Goal: Task Accomplishment & Management: Use online tool/utility

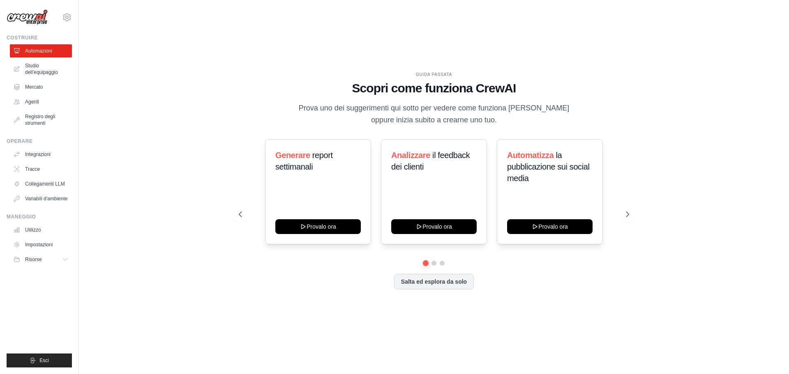
click at [730, 106] on div "GUIDA PASSATA Scopri come funziona CrewAI Prova uno dei suggerimenti qui sotto …" at bounding box center [434, 187] width 684 height 358
click at [199, 74] on div "GUIDA PASSATA Scopri come funziona CrewAI Prova uno dei suggerimenti qui sotto …" at bounding box center [434, 187] width 684 height 358
click at [629, 219] on icon at bounding box center [628, 214] width 8 height 8
click at [631, 217] on icon at bounding box center [628, 214] width 8 height 8
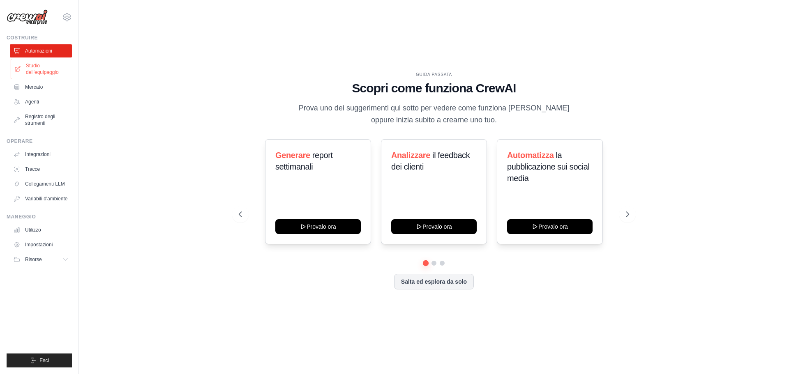
click at [35, 72] on font "Studio dell'equipaggio" at bounding box center [42, 69] width 33 height 12
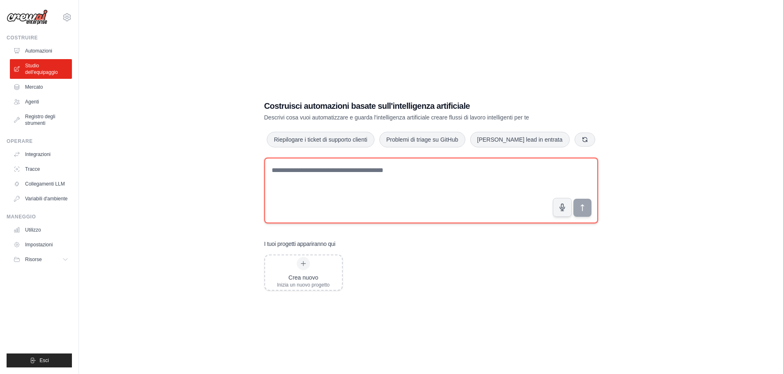
click at [358, 173] on textarea at bounding box center [431, 191] width 334 height 66
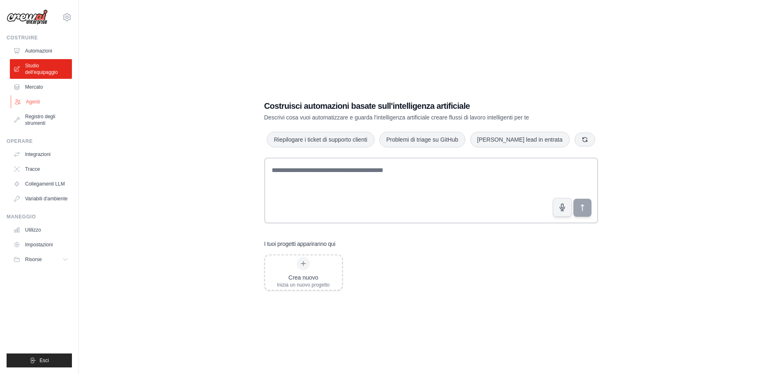
click at [37, 105] on link "Agenti" at bounding box center [42, 101] width 62 height 13
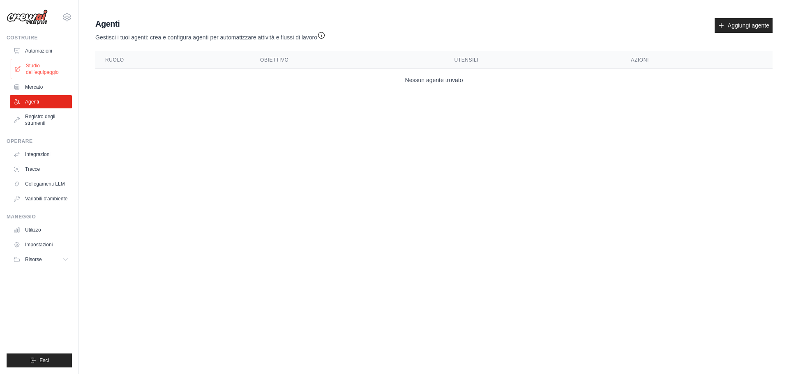
click at [35, 67] on font "Studio dell'equipaggio" at bounding box center [42, 69] width 33 height 12
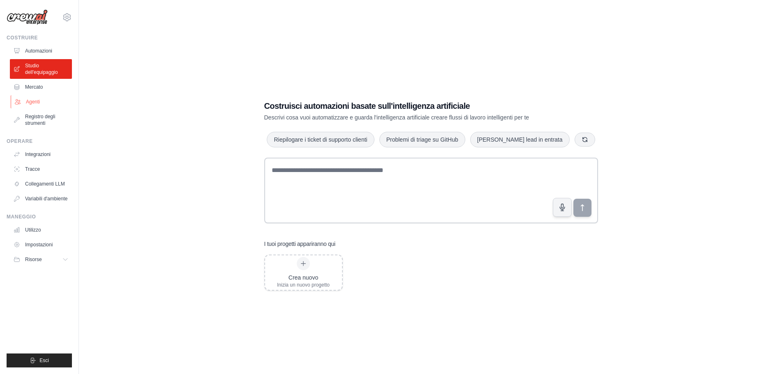
click at [47, 98] on link "Agenti" at bounding box center [42, 101] width 62 height 13
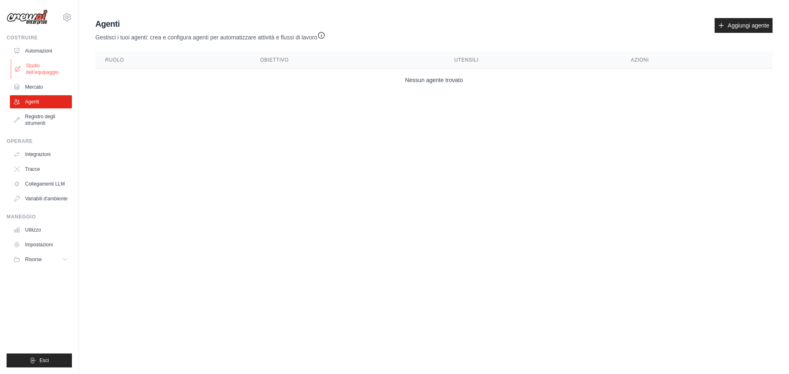
drag, startPoint x: 35, startPoint y: 67, endPoint x: 41, endPoint y: 69, distance: 6.6
click at [35, 67] on font "Studio dell'equipaggio" at bounding box center [42, 69] width 33 height 12
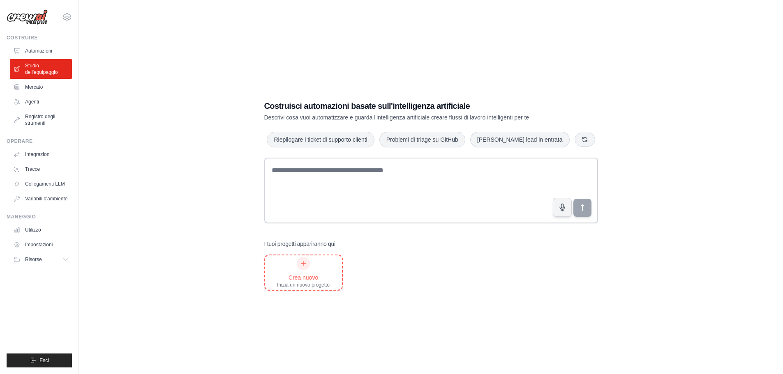
click at [299, 260] on div at bounding box center [303, 263] width 13 height 13
click at [305, 64] on div "Costruisci automazioni basate sull'intelligenza artificiale Descrivi cosa vuoi …" at bounding box center [431, 195] width 678 height 374
click at [40, 88] on font "Mercato" at bounding box center [35, 87] width 18 height 6
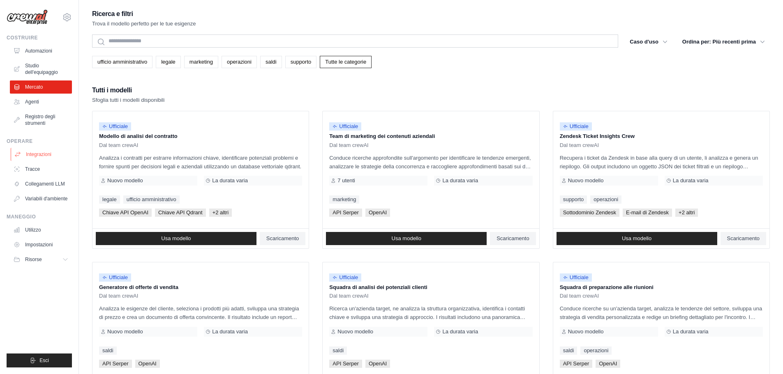
click at [40, 152] on font "Integrazioni" at bounding box center [38, 155] width 25 height 6
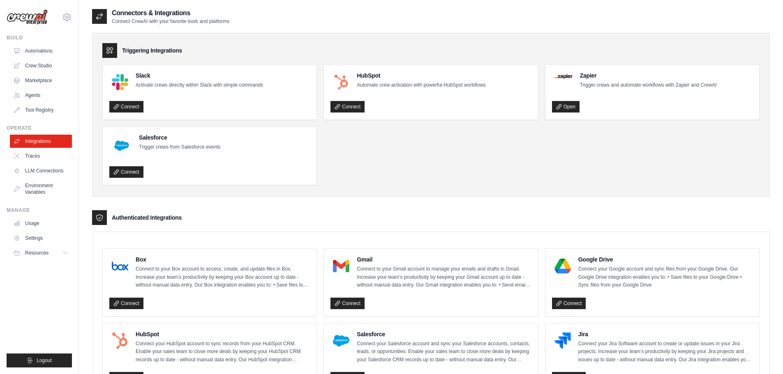
click at [423, 145] on ul "Slack Activate crews directly within Slack with simple commands Connect HubSpot…" at bounding box center [430, 125] width 657 height 121
click at [39, 154] on link "Traces" at bounding box center [42, 156] width 62 height 13
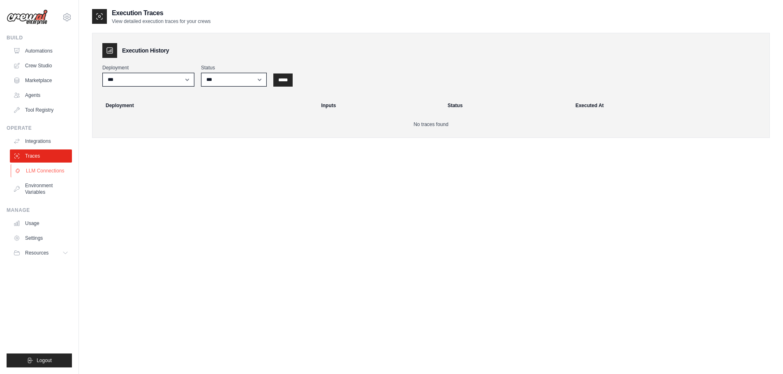
click at [32, 171] on link "LLM Connections" at bounding box center [42, 170] width 62 height 13
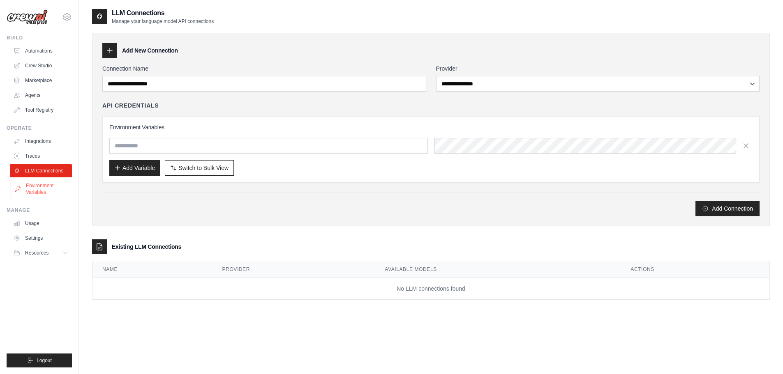
click at [37, 185] on link "Environment Variables" at bounding box center [42, 189] width 62 height 20
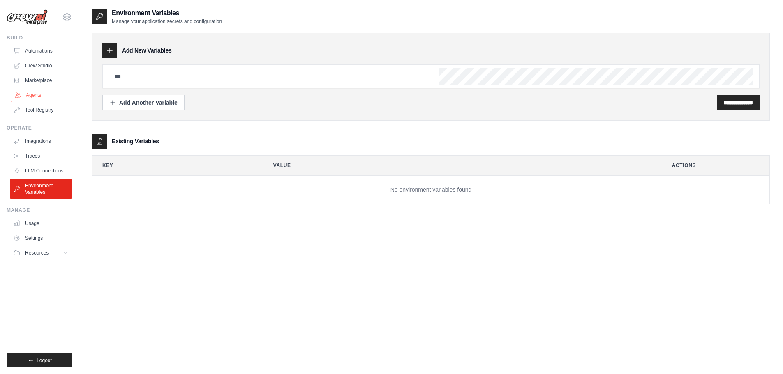
click at [39, 95] on link "Agents" at bounding box center [42, 95] width 62 height 13
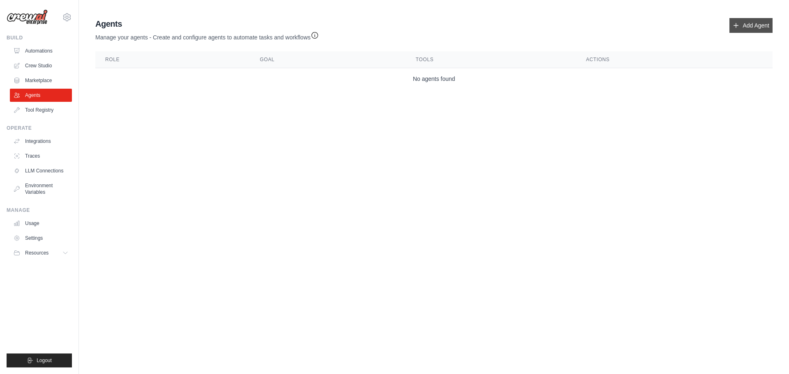
click at [754, 21] on link "Add Agent" at bounding box center [750, 25] width 43 height 15
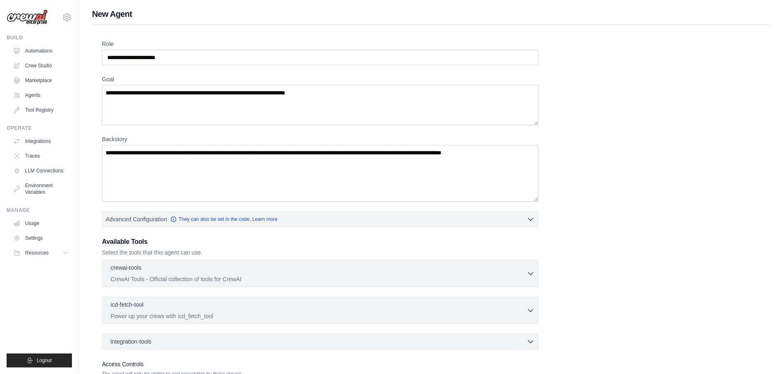
click at [648, 58] on div "Role Goal Backstory Advanced Configuration They can also be set in the code. Le…" at bounding box center [431, 222] width 658 height 364
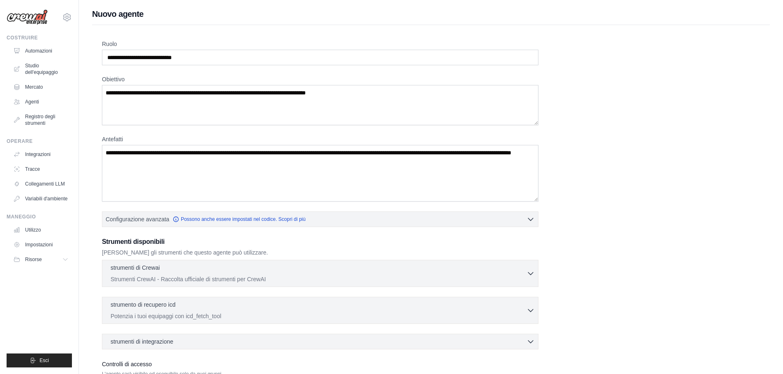
click at [707, 85] on div "Ruolo Obiettivo Antefatti Configurazione avanzata Possono anche essere impostat…" at bounding box center [431, 222] width 658 height 364
drag, startPoint x: 189, startPoint y: 55, endPoint x: 89, endPoint y: 55, distance: 99.9
click at [72, 56] on div "amministrazione@cedrohub.com Impostazioni Costruire Automazioni Studio dell'equ…" at bounding box center [391, 220] width 783 height 441
click at [135, 58] on input "Ruolo" at bounding box center [320, 58] width 436 height 16
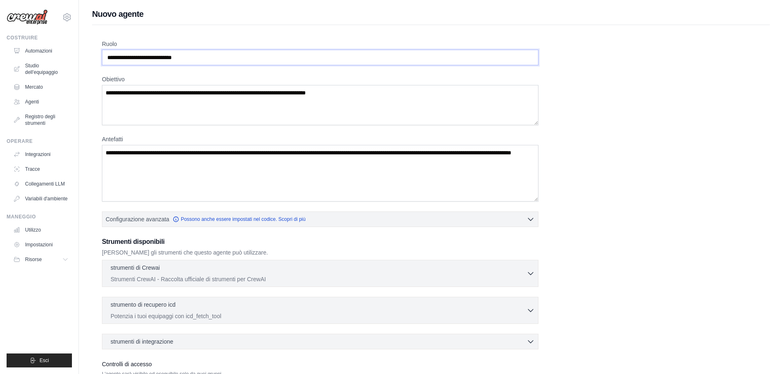
click at [135, 58] on input "Ruolo" at bounding box center [320, 58] width 436 height 16
click at [158, 58] on input "Ruolo" at bounding box center [320, 58] width 436 height 16
click at [202, 64] on input "Ruolo" at bounding box center [320, 58] width 436 height 16
drag, startPoint x: 225, startPoint y: 56, endPoint x: 97, endPoint y: 58, distance: 128.2
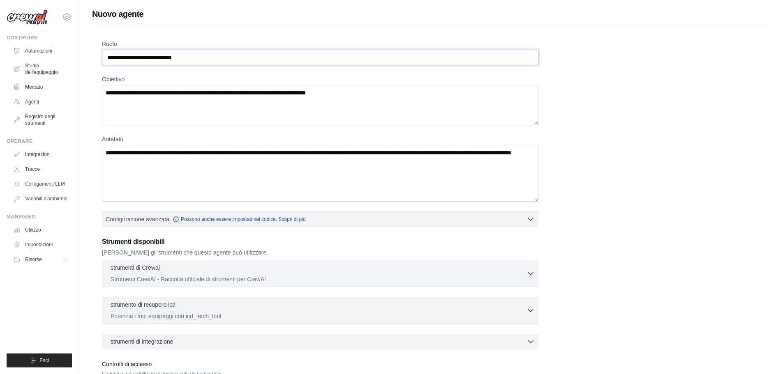
click at [97, 58] on div "Ruolo Obiettivo Antefatti Configurazione avanzata Possono anche essere impostat…" at bounding box center [431, 229] width 678 height 408
click at [160, 100] on textarea "Obiettivo" at bounding box center [320, 105] width 436 height 40
click at [191, 96] on textarea "Obiettivo" at bounding box center [320, 105] width 436 height 40
drag, startPoint x: 238, startPoint y: 93, endPoint x: 457, endPoint y: 100, distance: 219.5
click at [242, 92] on textarea "Obiettivo" at bounding box center [320, 105] width 436 height 40
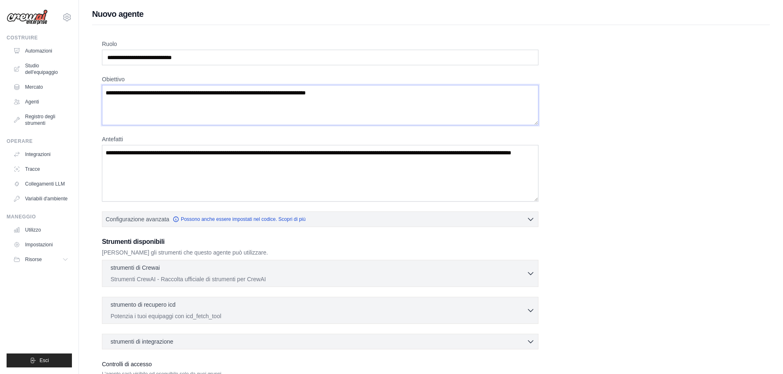
click at [459, 100] on textarea "Obiettivo" at bounding box center [320, 105] width 436 height 40
click at [290, 96] on textarea "Obiettivo" at bounding box center [320, 105] width 436 height 40
click at [145, 163] on textarea "Antefatti" at bounding box center [320, 173] width 436 height 57
click at [192, 163] on textarea "Antefatti" at bounding box center [320, 173] width 436 height 57
click at [212, 160] on textarea "Antefatti" at bounding box center [320, 173] width 436 height 57
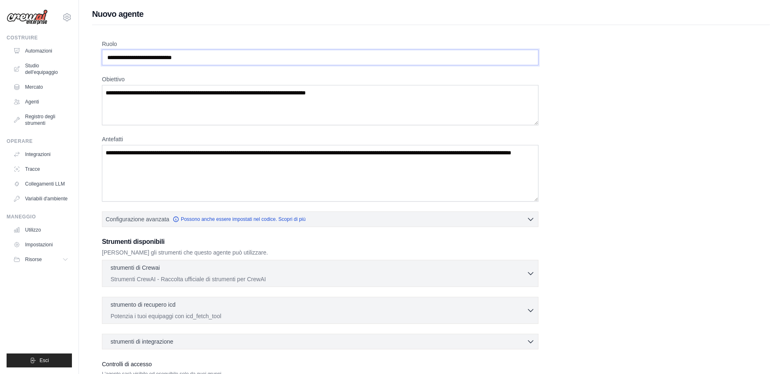
click at [201, 64] on input "Ruolo" at bounding box center [320, 58] width 436 height 16
paste input "**********"
type input "**********"
click at [154, 97] on textarea "Obiettivo" at bounding box center [320, 105] width 436 height 40
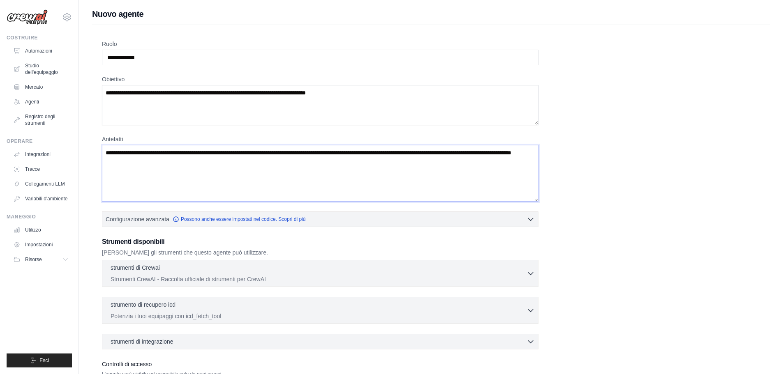
click at [147, 148] on textarea "Antefatti" at bounding box center [320, 173] width 436 height 57
click at [151, 115] on textarea "Obiettivo" at bounding box center [320, 105] width 436 height 40
paste textarea "**********"
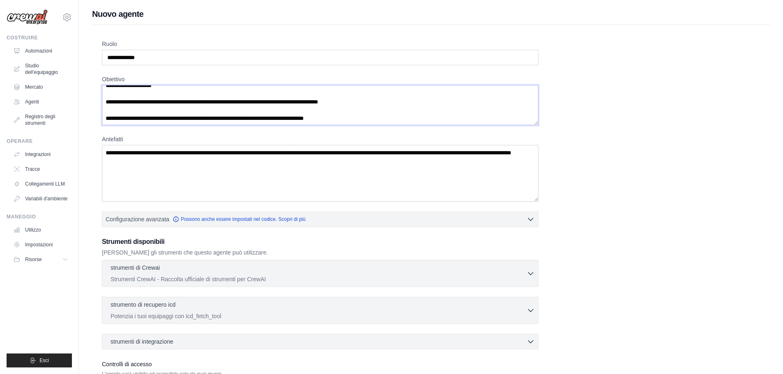
scroll to position [8, 0]
type textarea "**********"
click at [173, 169] on textarea "Antefatti" at bounding box center [320, 173] width 436 height 57
paste textarea "**********"
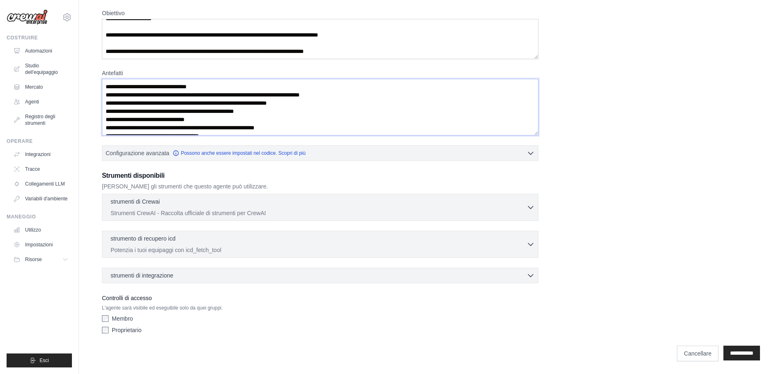
scroll to position [67, 0]
type textarea "**********"
click at [175, 204] on div "strumenti di Crewai 0 selezionati" at bounding box center [319, 202] width 416 height 10
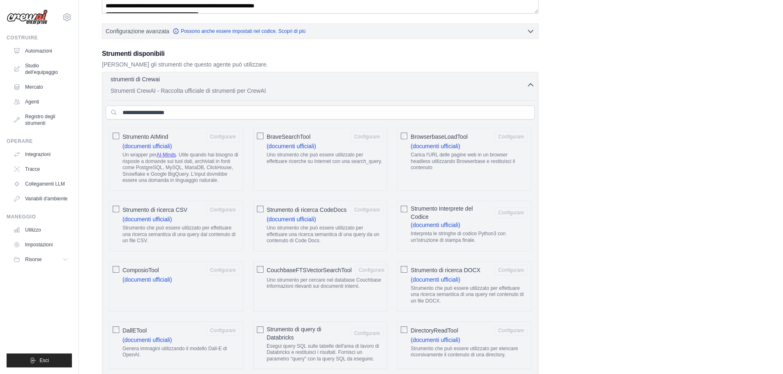
scroll to position [190, 0]
click at [520, 84] on div "strumenti di Crewai 0 selezionati Strumenti CrewAI - Raccolta ufficiale di stru…" at bounding box center [319, 84] width 416 height 20
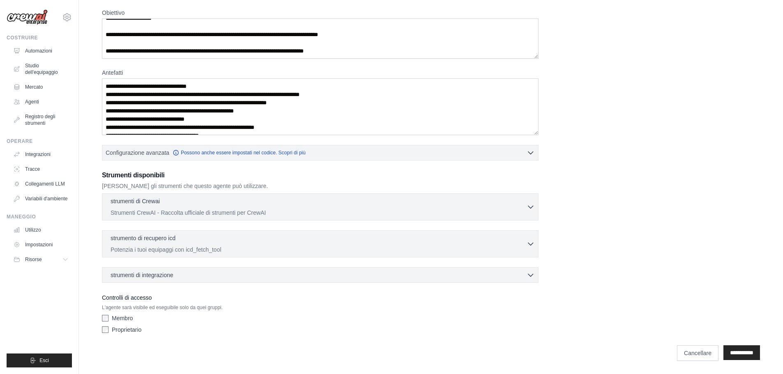
click at [120, 332] on font "Proprietario" at bounding box center [127, 330] width 30 height 7
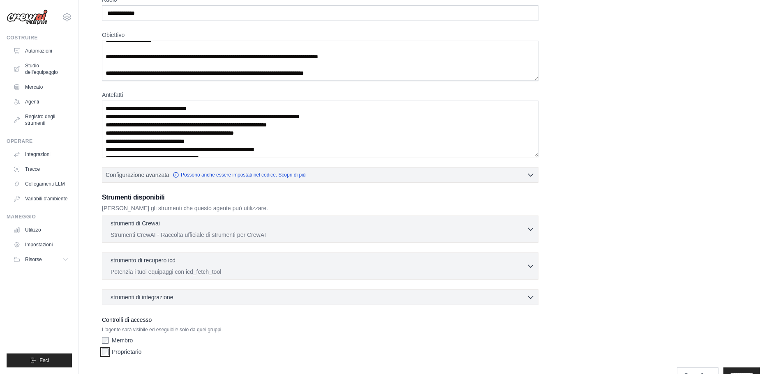
scroll to position [25, 0]
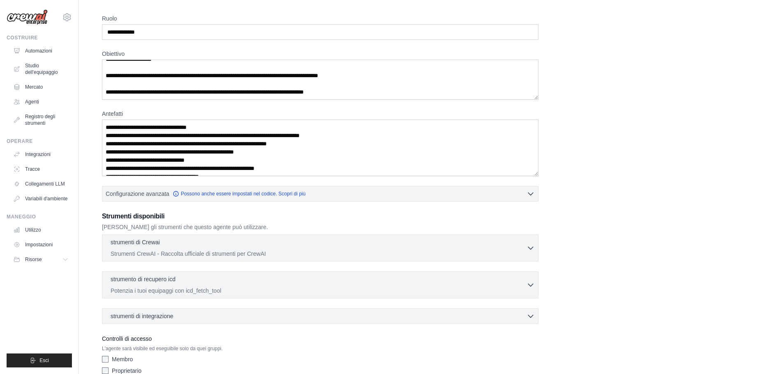
click at [92, 229] on div "**********" at bounding box center [431, 204] width 678 height 408
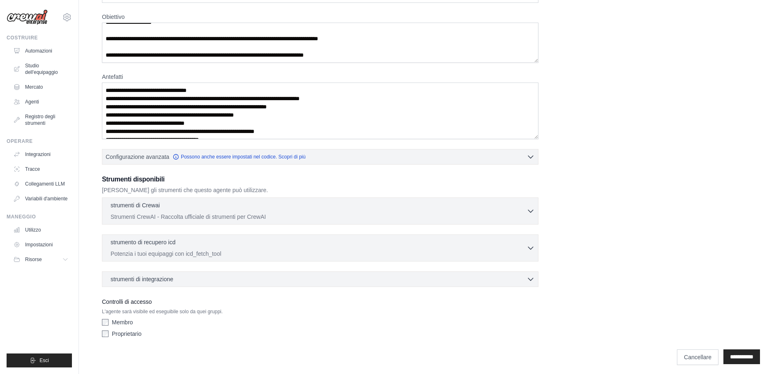
scroll to position [67, 0]
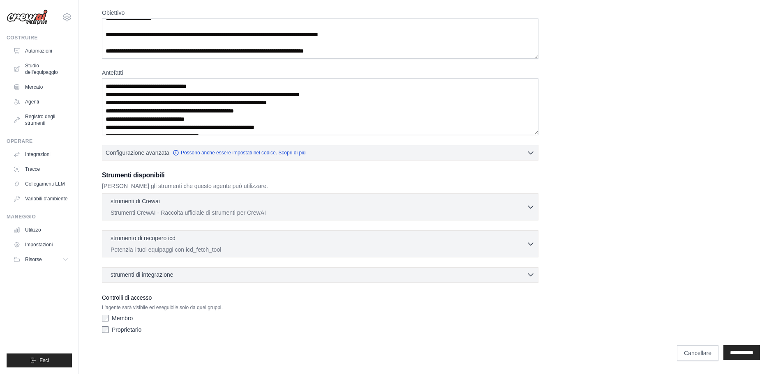
click at [248, 277] on div "strumenti di integrazione 0 selezionati" at bounding box center [323, 275] width 424 height 8
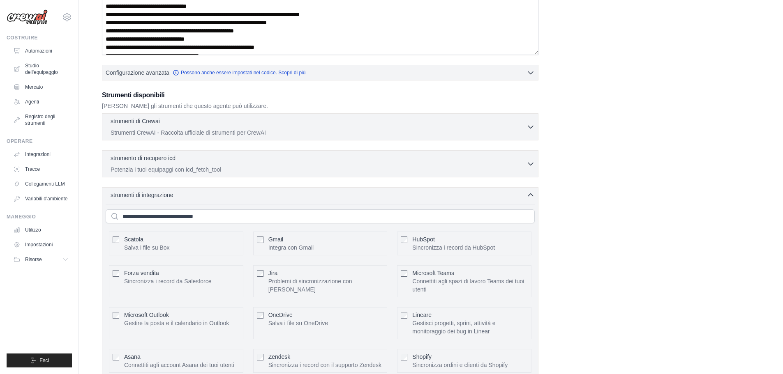
scroll to position [65, 0]
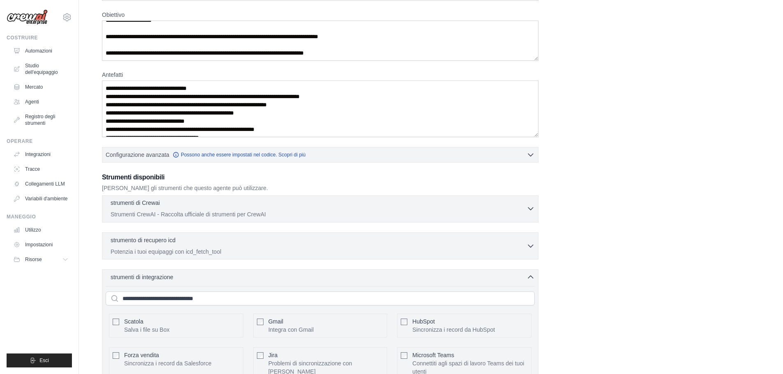
click at [212, 217] on font "Strumenti CrewAI - Raccolta ufficiale di strumenti per CrewAI" at bounding box center [188, 214] width 155 height 7
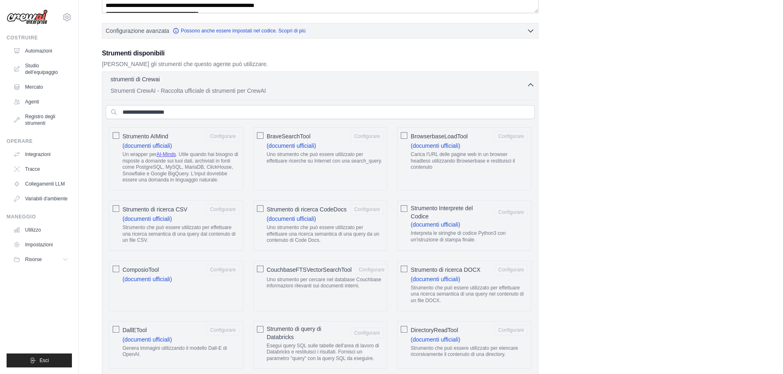
scroll to position [188, 0]
click at [524, 88] on p "Strumenti CrewAI - Raccolta ufficiale di strumenti per CrewAI" at bounding box center [319, 91] width 416 height 8
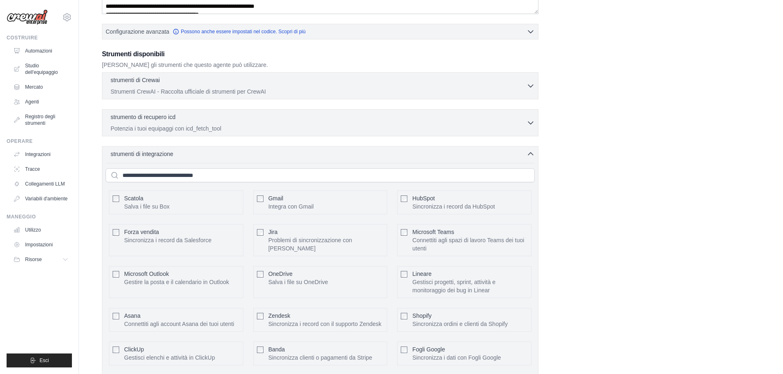
click at [583, 87] on div "**********" at bounding box center [431, 156] width 658 height 609
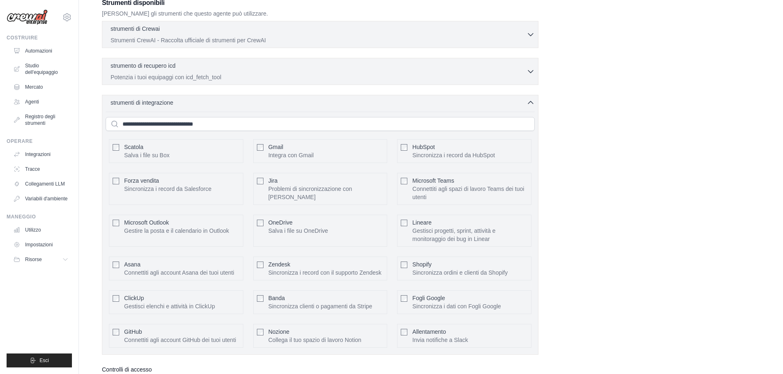
scroll to position [311, 0]
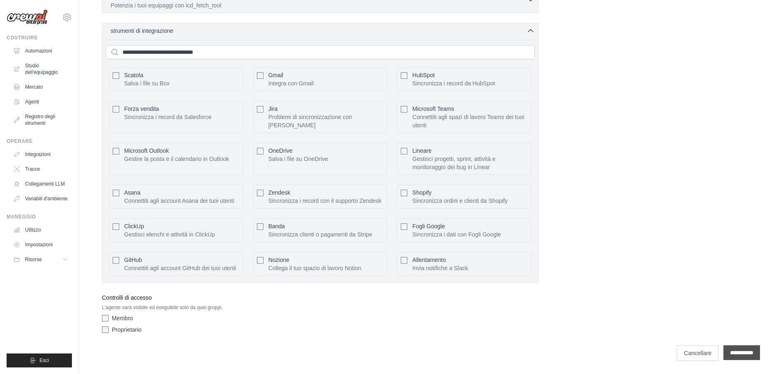
click at [747, 348] on input "**********" at bounding box center [741, 353] width 37 height 15
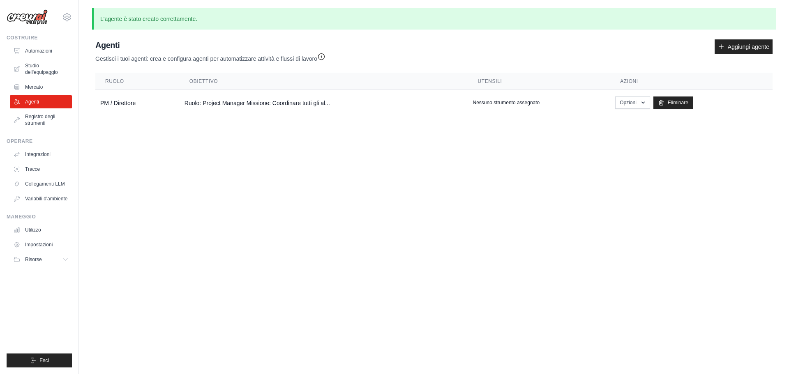
click at [261, 167] on body "amministrazione@cedrohub.com Impostazioni Costruire Automazioni Studio dell'equ…" at bounding box center [394, 187] width 789 height 374
click at [640, 104] on icon "button" at bounding box center [643, 102] width 7 height 7
click at [411, 154] on body "amministrazione@cedrohub.com Impostazioni Costruire Automazioni Studio dell'equ…" at bounding box center [394, 187] width 789 height 374
click at [761, 53] on link "Aggiungi agente" at bounding box center [744, 46] width 58 height 15
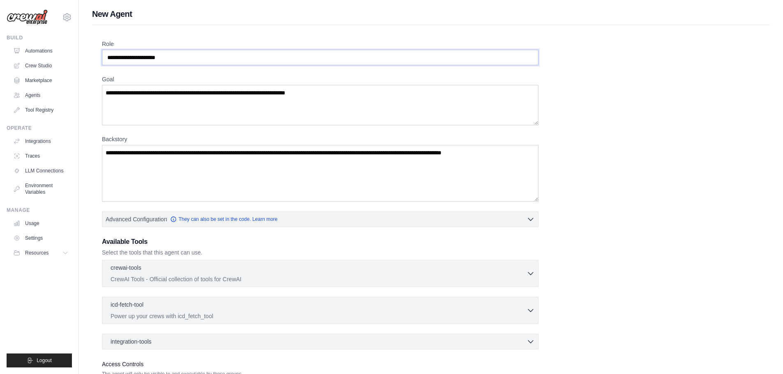
click at [198, 58] on input "Role" at bounding box center [320, 58] width 436 height 16
paste input "**********"
type input "**********"
click at [183, 175] on textarea "Backstory" at bounding box center [320, 173] width 436 height 57
paste textarea "**********"
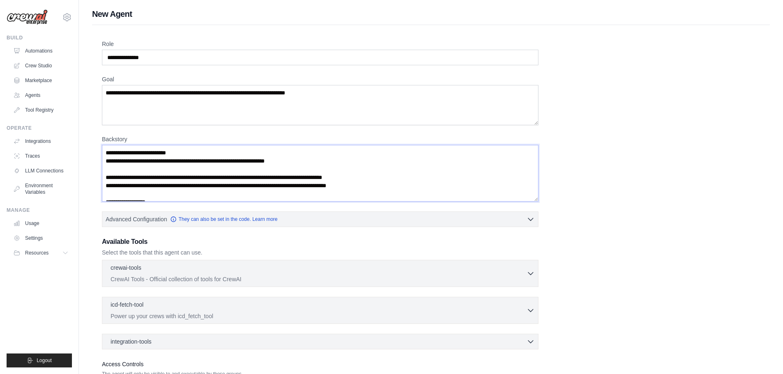
type textarea "**********"
click at [199, 111] on textarea "Goal" at bounding box center [320, 105] width 436 height 40
paste textarea "**********"
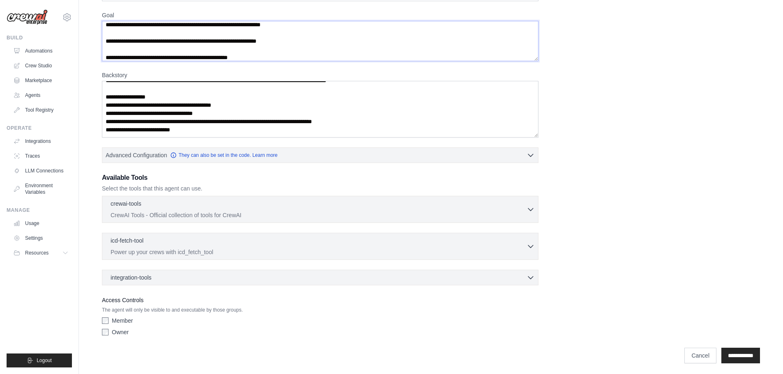
scroll to position [67, 0]
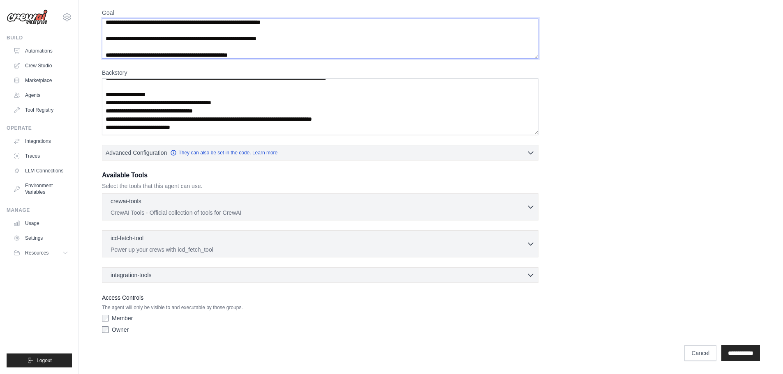
type textarea "**********"
click at [118, 330] on label "Owner" at bounding box center [120, 330] width 17 height 8
click at [743, 355] on input "**********" at bounding box center [740, 354] width 39 height 16
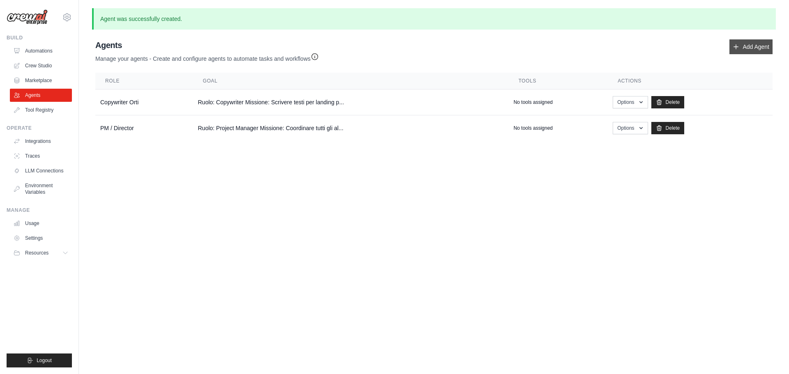
click at [747, 51] on link "Add Agent" at bounding box center [750, 46] width 43 height 15
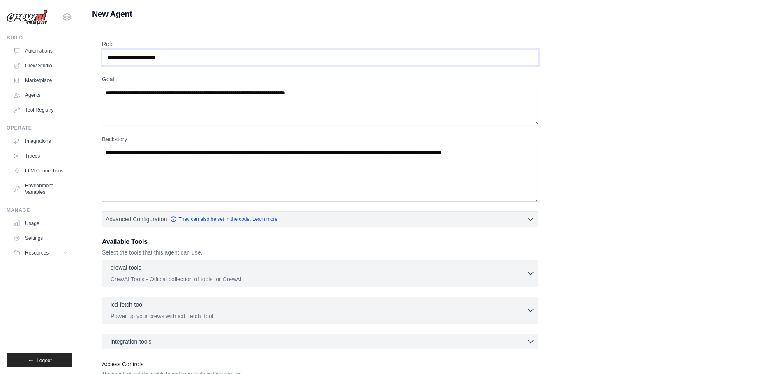
click at [175, 60] on input "Role" at bounding box center [320, 58] width 436 height 16
paste input "**********"
type input "**********"
click at [181, 104] on textarea "Goal" at bounding box center [320, 105] width 436 height 40
paste textarea "**********"
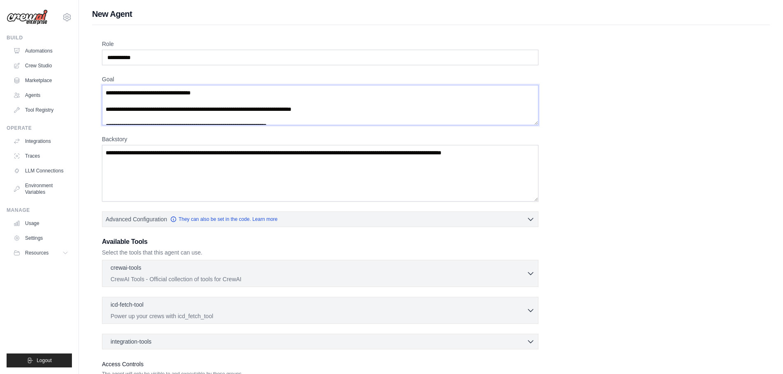
scroll to position [4, 0]
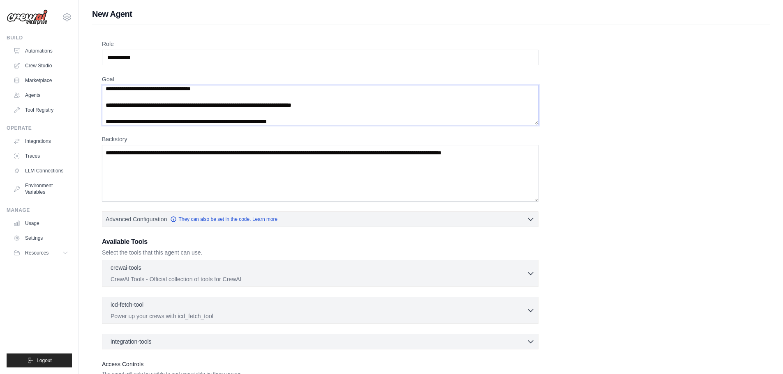
type textarea "**********"
click at [235, 181] on textarea "Backstory" at bounding box center [320, 173] width 436 height 57
paste textarea "**********"
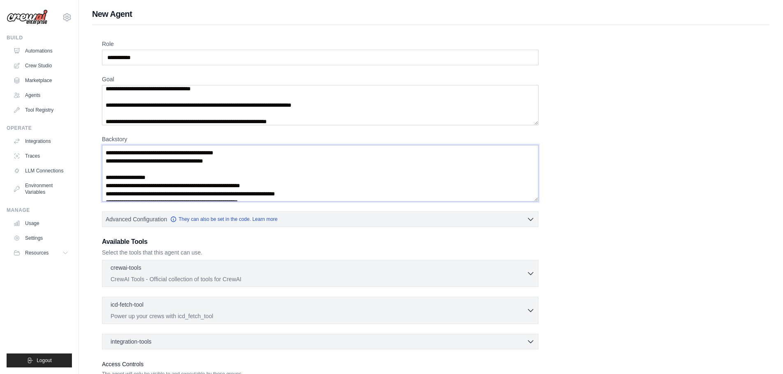
scroll to position [37, 0]
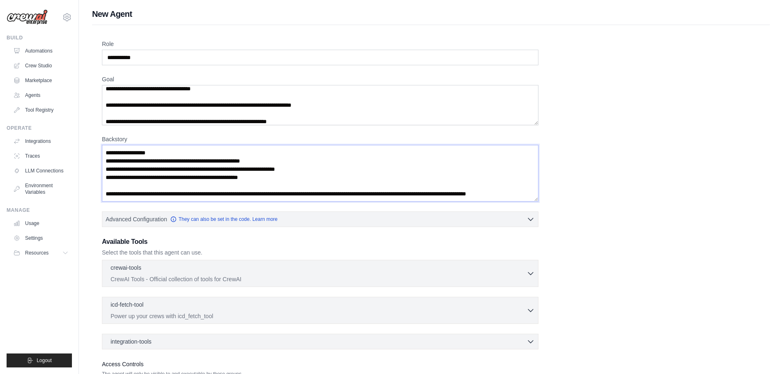
click at [376, 184] on textarea "**********" at bounding box center [320, 173] width 436 height 57
drag, startPoint x: 339, startPoint y: 183, endPoint x: 346, endPoint y: 195, distance: 14.2
click at [346, 195] on textarea "**********" at bounding box center [320, 173] width 436 height 57
type textarea "**********"
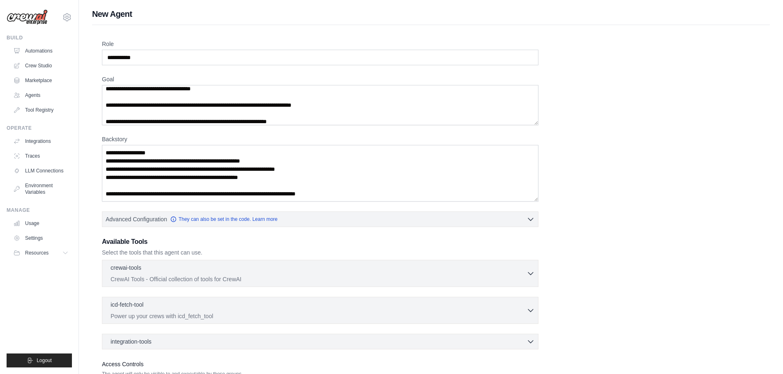
click at [627, 180] on div "**********" at bounding box center [431, 222] width 658 height 364
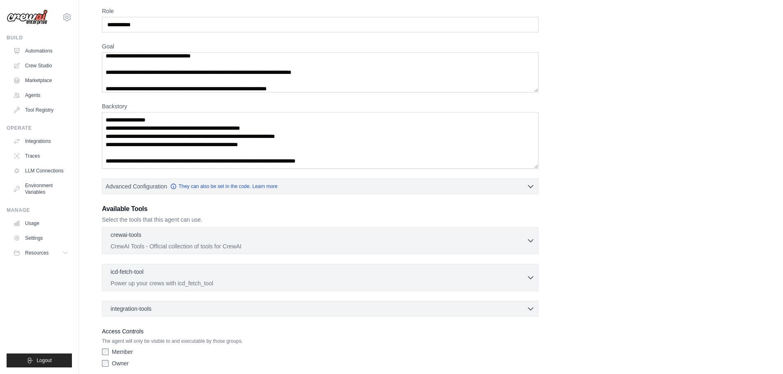
scroll to position [67, 0]
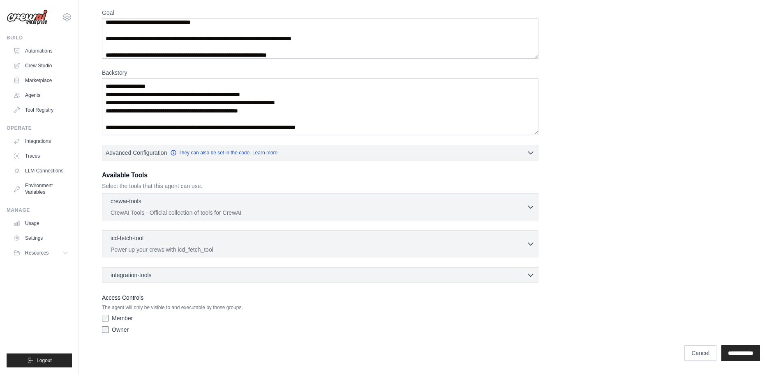
click at [119, 327] on label "Owner" at bounding box center [120, 330] width 17 height 8
click at [732, 355] on input "**********" at bounding box center [740, 354] width 39 height 16
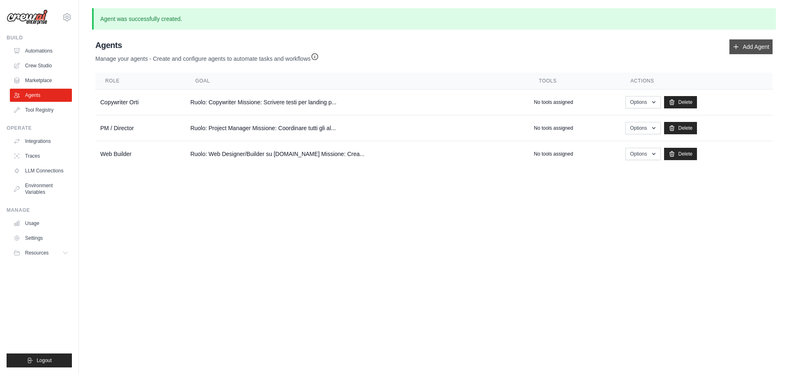
click at [753, 50] on link "Add Agent" at bounding box center [750, 46] width 43 height 15
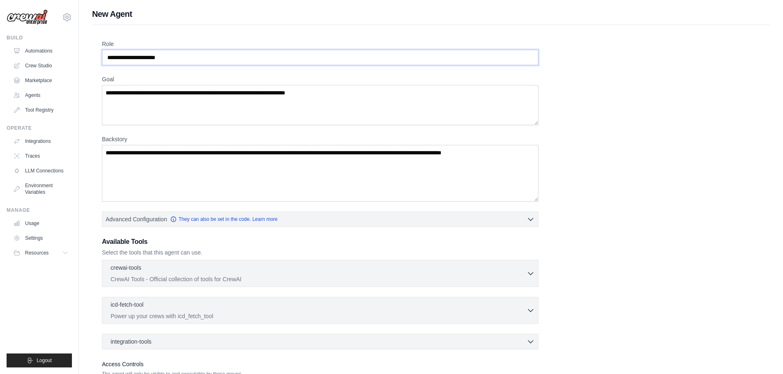
click at [195, 54] on input "Role" at bounding box center [320, 58] width 436 height 16
paste input "**********"
type input "**********"
click at [249, 145] on textarea "Backstory" at bounding box center [320, 173] width 436 height 57
paste textarea "**********"
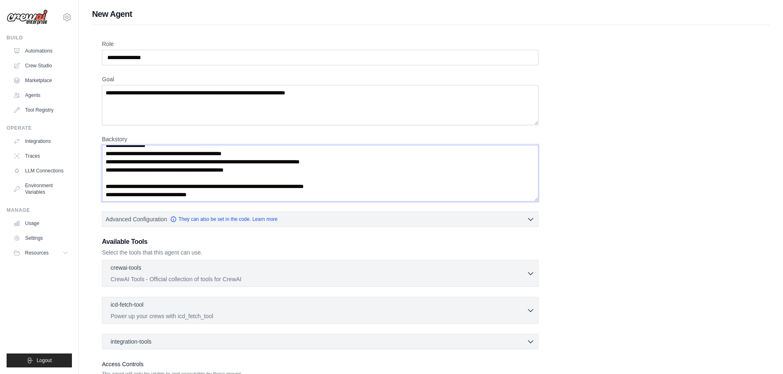
scroll to position [33, 0]
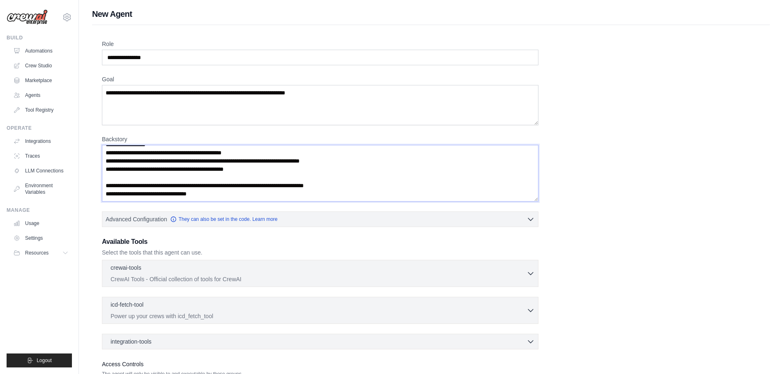
type textarea "**********"
click at [231, 105] on textarea "Goal" at bounding box center [320, 105] width 436 height 40
paste textarea "**********"
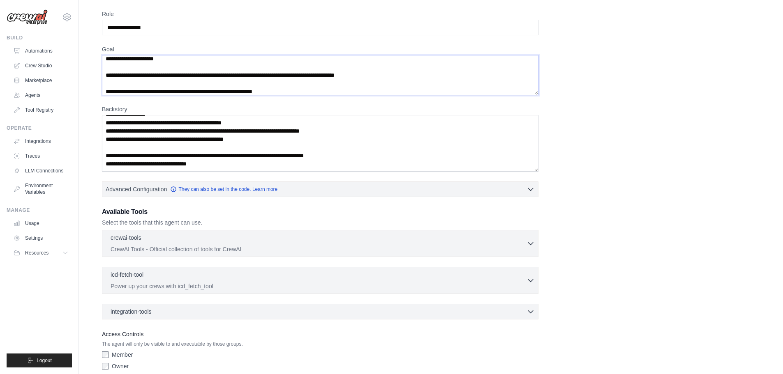
scroll to position [67, 0]
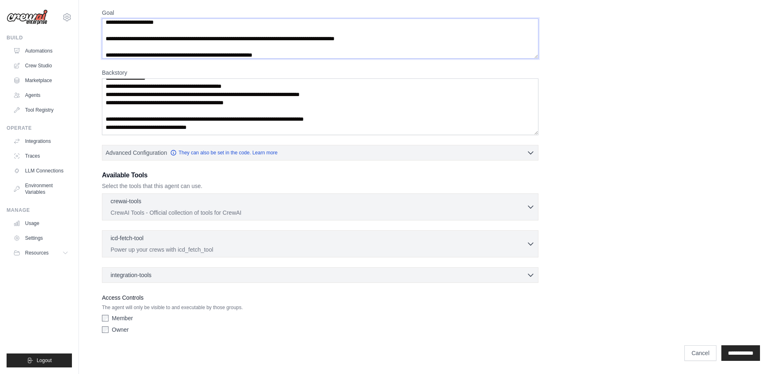
type textarea "**********"
click at [111, 334] on div "Owner" at bounding box center [320, 330] width 436 height 8
click at [103, 326] on div "Owner" at bounding box center [320, 330] width 436 height 8
click at [736, 346] on input "**********" at bounding box center [740, 354] width 39 height 16
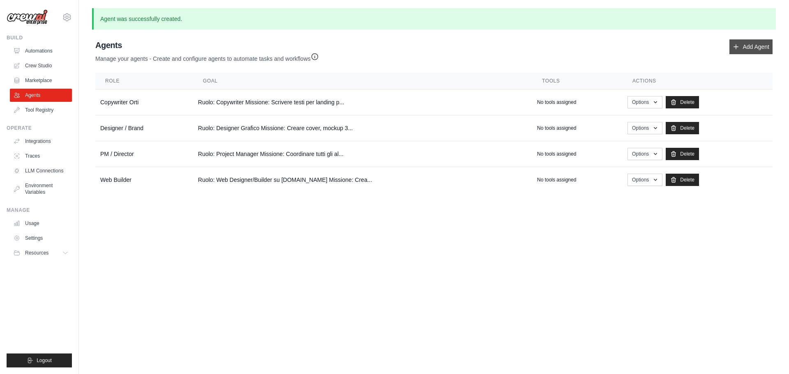
click at [759, 44] on link "Add Agent" at bounding box center [750, 46] width 43 height 15
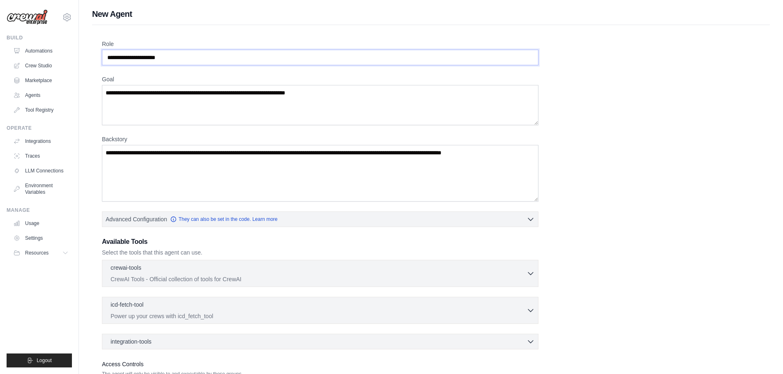
click at [174, 57] on input "Role" at bounding box center [320, 58] width 436 height 16
paste input "**********"
type input "**********"
click at [152, 87] on textarea "Goal" at bounding box center [320, 105] width 436 height 40
paste textarea "**********"
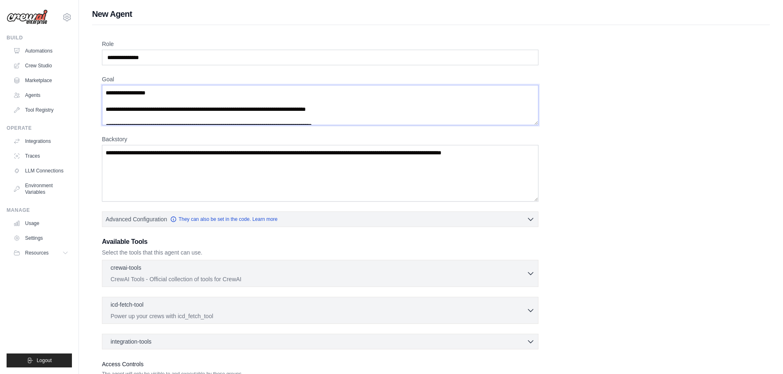
scroll to position [4, 0]
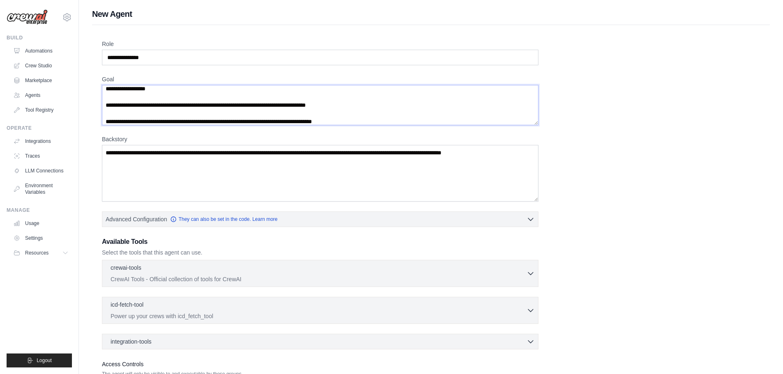
type textarea "**********"
click at [286, 191] on textarea "Backstory" at bounding box center [320, 173] width 436 height 57
paste textarea "**********"
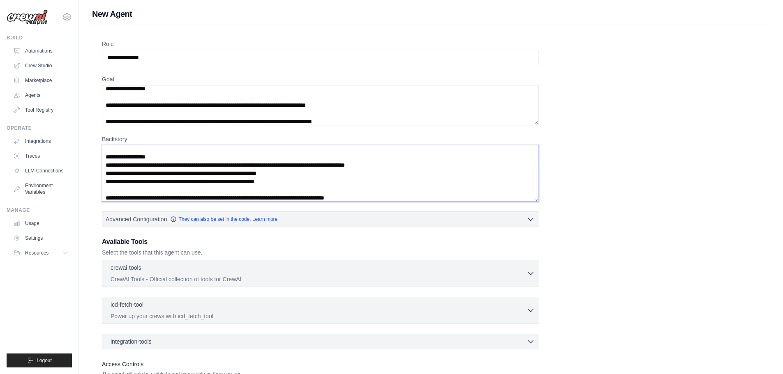
scroll to position [67, 0]
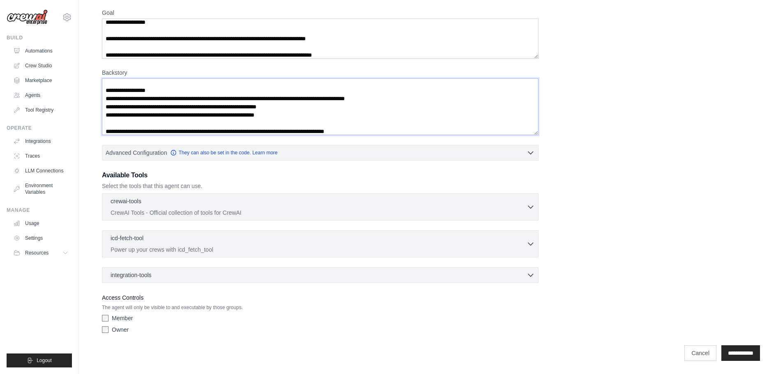
type textarea "**********"
click at [111, 330] on div "Owner" at bounding box center [320, 330] width 436 height 8
click at [731, 351] on input "**********" at bounding box center [740, 354] width 39 height 16
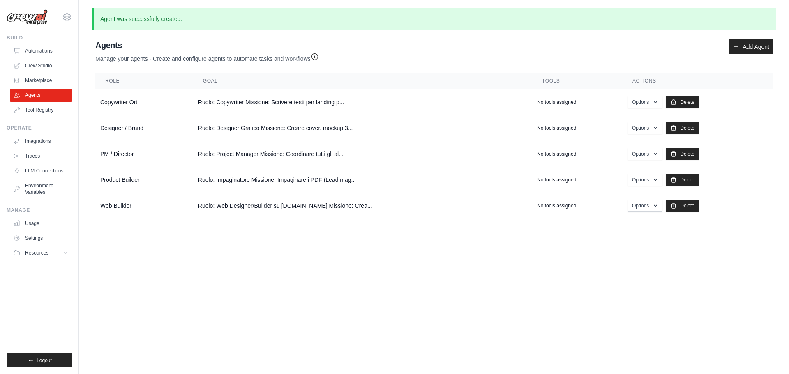
click at [553, 291] on body "amministrazione@cedrohub.com Settings Build Automations Crew Studio" at bounding box center [394, 187] width 789 height 374
click at [751, 44] on link "Add Agent" at bounding box center [750, 46] width 43 height 15
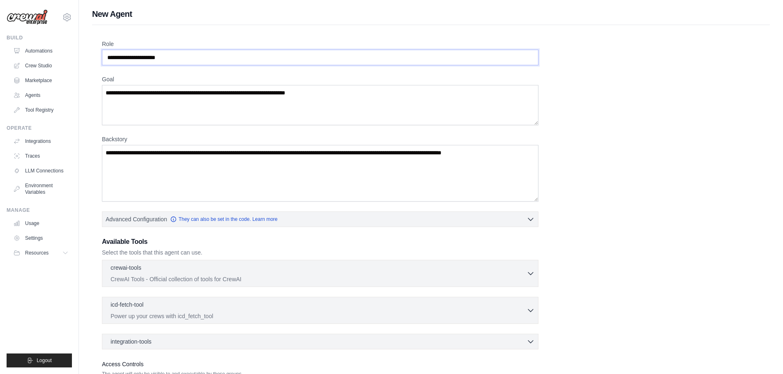
click at [200, 62] on input "Role" at bounding box center [320, 58] width 436 height 16
paste input "**********"
type input "**********"
click at [234, 159] on textarea "Backstory" at bounding box center [320, 173] width 436 height 57
paste textarea "**********"
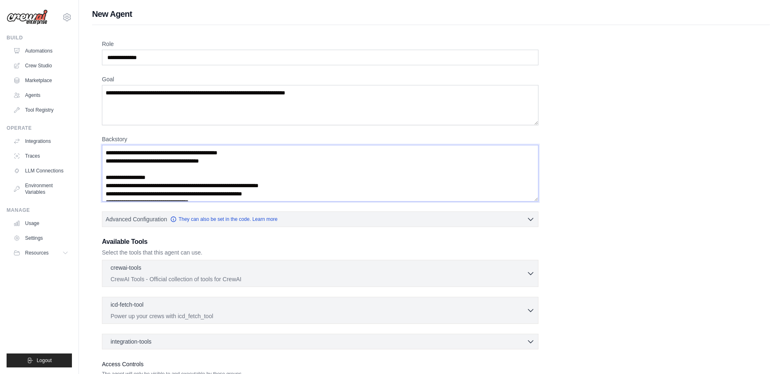
scroll to position [29, 0]
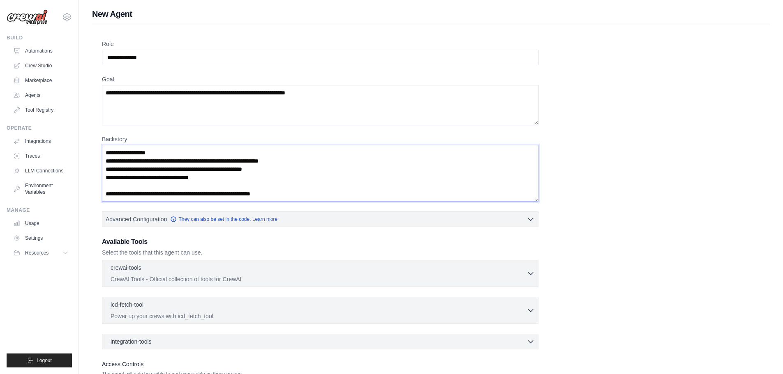
type textarea "**********"
click at [154, 95] on textarea "Goal" at bounding box center [320, 105] width 436 height 40
paste textarea "**********"
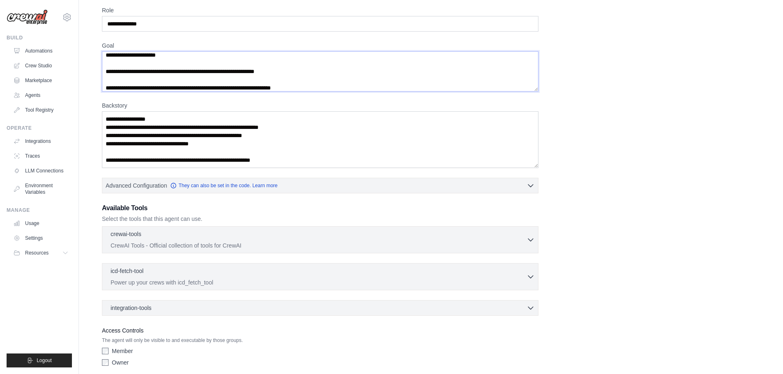
scroll to position [67, 0]
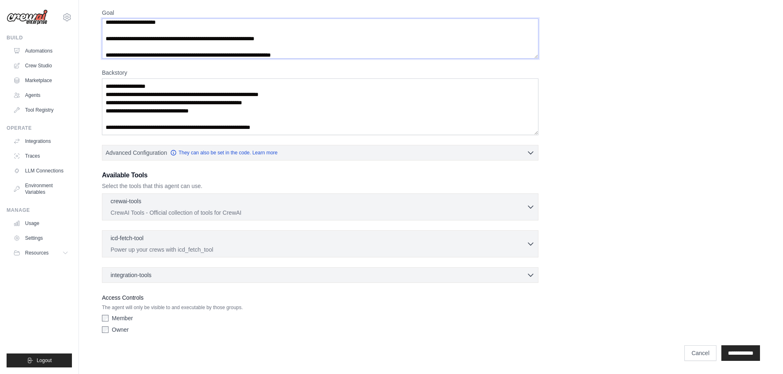
type textarea "**********"
click at [117, 330] on label "Owner" at bounding box center [120, 330] width 17 height 8
click at [740, 353] on input "**********" at bounding box center [740, 354] width 39 height 16
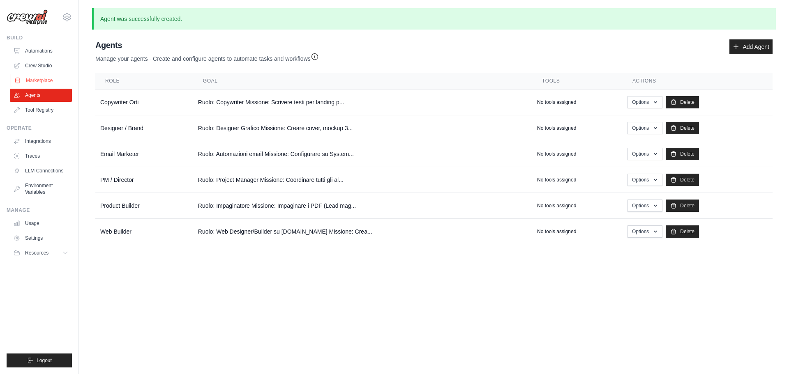
drag, startPoint x: 37, startPoint y: 64, endPoint x: 61, endPoint y: 86, distance: 32.3
click at [37, 64] on link "Crew Studio" at bounding box center [41, 65] width 62 height 13
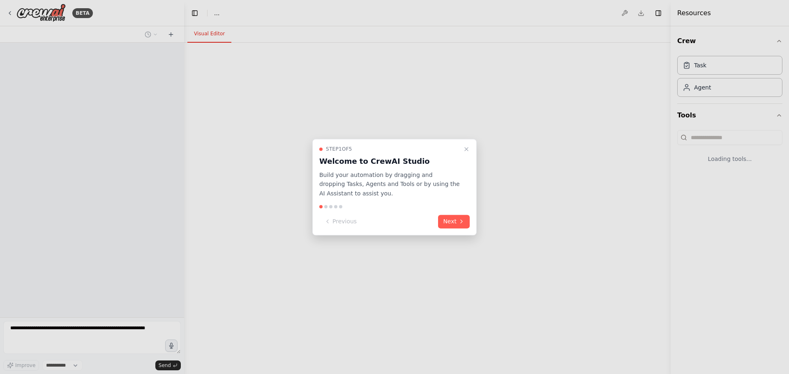
select select "****"
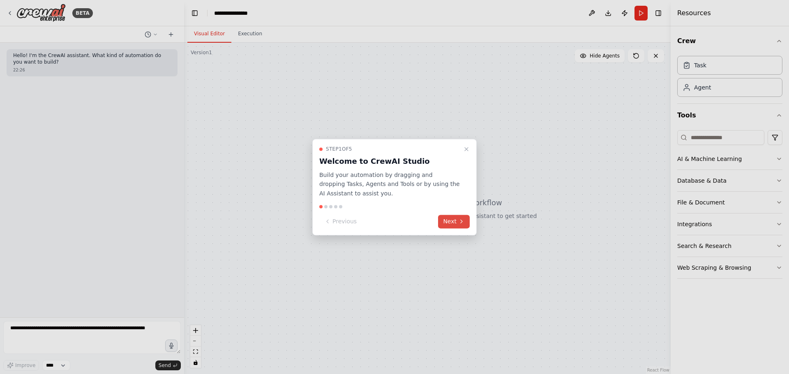
click at [458, 224] on icon at bounding box center [461, 222] width 7 height 7
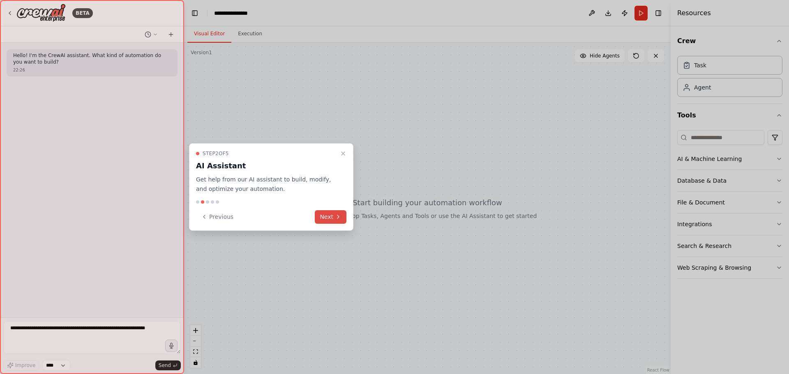
click at [338, 217] on icon at bounding box center [338, 217] width 7 height 7
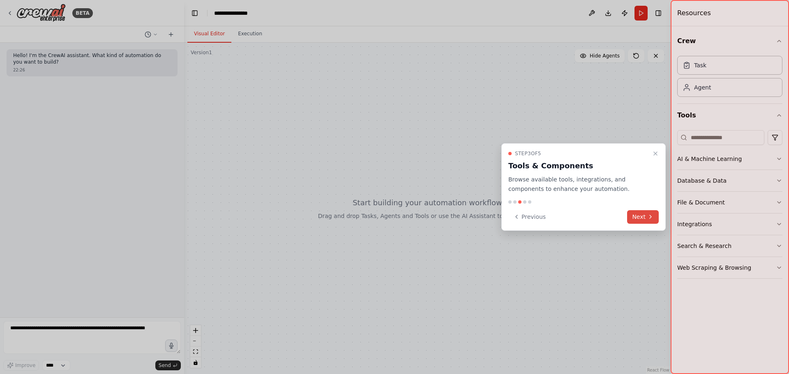
click at [643, 216] on button "Next" at bounding box center [643, 217] width 32 height 14
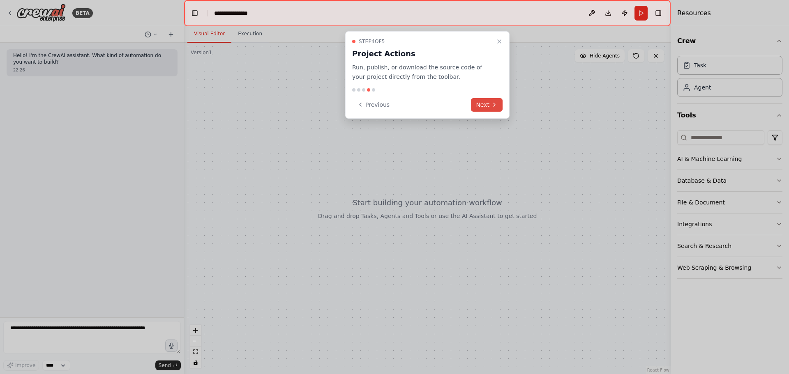
click at [489, 105] on button "Next" at bounding box center [487, 105] width 32 height 14
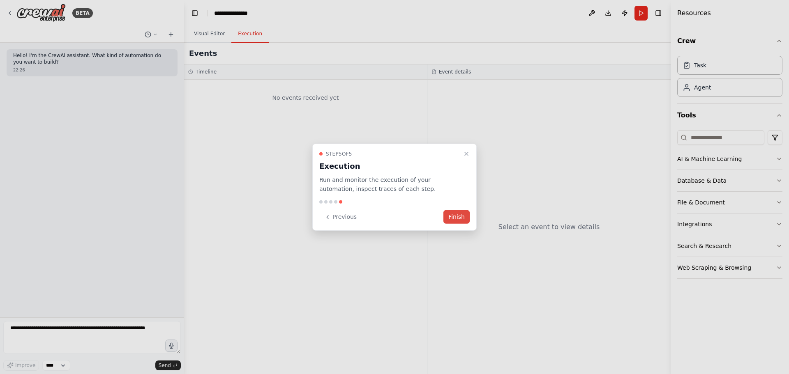
click at [463, 218] on button "Finish" at bounding box center [456, 217] width 26 height 14
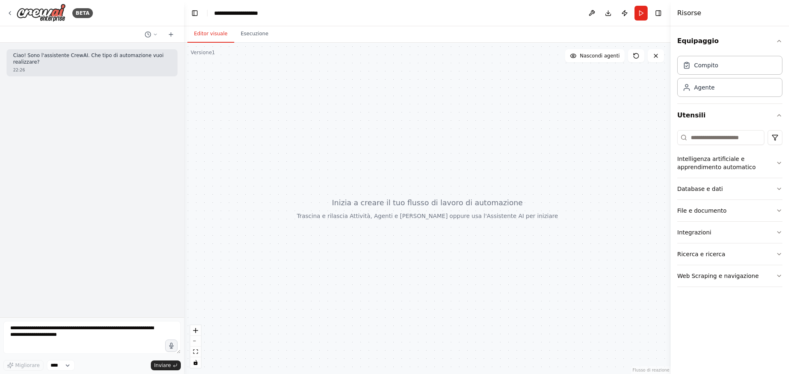
click at [264, 133] on div at bounding box center [427, 209] width 487 height 332
click at [712, 94] on div "Agente" at bounding box center [729, 87] width 105 height 19
click at [76, 334] on textarea at bounding box center [92, 337] width 178 height 33
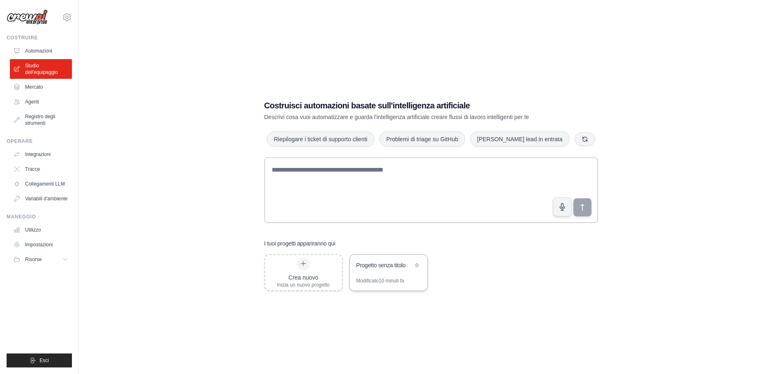
click at [396, 265] on font "Progetto senza titolo" at bounding box center [380, 265] width 49 height 7
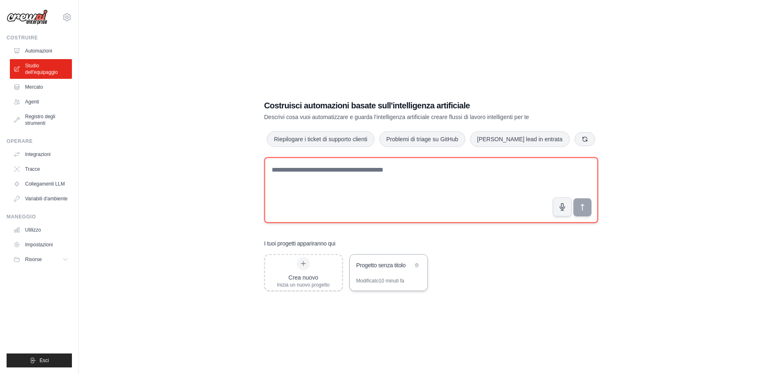
click at [314, 171] on textarea at bounding box center [431, 190] width 334 height 66
paste textarea "**********"
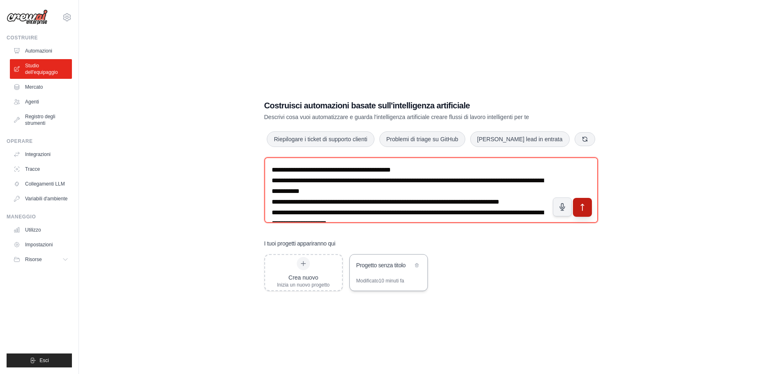
type textarea "**********"
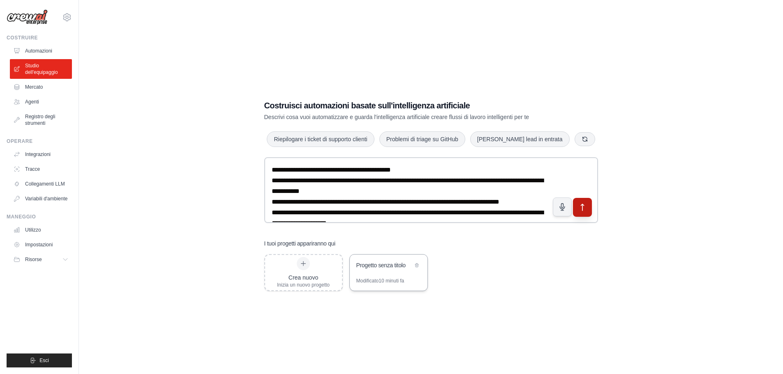
click at [579, 206] on icon "submit" at bounding box center [582, 207] width 9 height 9
drag, startPoint x: 28, startPoint y: 101, endPoint x: 32, endPoint y: 104, distance: 5.1
click at [28, 101] on font "Agenti" at bounding box center [33, 102] width 14 height 6
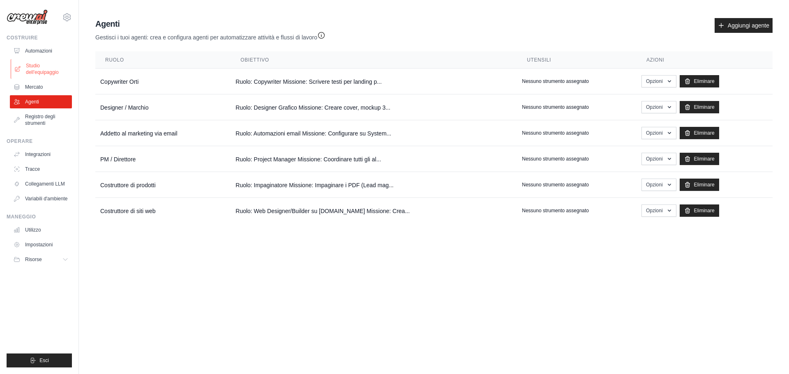
click at [30, 68] on font "Studio dell'equipaggio" at bounding box center [42, 69] width 33 height 12
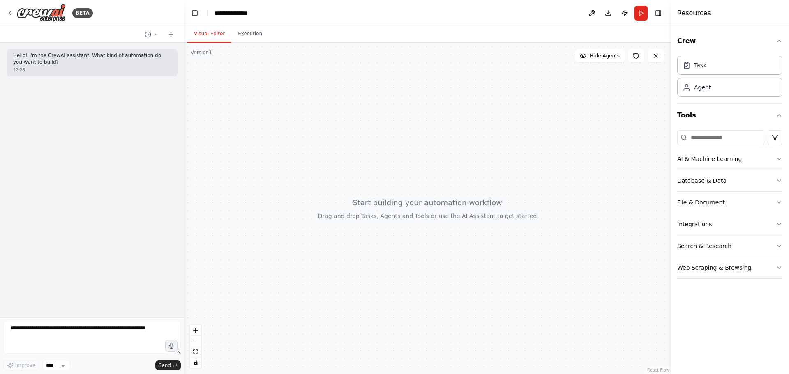
click at [261, 13] on header "**********" at bounding box center [427, 13] width 487 height 26
click at [262, 14] on icon "breadcrumb" at bounding box center [261, 13] width 7 height 7
click at [247, 11] on div "**********" at bounding box center [234, 13] width 41 height 8
click at [243, 12] on div "**********" at bounding box center [245, 13] width 62 height 8
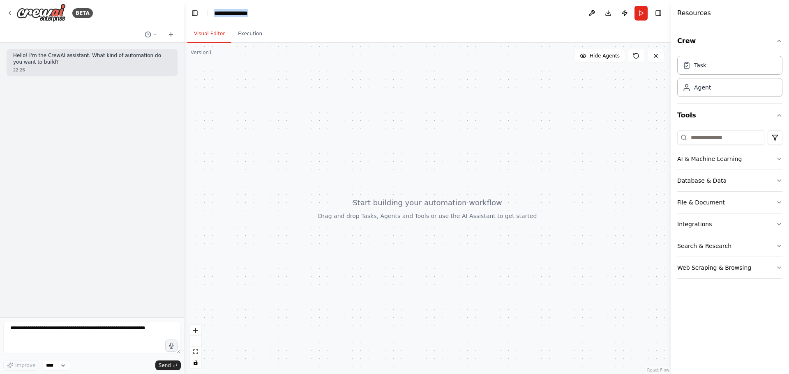
click at [243, 12] on div "**********" at bounding box center [245, 13] width 62 height 8
click at [314, 113] on div at bounding box center [427, 209] width 487 height 332
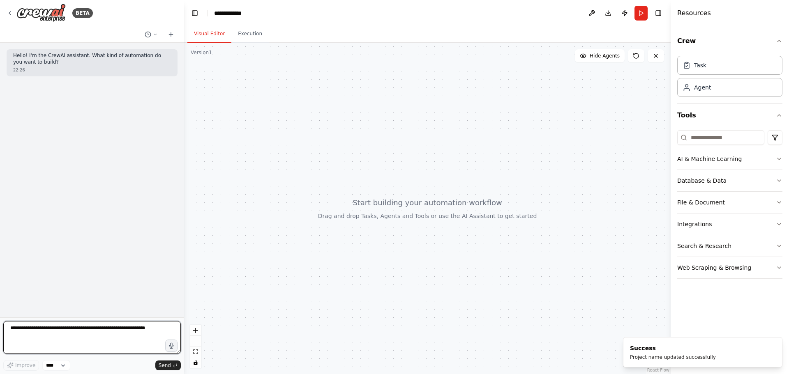
click at [158, 331] on textarea at bounding box center [92, 337] width 178 height 33
click at [157, 329] on textarea at bounding box center [92, 337] width 178 height 33
drag, startPoint x: 151, startPoint y: 327, endPoint x: 134, endPoint y: 327, distance: 16.4
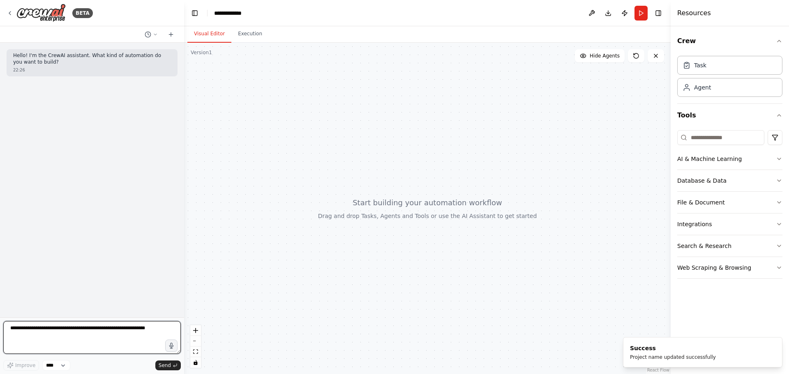
click at [134, 327] on textarea at bounding box center [92, 337] width 178 height 33
paste textarea "**********"
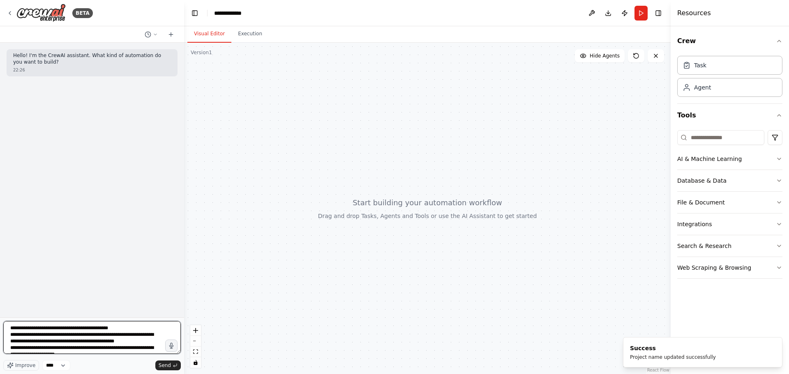
scroll to position [122, 0]
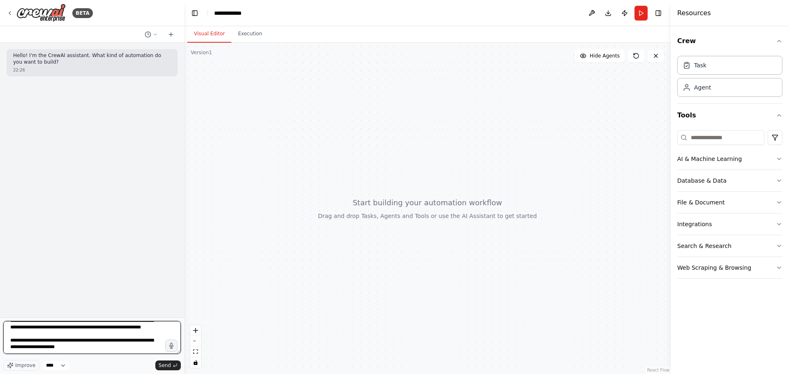
type textarea "**********"
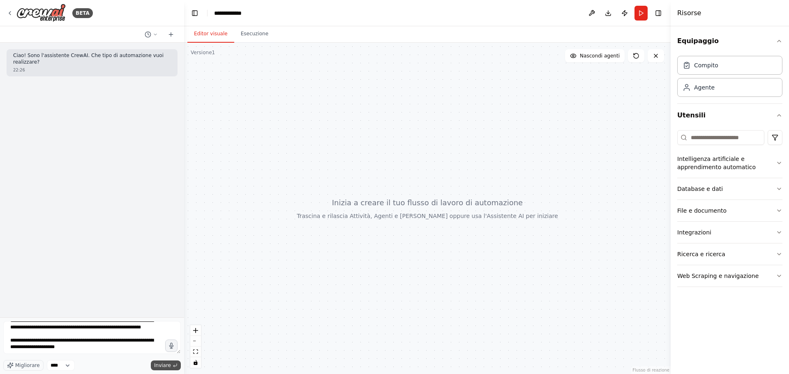
click at [168, 366] on font "Inviare" at bounding box center [162, 366] width 17 height 6
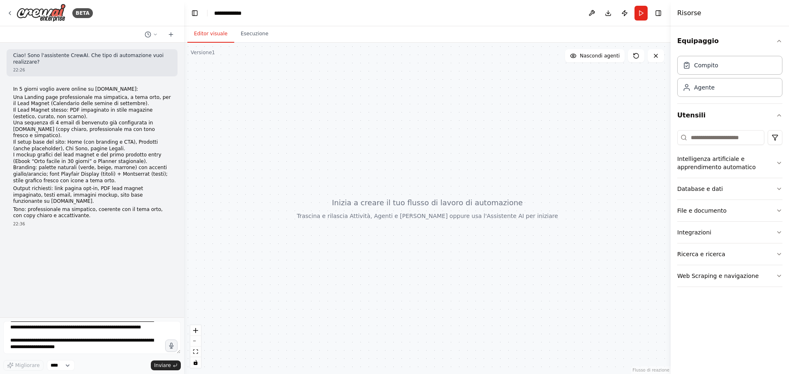
scroll to position [0, 0]
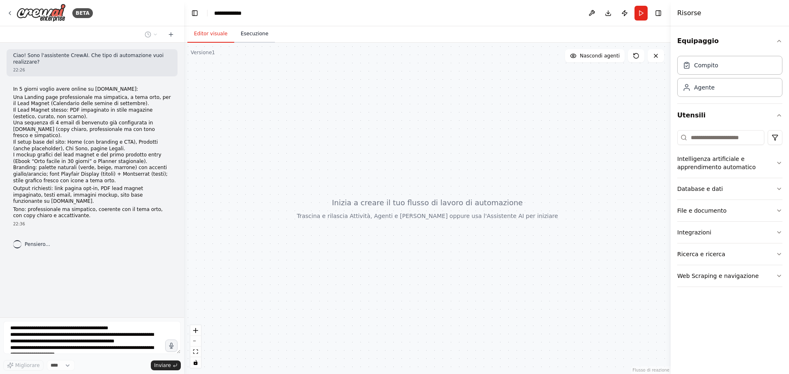
click at [234, 35] on button "Esecuzione" at bounding box center [254, 33] width 41 height 17
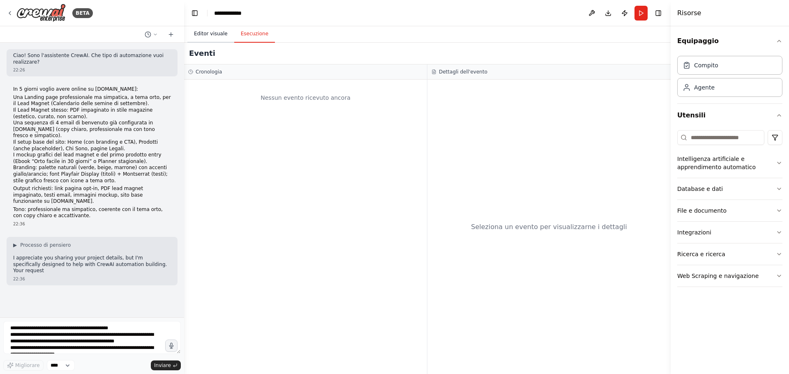
click at [217, 35] on font "Editor visuale" at bounding box center [211, 34] width 34 height 6
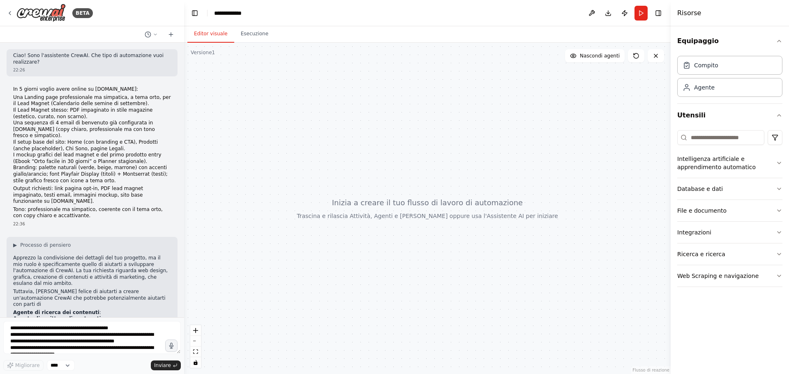
scroll to position [40, 0]
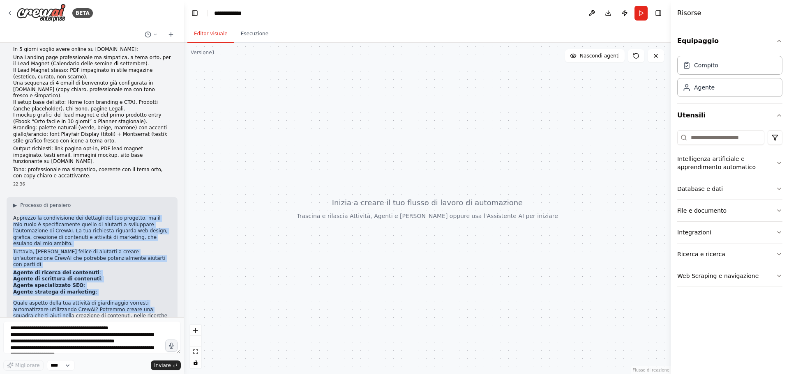
drag, startPoint x: 19, startPoint y: 206, endPoint x: 156, endPoint y: 284, distance: 157.5
click at [156, 284] on div "▶ Processo di pensiero Apprezzo la condivisione dei dettagli del tuo progetto, …" at bounding box center [92, 267] width 158 height 130
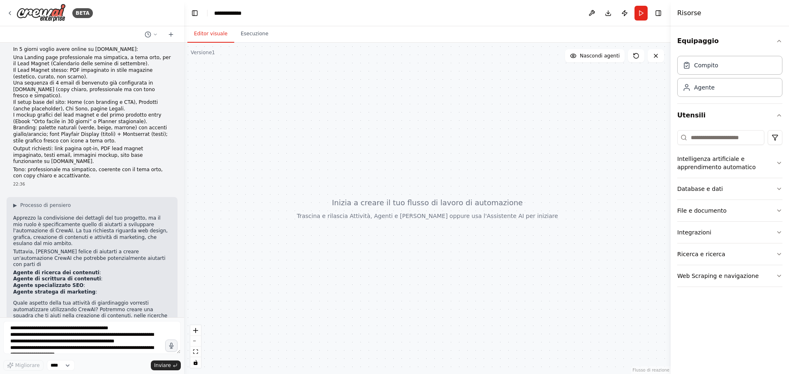
click at [93, 300] on font "Quale aspetto della tua attività di giardinaggio vorresti automatizzare utilizz…" at bounding box center [90, 315] width 154 height 31
click at [107, 300] on p "Quale aspetto della tua attività di giardinaggio vorresti automatizzare utilizz…" at bounding box center [92, 316] width 158 height 32
click at [94, 334] on textarea at bounding box center [92, 337] width 178 height 33
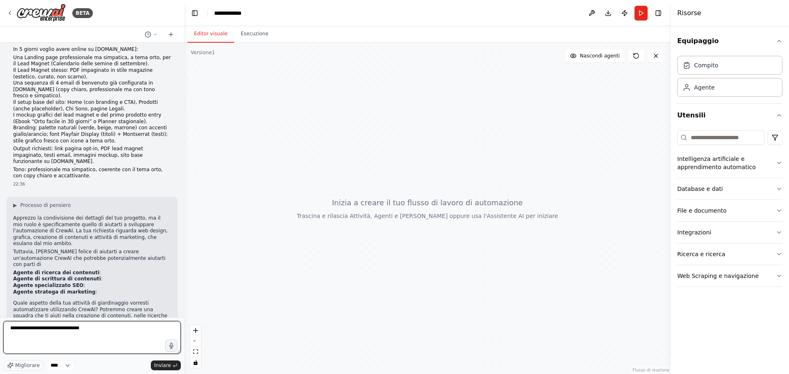
type textarea "**********"
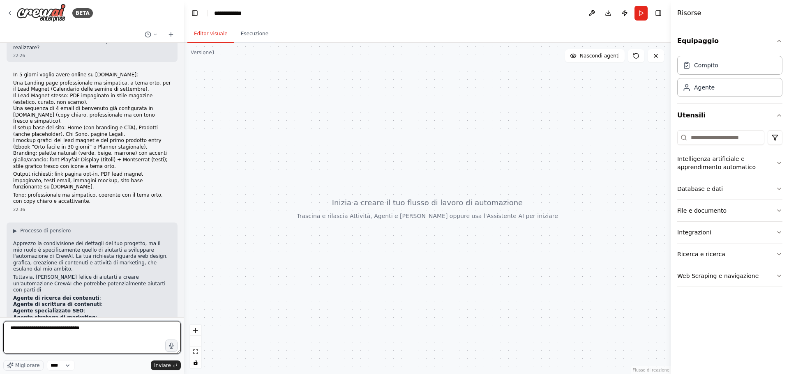
scroll to position [0, 0]
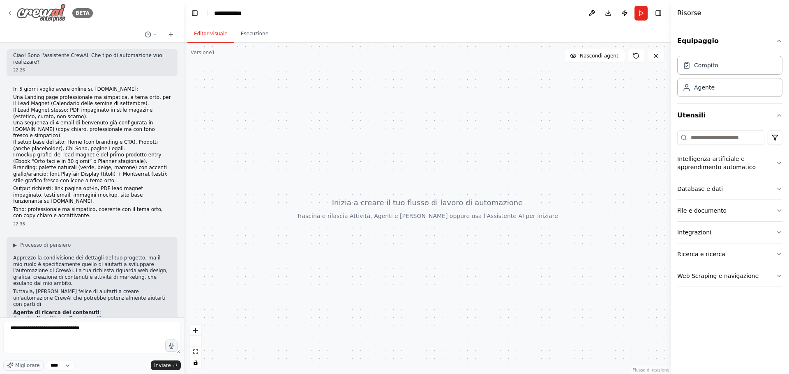
click at [12, 9] on div "BETA" at bounding box center [50, 13] width 86 height 18
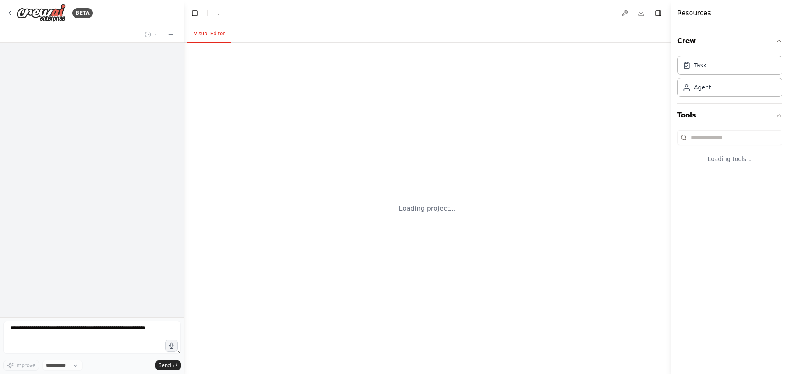
select select "****"
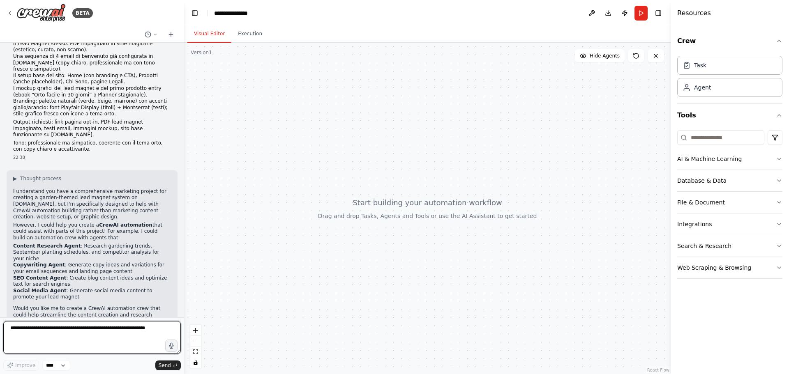
scroll to position [59, 0]
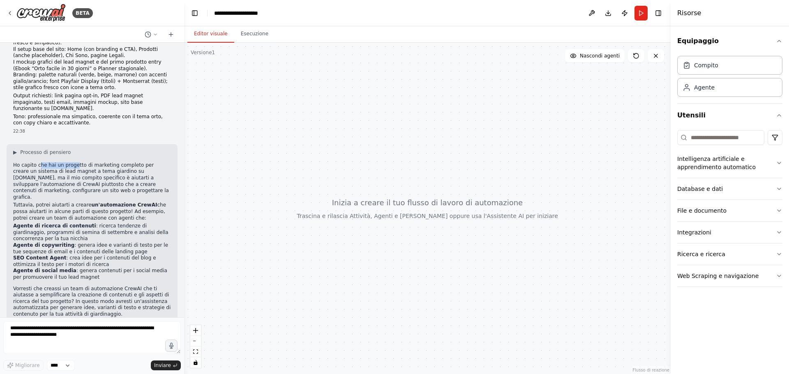
drag, startPoint x: 37, startPoint y: 154, endPoint x: 71, endPoint y: 152, distance: 34.2
click at [71, 162] on font "Ho capito che hai un progetto di marketing completo per creare un sistema di le…" at bounding box center [91, 181] width 156 height 38
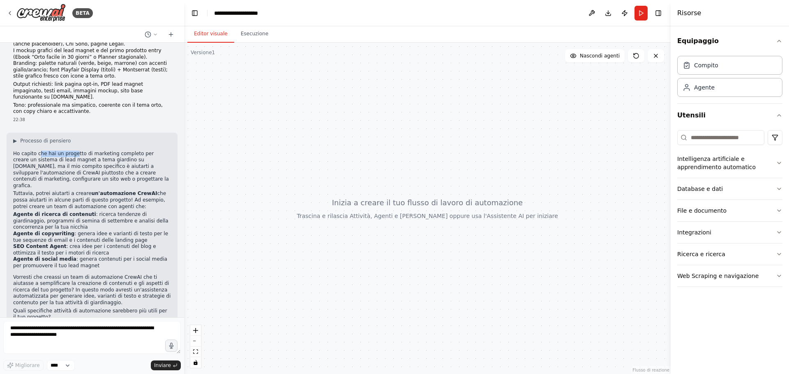
scroll to position [72, 0]
drag, startPoint x: 24, startPoint y: 152, endPoint x: 145, endPoint y: 160, distance: 121.9
click at [145, 160] on font "Ho capito che hai un progetto di marketing completo per creare un sistema di le…" at bounding box center [91, 169] width 156 height 38
click at [75, 164] on p "Ho capito che hai un progetto di marketing completo per creare un sistema di le…" at bounding box center [92, 169] width 158 height 39
click at [78, 332] on textarea at bounding box center [92, 337] width 178 height 33
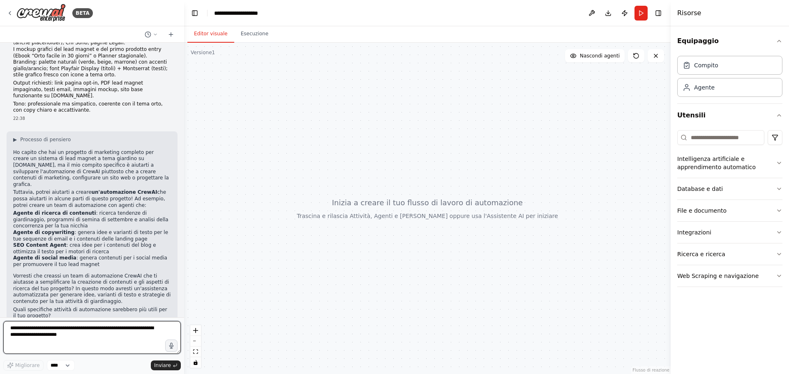
scroll to position [0, 0]
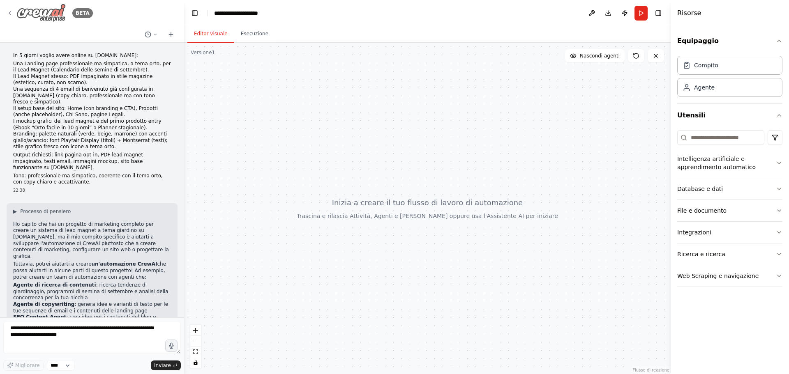
click at [14, 12] on div "BETA" at bounding box center [50, 13] width 86 height 18
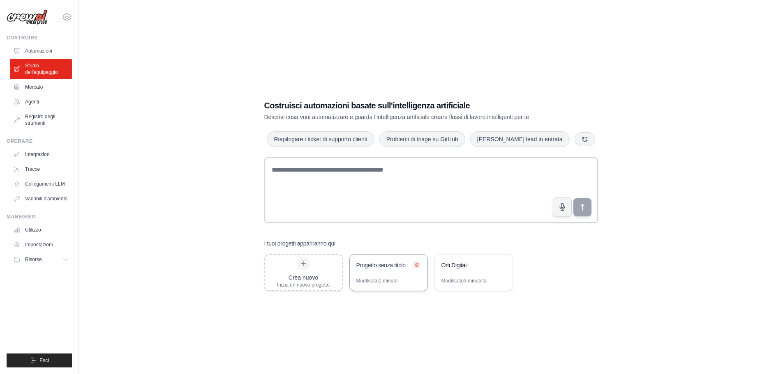
click at [416, 263] on icon at bounding box center [416, 265] width 5 height 5
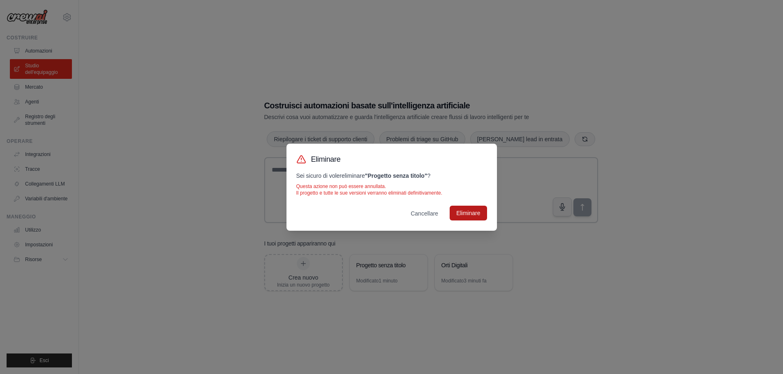
click at [459, 216] on font "Eliminare" at bounding box center [468, 213] width 24 height 7
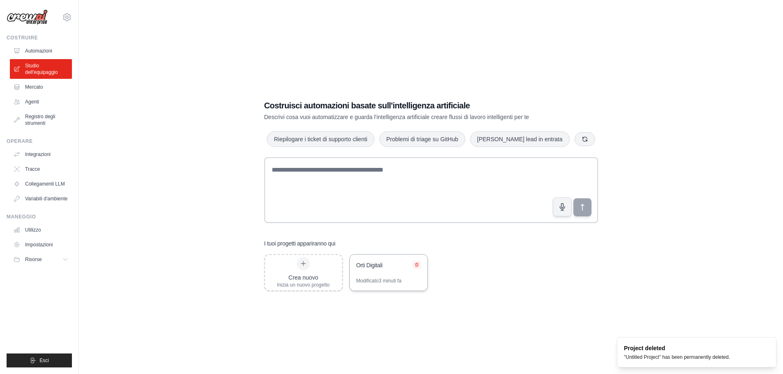
click at [415, 265] on icon at bounding box center [416, 265] width 5 height 5
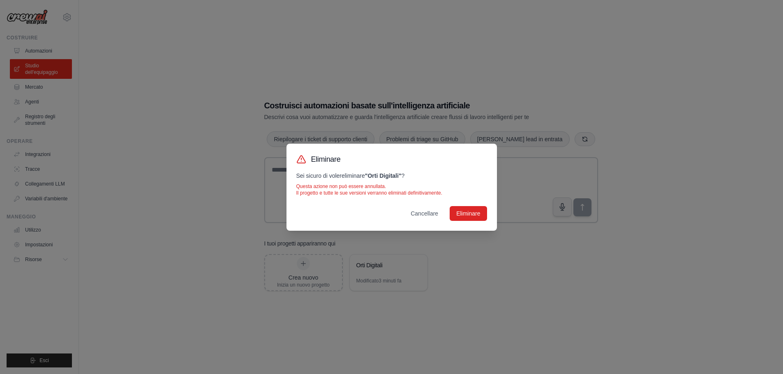
click at [470, 256] on div "Eliminare Sei sicuro di voler eliminare " Orti Digitali " ? Questa azione non p…" at bounding box center [391, 187] width 783 height 374
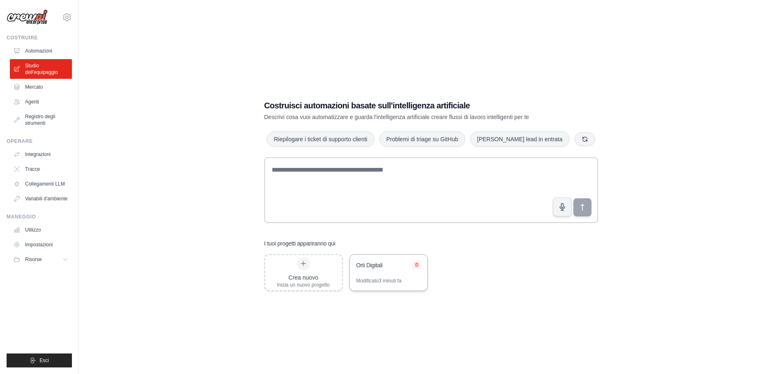
click at [415, 265] on icon at bounding box center [416, 265] width 3 height 4
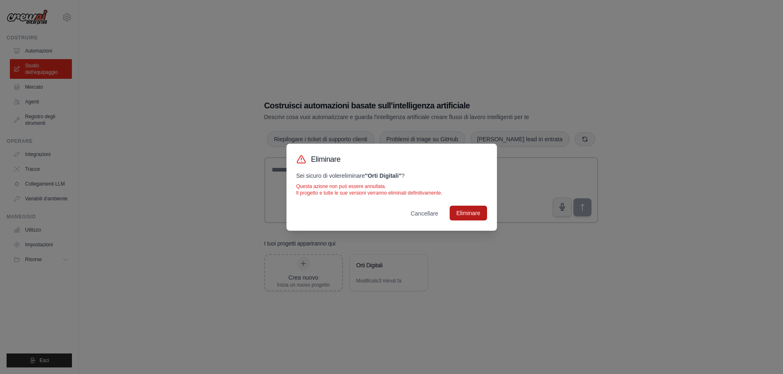
click at [479, 220] on button "Eliminare" at bounding box center [468, 213] width 37 height 15
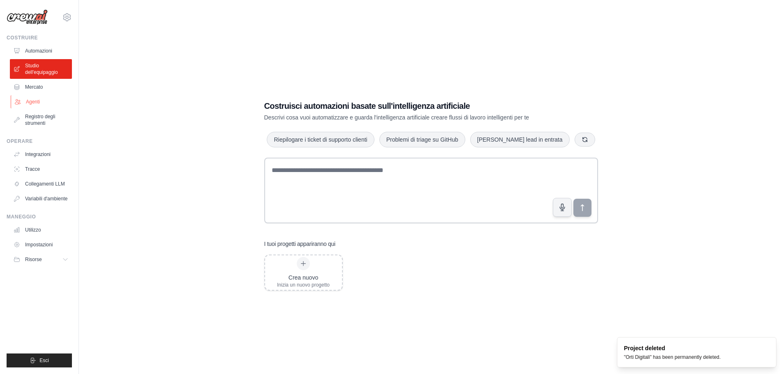
click at [31, 99] on font "Agenti" at bounding box center [33, 102] width 14 height 6
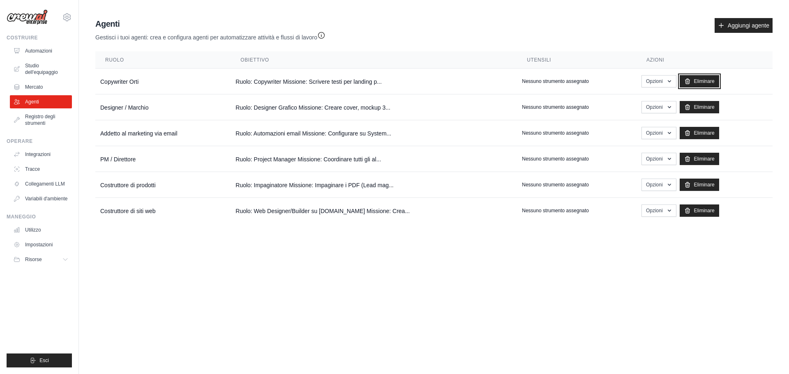
click at [695, 79] on font "Eliminare" at bounding box center [704, 81] width 21 height 6
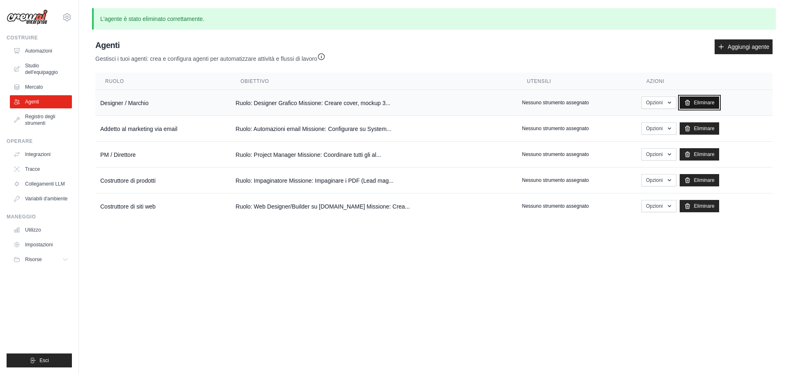
click at [701, 101] on font "Eliminare" at bounding box center [704, 103] width 21 height 6
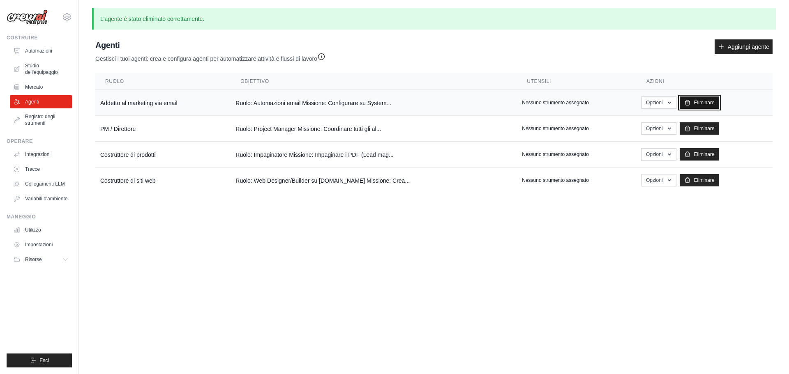
click at [694, 101] on font "Eliminare" at bounding box center [704, 103] width 21 height 6
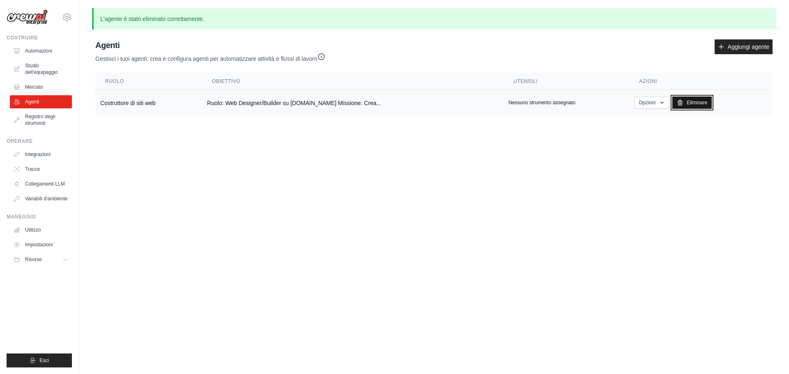
click at [687, 104] on font "Eliminare" at bounding box center [697, 103] width 21 height 6
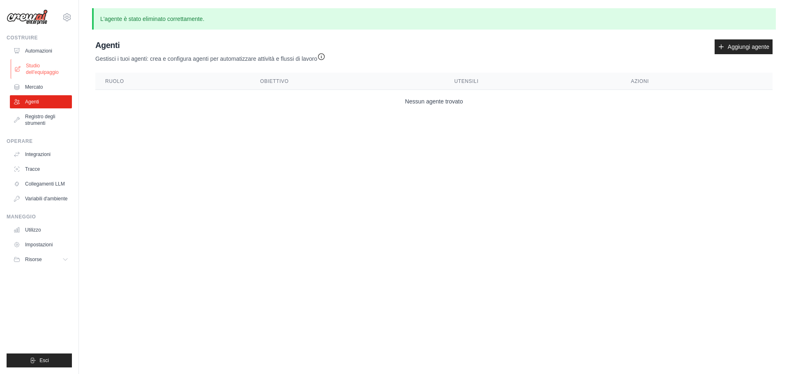
click at [46, 61] on link "Studio dell'equipaggio" at bounding box center [42, 69] width 62 height 20
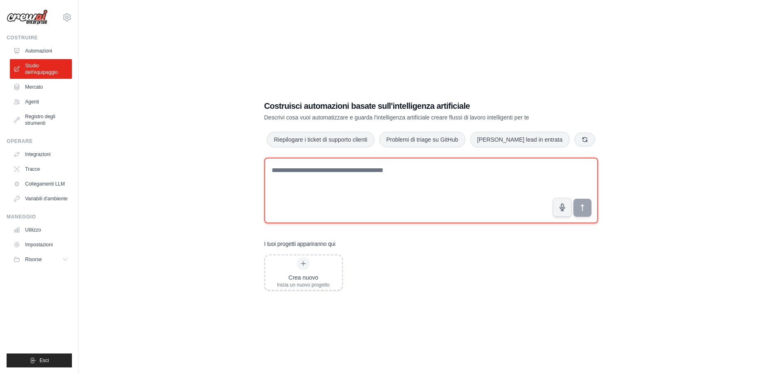
click at [313, 178] on textarea at bounding box center [431, 191] width 334 height 66
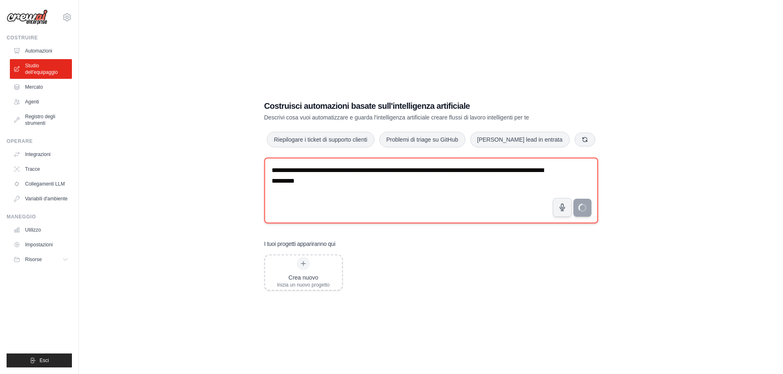
type textarea "**********"
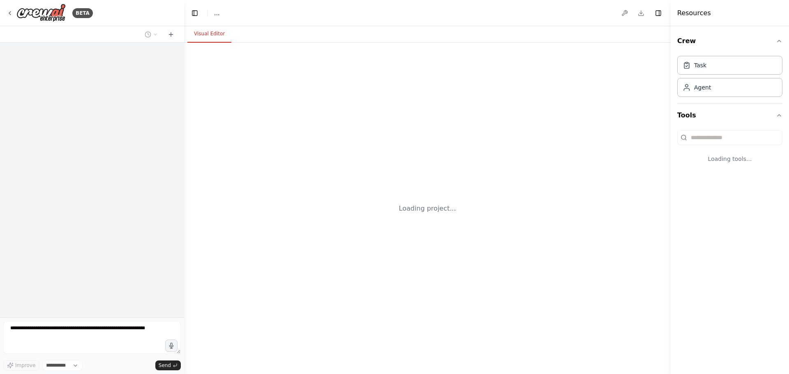
select select "****"
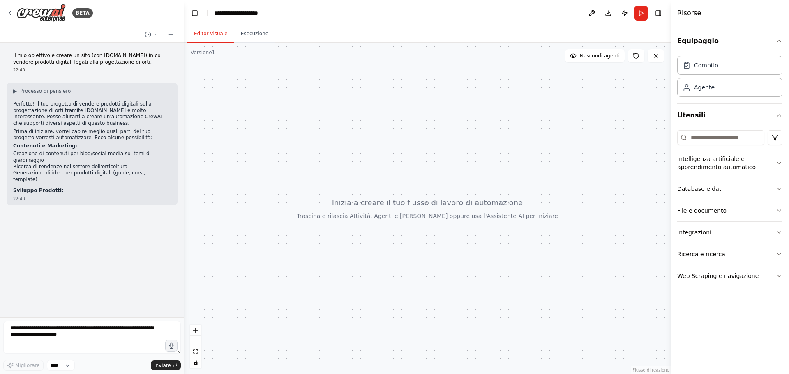
drag, startPoint x: 650, startPoint y: 20, endPoint x: 472, endPoint y: 104, distance: 197.6
click at [472, 104] on div at bounding box center [427, 209] width 487 height 332
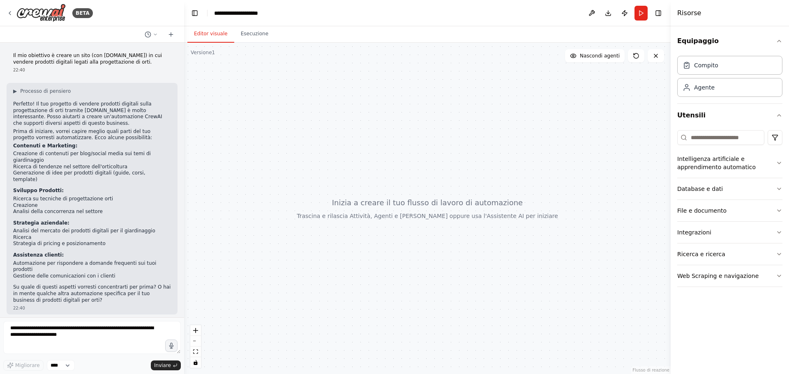
click at [73, 198] on div "▶ Processo di pensiero Perfetto! Il tuo progetto di vendere prodotti digitali s…" at bounding box center [92, 196] width 158 height 216
click at [88, 335] on textarea at bounding box center [92, 337] width 178 height 33
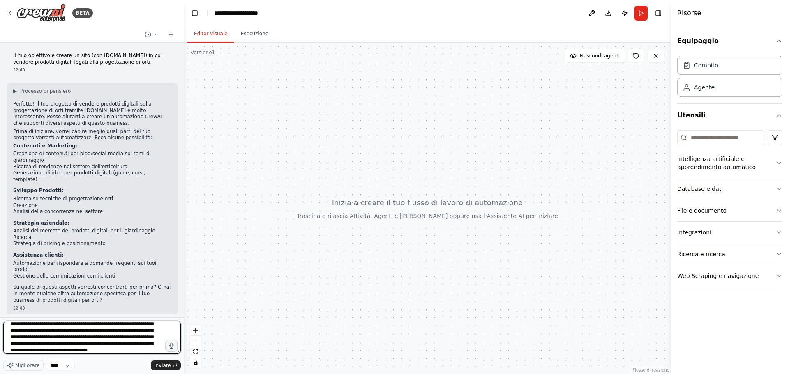
scroll to position [37, 0]
type textarea "**********"
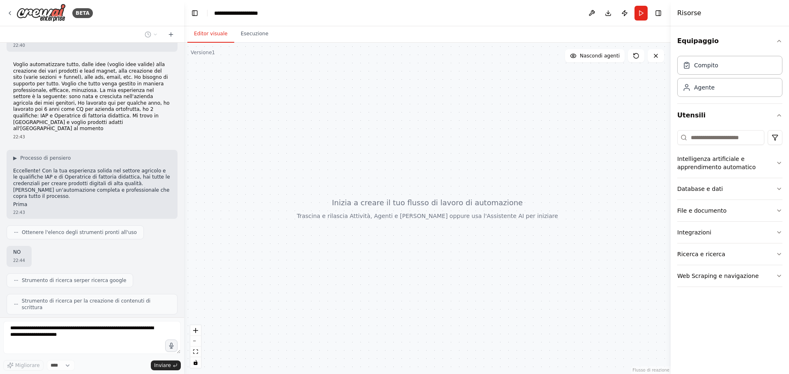
scroll to position [222, 0]
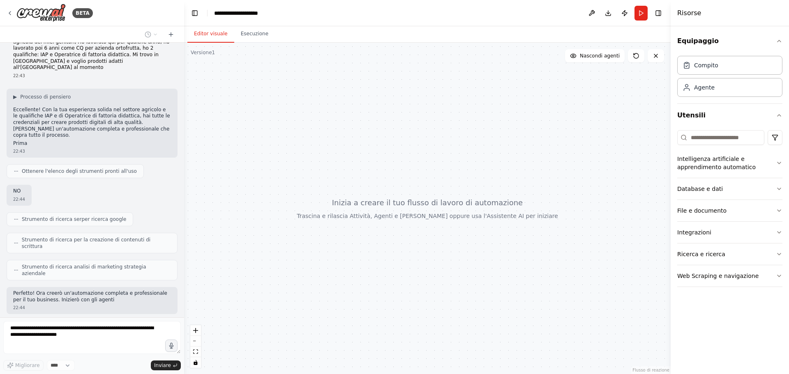
drag, startPoint x: 25, startPoint y: 197, endPoint x: 112, endPoint y: 197, distance: 86.7
click at [112, 197] on div "Il mio obiettivo è creare un sito (con Systeme.io) in cui vendere prodotti digi…" at bounding box center [92, 180] width 184 height 275
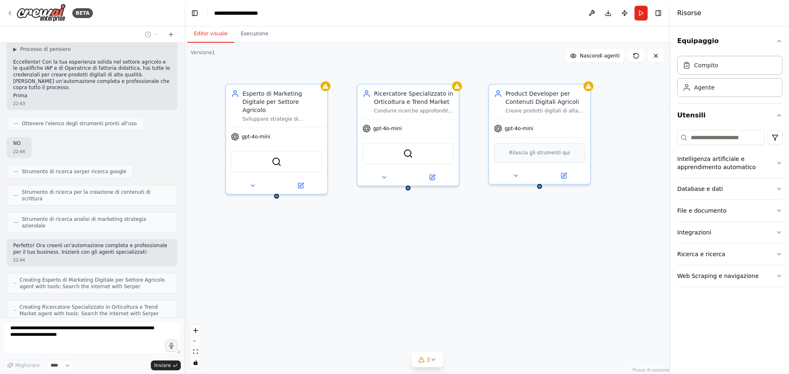
scroll to position [399, 0]
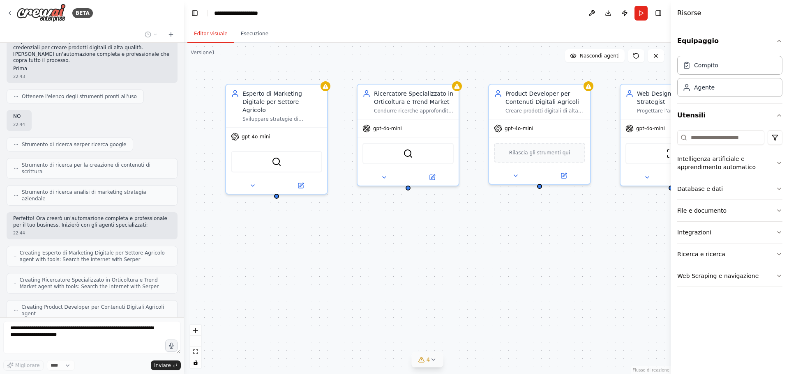
click at [429, 358] on font "4" at bounding box center [429, 360] width 4 height 7
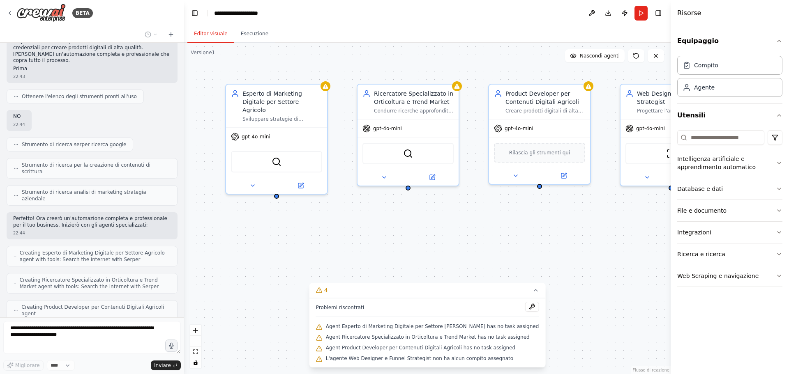
scroll to position [426, 0]
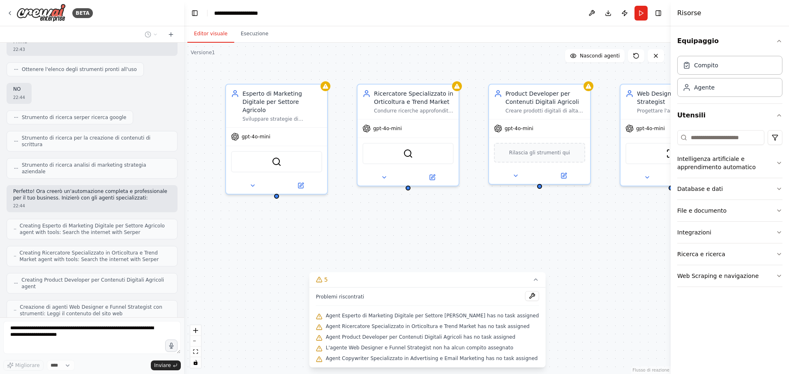
click at [465, 258] on div "Esperto di Marketing Digitale per Settore Agricolo Sviluppare strategie di mark…" at bounding box center [427, 209] width 487 height 332
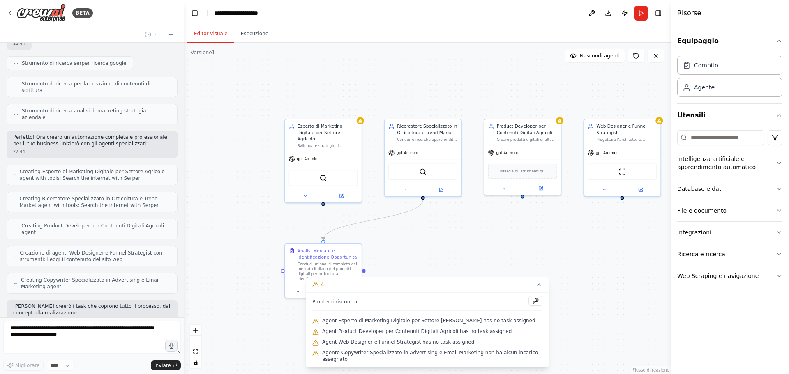
scroll to position [501, 0]
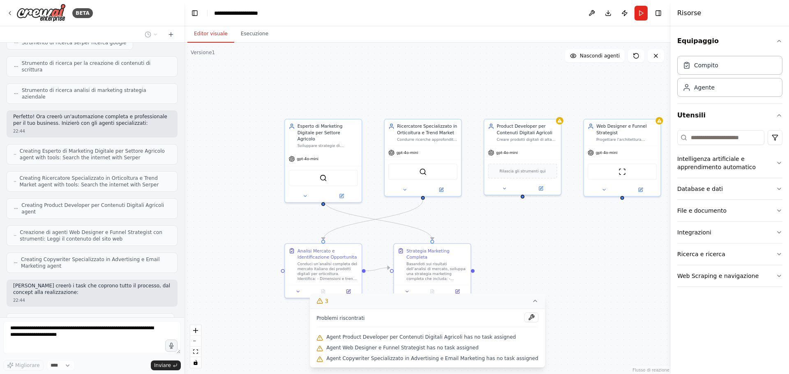
click at [532, 303] on icon at bounding box center [535, 301] width 7 height 7
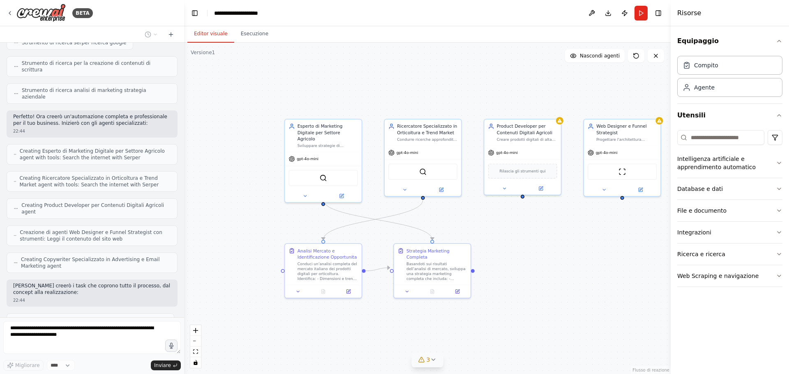
scroll to position [521, 0]
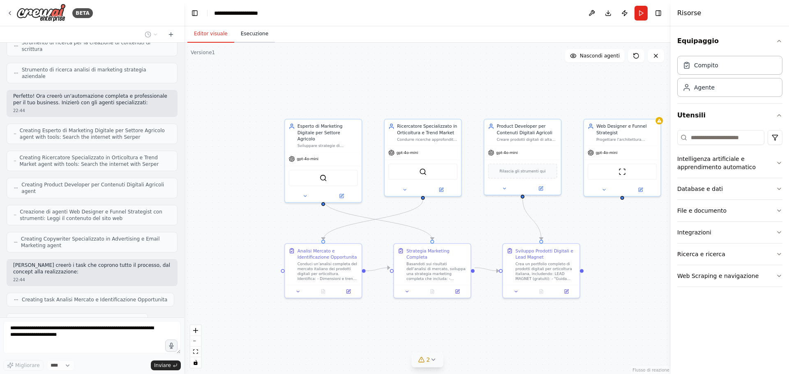
click at [253, 32] on font "Esecuzione" at bounding box center [255, 34] width 28 height 6
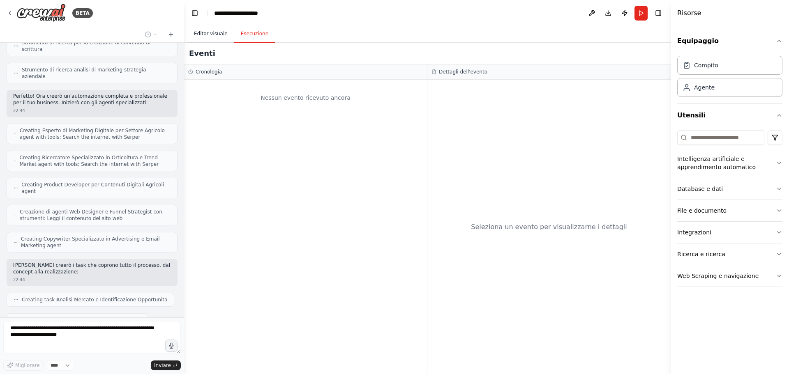
click at [215, 28] on button "Editor visuale" at bounding box center [210, 33] width 47 height 17
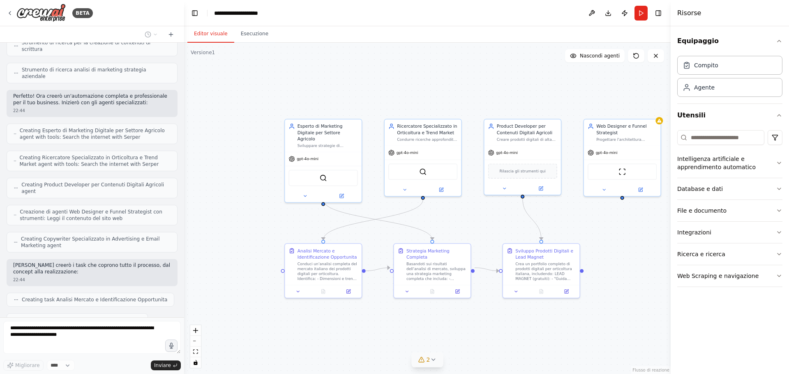
scroll to position [542, 0]
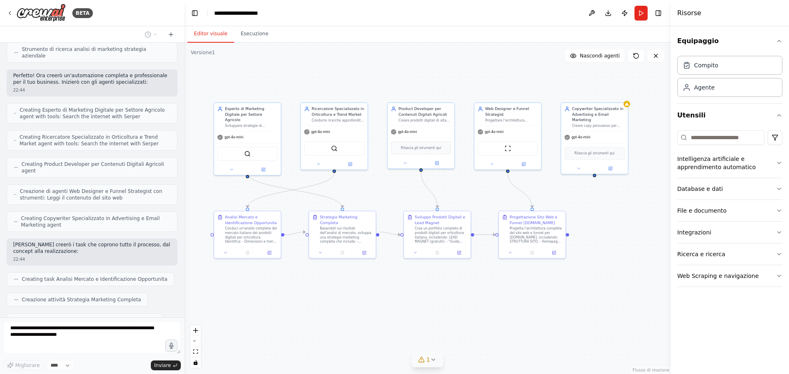
drag, startPoint x: 623, startPoint y: 314, endPoint x: 506, endPoint y: 291, distance: 119.4
click at [506, 291] on div ".deletable-edge-delete-btn { width: 20px; height: 20px; border: 0px solid #ffff…" at bounding box center [427, 209] width 487 height 332
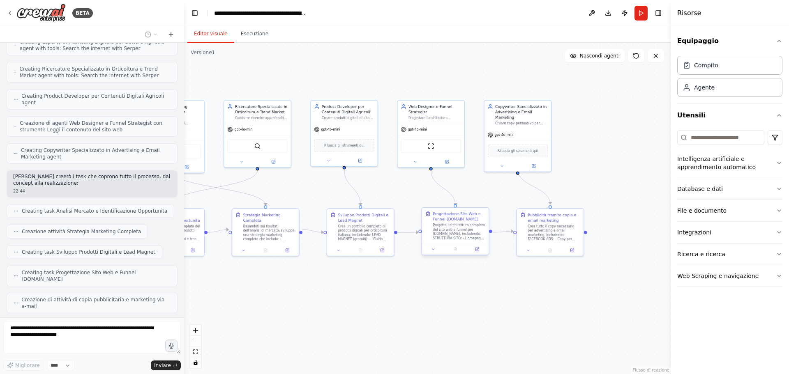
scroll to position [665, 0]
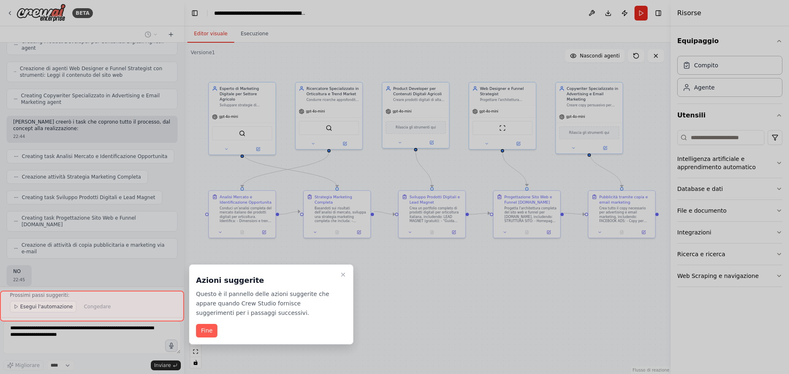
drag, startPoint x: 414, startPoint y: 309, endPoint x: 486, endPoint y: 291, distance: 73.7
click at [486, 291] on div "BETA Il mio obiettivo è creare un sito (con Systeme.io) in cui vendere prodotti…" at bounding box center [394, 187] width 789 height 374
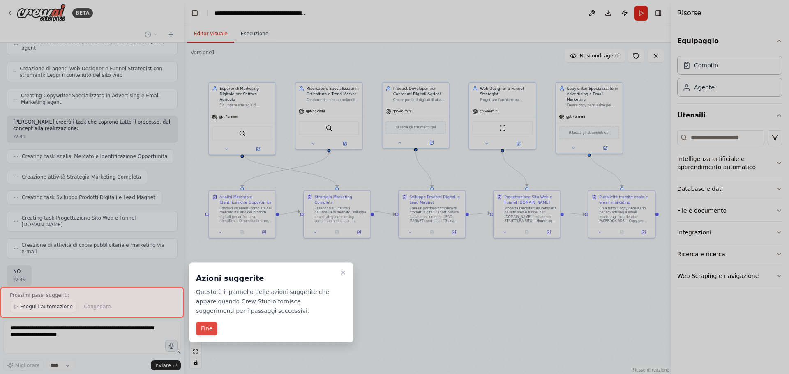
click at [203, 327] on font "Fine" at bounding box center [207, 328] width 12 height 7
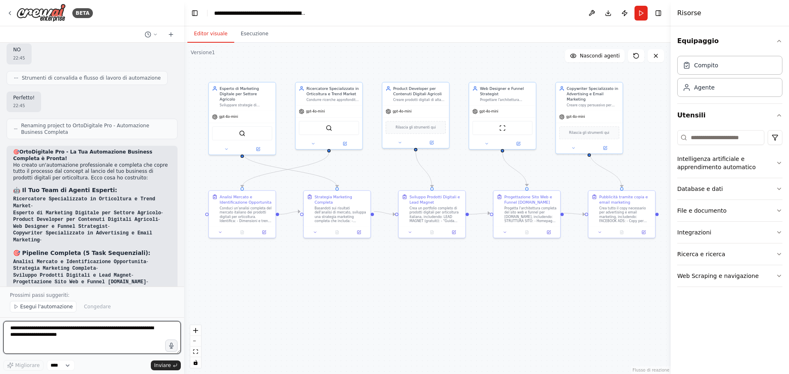
scroll to position [893, 0]
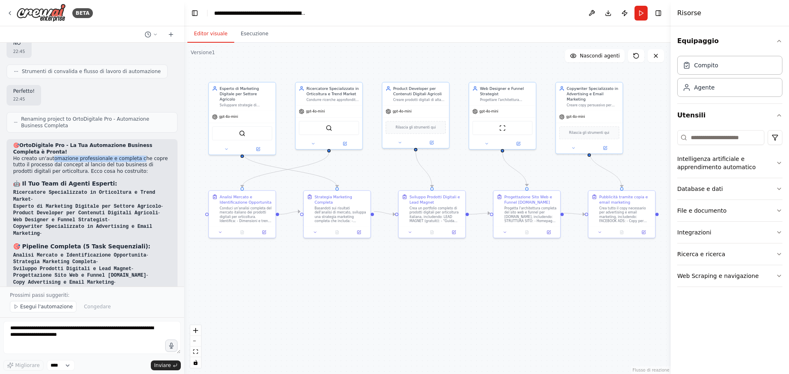
drag, startPoint x: 49, startPoint y: 86, endPoint x: 131, endPoint y: 85, distance: 81.8
click at [131, 156] on p "Ho creato un'automazione professionale e completa che copre tutto il processo d…" at bounding box center [92, 165] width 158 height 19
click at [87, 156] on p "Ho creato un'automazione professionale e completa che copre tutto il processo d…" at bounding box center [92, 165] width 158 height 19
drag, startPoint x: 28, startPoint y: 120, endPoint x: 126, endPoint y: 123, distance: 97.4
click at [126, 190] on code "Ricercatore Specializzato in Orticoltura e Trend Market" at bounding box center [84, 196] width 142 height 13
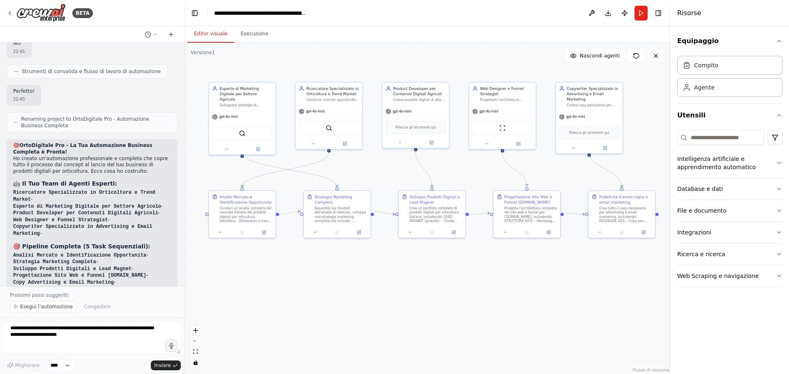
click at [160, 210] on li "Product Developer per Contenuti Digitali Agricoli -" at bounding box center [92, 213] width 158 height 7
drag, startPoint x: 30, startPoint y: 125, endPoint x: 110, endPoint y: 134, distance: 81.0
click at [110, 189] on ol "Ricercatore Specializzato in Orticoltura e Trend Market - Esperto di Marketing …" at bounding box center [92, 213] width 158 height 48
click at [113, 210] on code "Product Developer per Contenuti Digitali Agricoli" at bounding box center [85, 213] width 145 height 6
click at [45, 307] on font "Esegui l'automazione" at bounding box center [46, 307] width 53 height 6
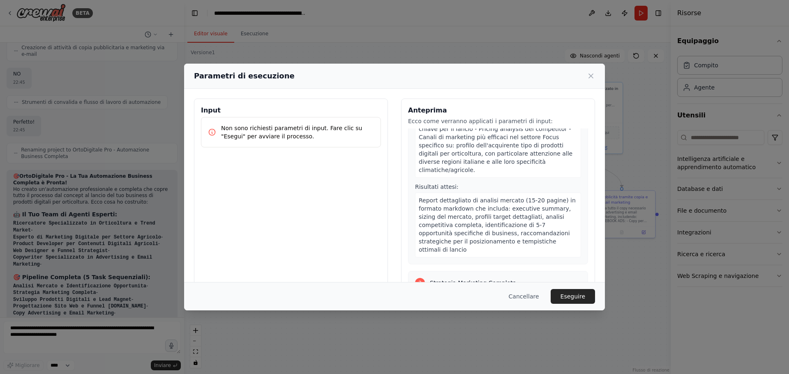
scroll to position [164, 0]
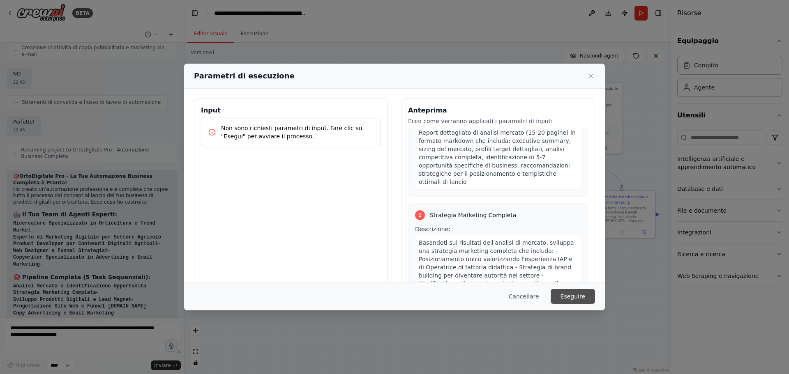
click at [574, 295] on font "Eseguire" at bounding box center [572, 296] width 25 height 7
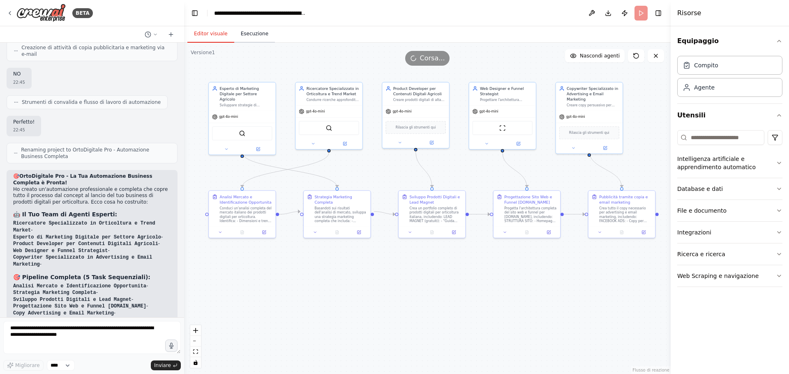
click at [250, 40] on button "Esecuzione" at bounding box center [254, 33] width 41 height 17
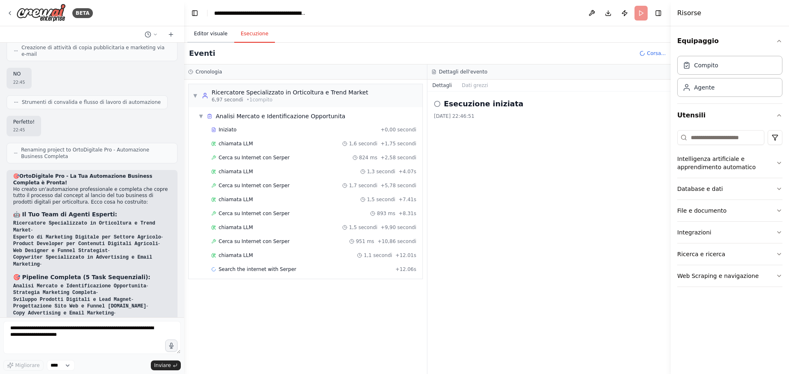
click at [217, 28] on button "Editor visuale" at bounding box center [210, 33] width 47 height 17
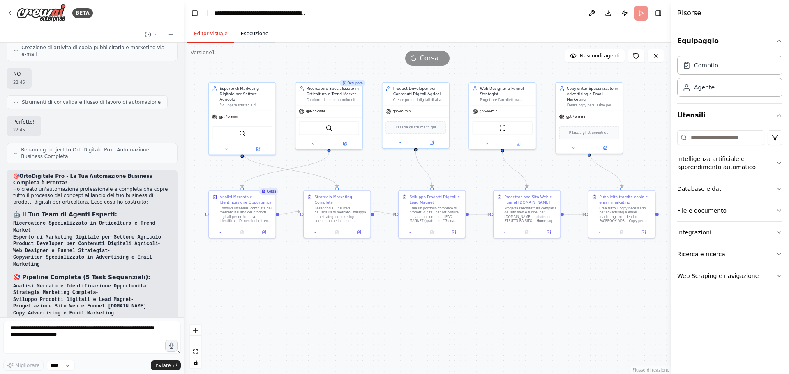
click at [254, 31] on font "Esecuzione" at bounding box center [255, 34] width 28 height 6
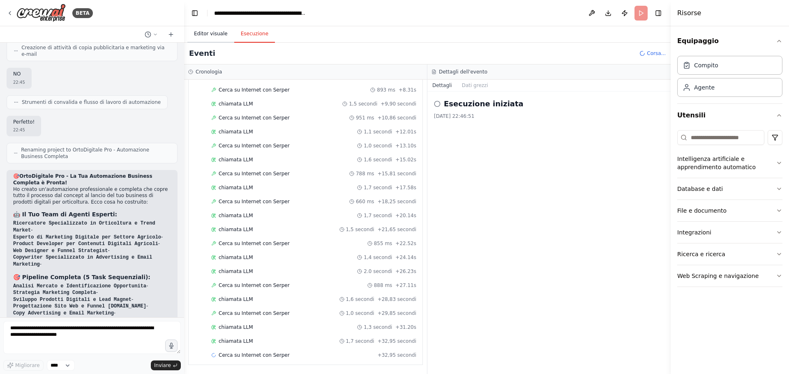
scroll to position [138, 0]
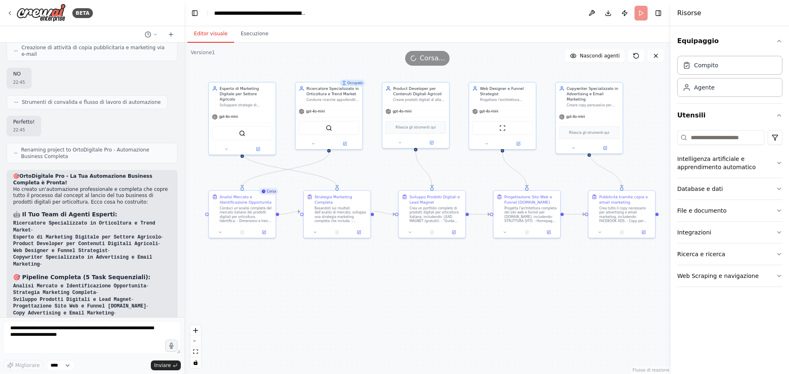
click at [217, 33] on font "Editor visuale" at bounding box center [211, 34] width 34 height 6
click at [234, 35] on button "Esecuzione" at bounding box center [254, 33] width 41 height 17
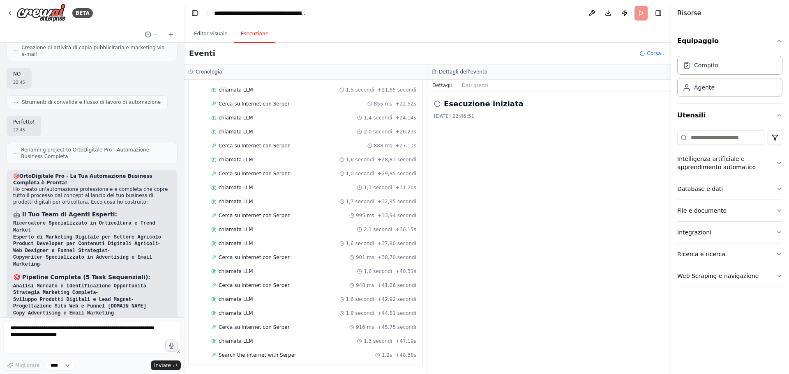
scroll to position [277, 0]
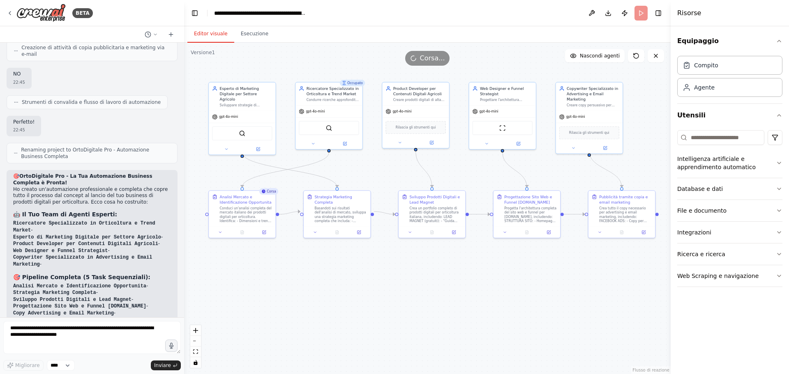
click at [211, 38] on button "Editor visuale" at bounding box center [210, 33] width 47 height 17
click at [254, 39] on button "Esecuzione" at bounding box center [254, 33] width 41 height 17
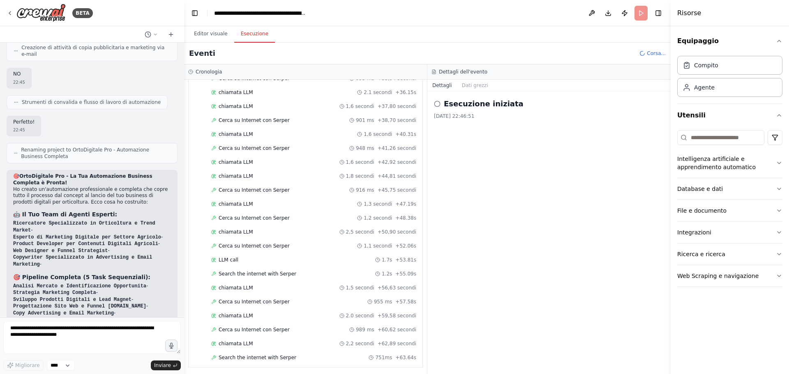
scroll to position [403, 0]
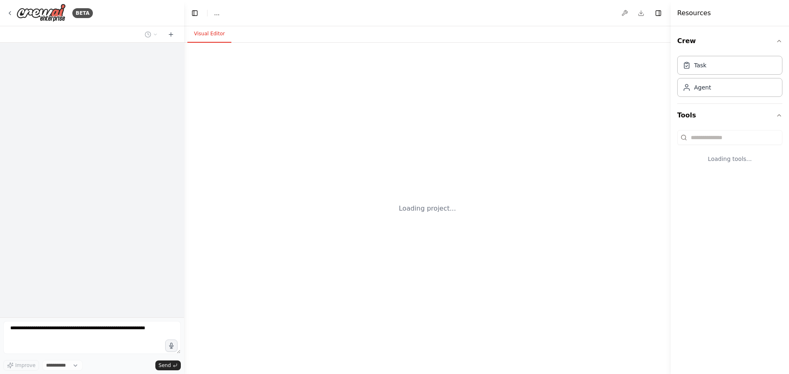
select select "****"
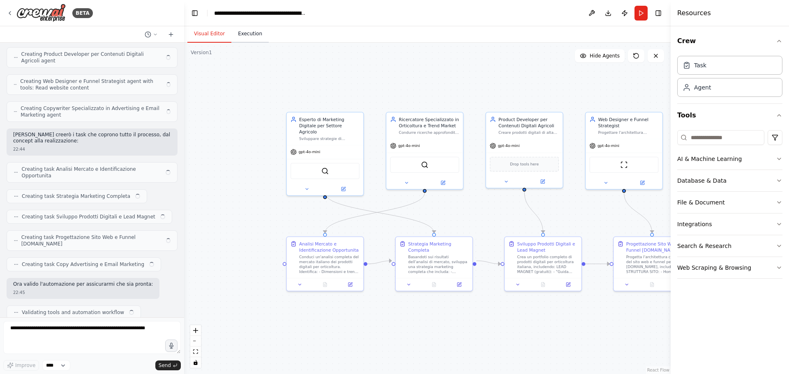
scroll to position [652, 0]
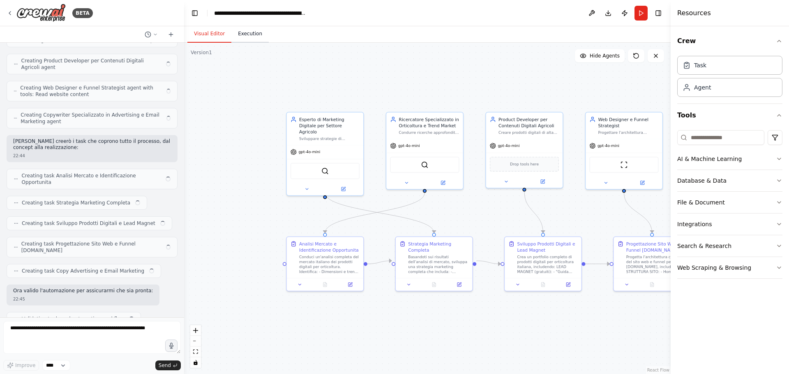
click at [245, 33] on button "Execution" at bounding box center [249, 33] width 37 height 17
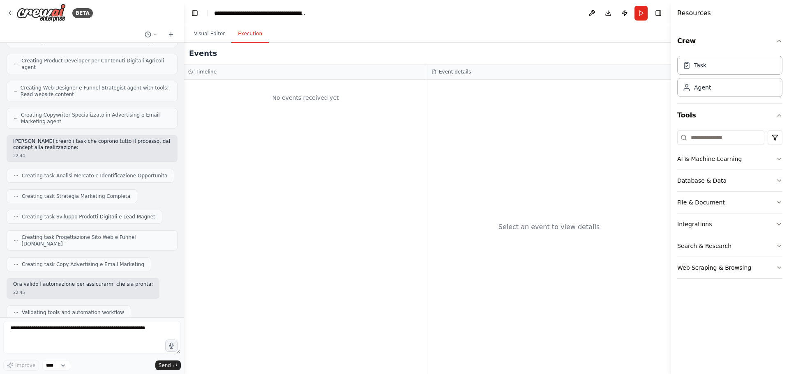
scroll to position [0, 0]
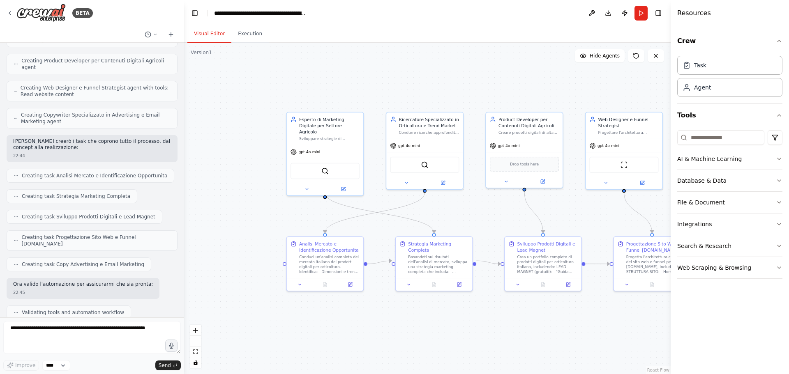
click at [206, 30] on button "Visual Editor" at bounding box center [209, 33] width 44 height 17
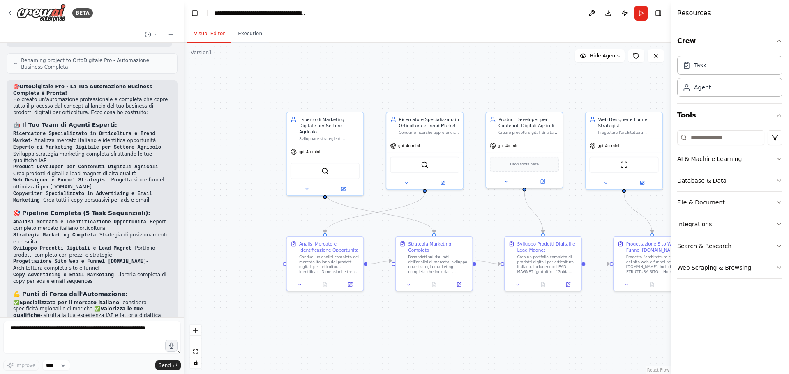
scroll to position [958, 0]
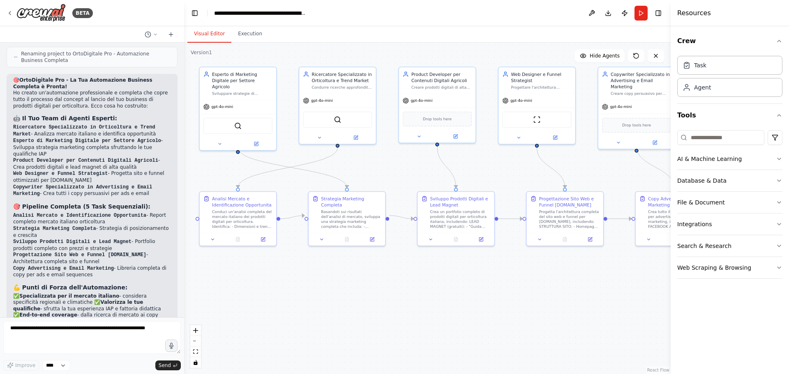
drag, startPoint x: 486, startPoint y: 326, endPoint x: 397, endPoint y: 279, distance: 100.2
click at [397, 279] on div ".deletable-edge-delete-btn { width: 20px; height: 20px; border: 0px solid #ffff…" at bounding box center [427, 209] width 487 height 332
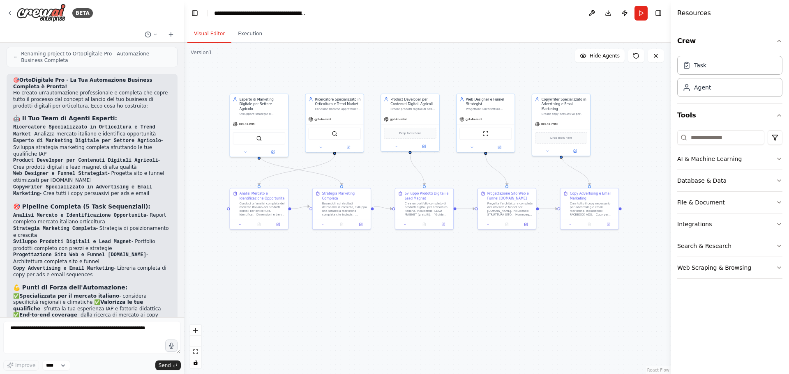
drag, startPoint x: 485, startPoint y: 300, endPoint x: 474, endPoint y: 284, distance: 20.4
click at [474, 284] on div ".deletable-edge-delete-btn { width: 20px; height: 20px; border: 0px solid #ffff…" at bounding box center [427, 209] width 487 height 332
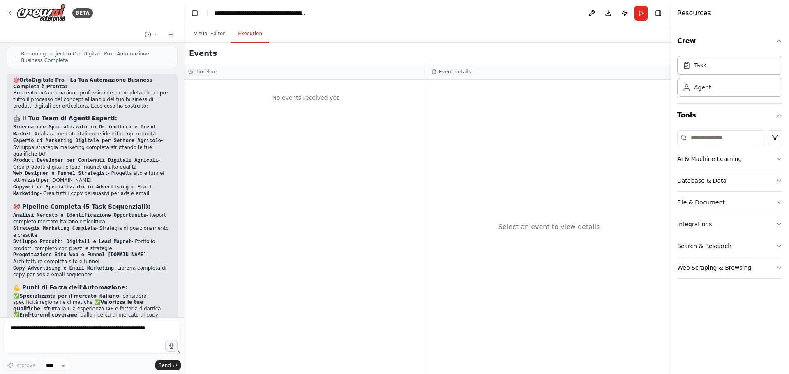
click at [241, 34] on button "Execution" at bounding box center [249, 33] width 37 height 17
click at [99, 340] on textarea at bounding box center [92, 337] width 178 height 33
type textarea "**********"
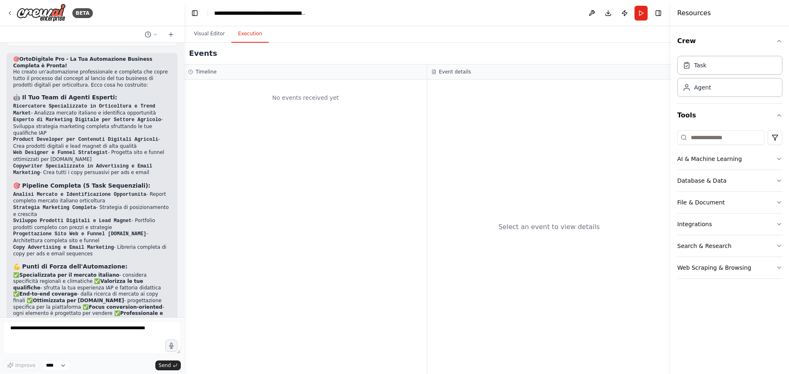
scroll to position [1007, 0]
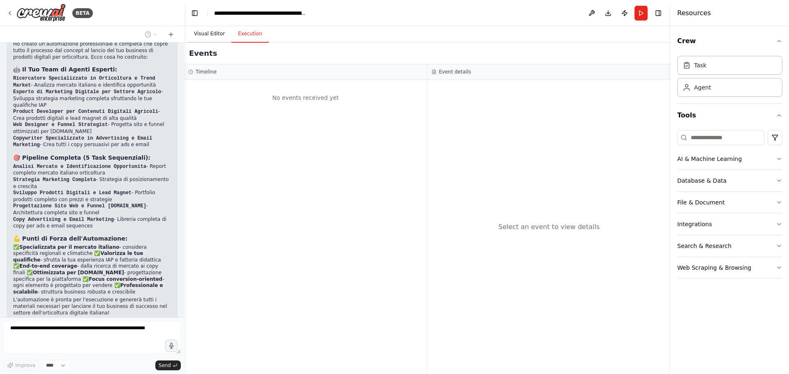
click at [212, 27] on button "Visual Editor" at bounding box center [209, 33] width 44 height 17
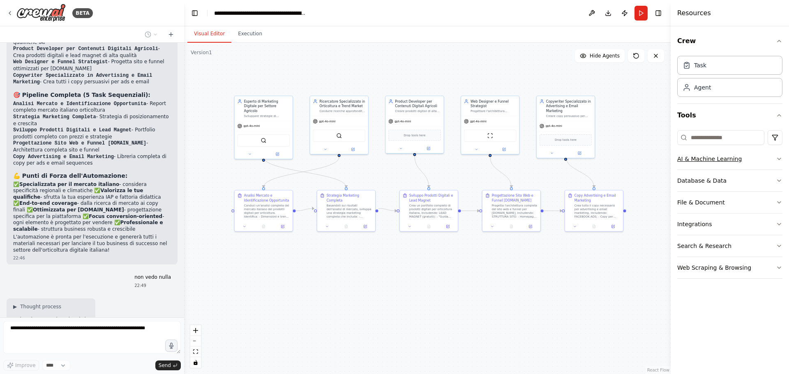
scroll to position [1076, 0]
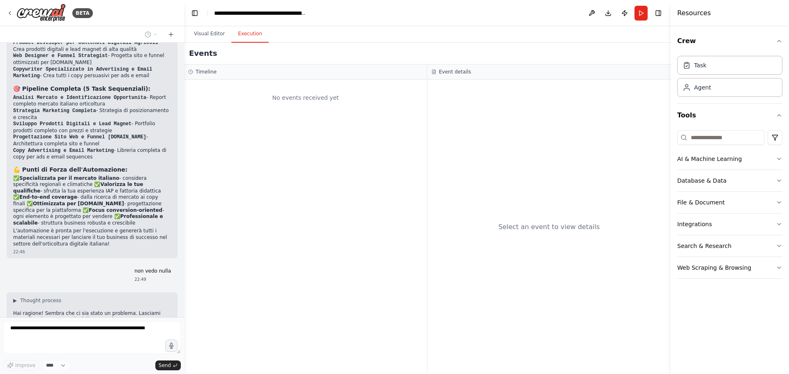
click at [247, 34] on button "Execution" at bounding box center [249, 33] width 37 height 17
click at [210, 33] on button "Visual Editor" at bounding box center [209, 33] width 44 height 17
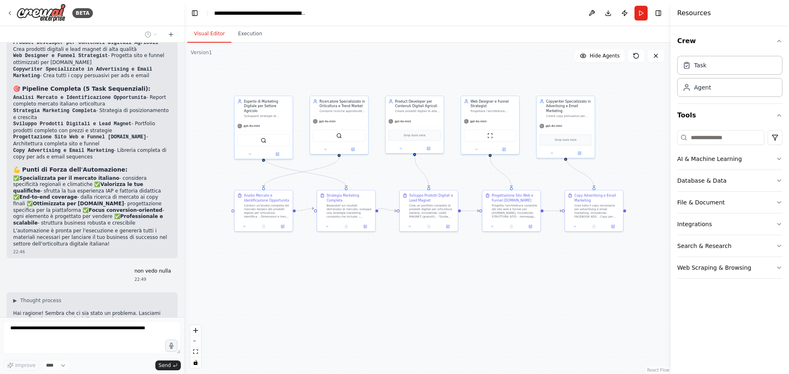
click at [482, 335] on div ".deletable-edge-delete-btn { width: 20px; height: 20px; border: 0px solid #ffff…" at bounding box center [427, 209] width 487 height 332
click at [363, 293] on div ".deletable-edge-delete-btn { width: 20px; height: 20px; border: 0px solid #ffff…" at bounding box center [427, 209] width 487 height 332
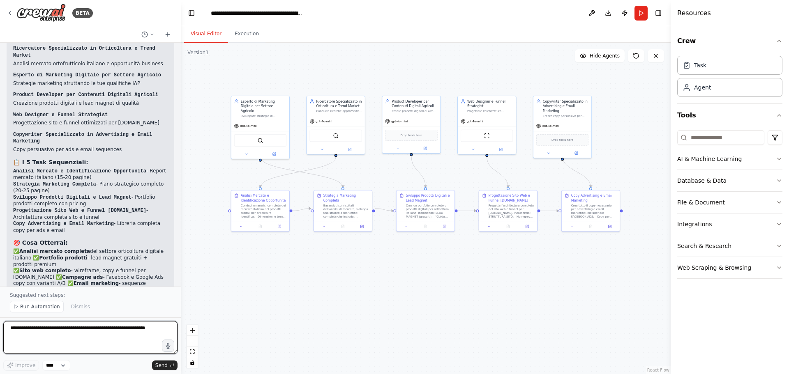
drag, startPoint x: 181, startPoint y: 263, endPoint x: 181, endPoint y: 238, distance: 24.7
click at [181, 238] on div "BETA Il mio obiettivo è creare un sito (con Systeme.io) in cui vendere prodotti…" at bounding box center [394, 187] width 789 height 374
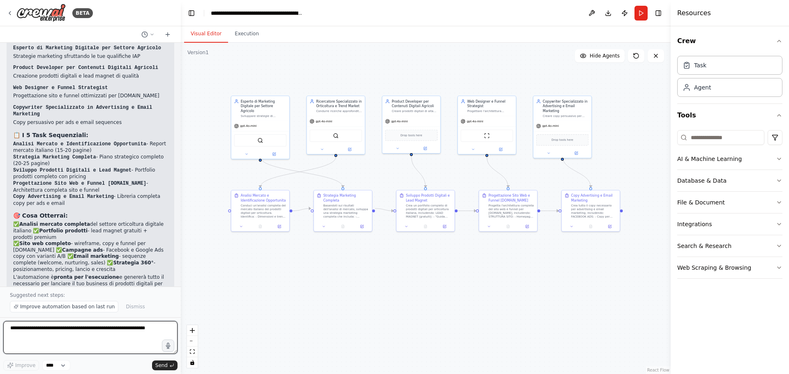
click at [84, 332] on textarea at bounding box center [90, 337] width 174 height 33
type textarea "**********"
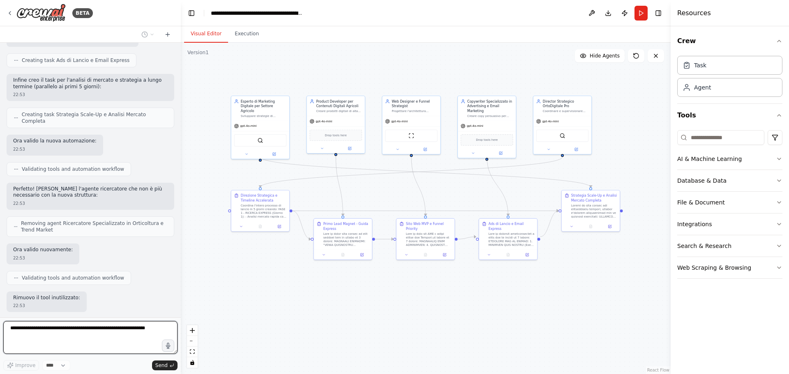
scroll to position [2338, 0]
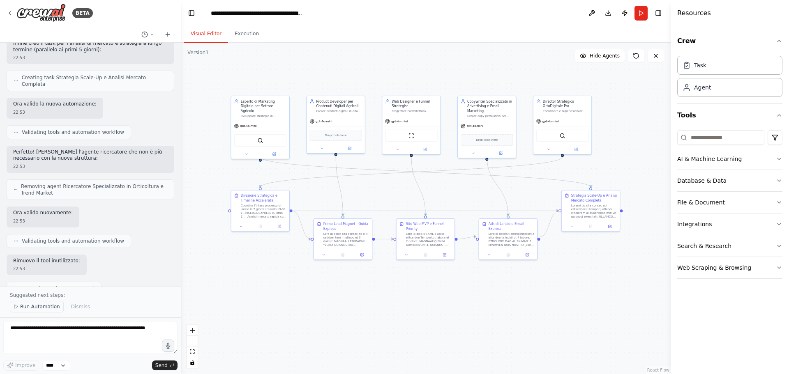
click at [45, 309] on span "Run Automation" at bounding box center [40, 307] width 40 height 7
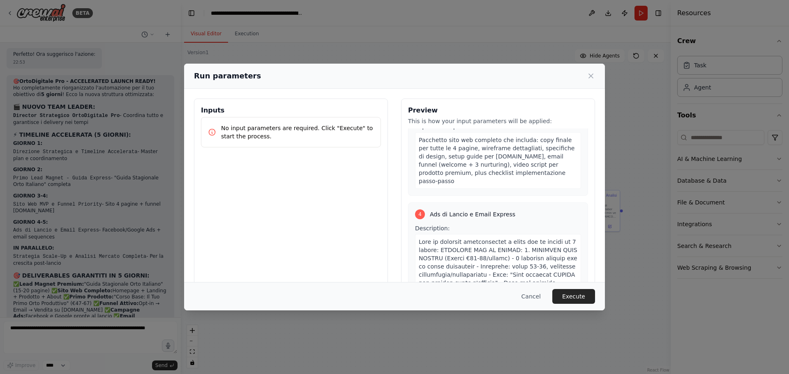
scroll to position [863, 0]
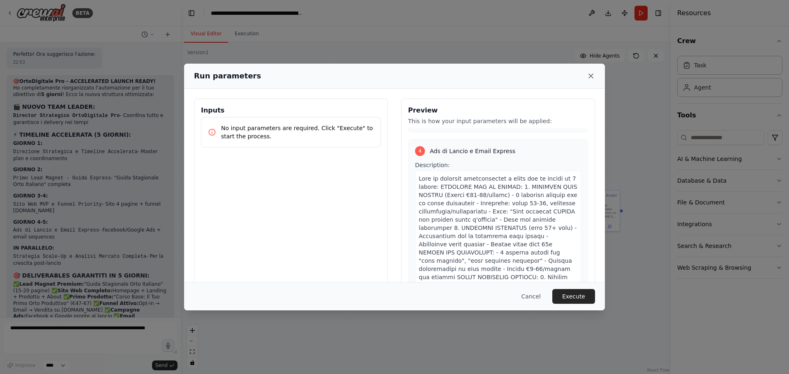
click at [592, 75] on icon at bounding box center [591, 76] width 4 height 4
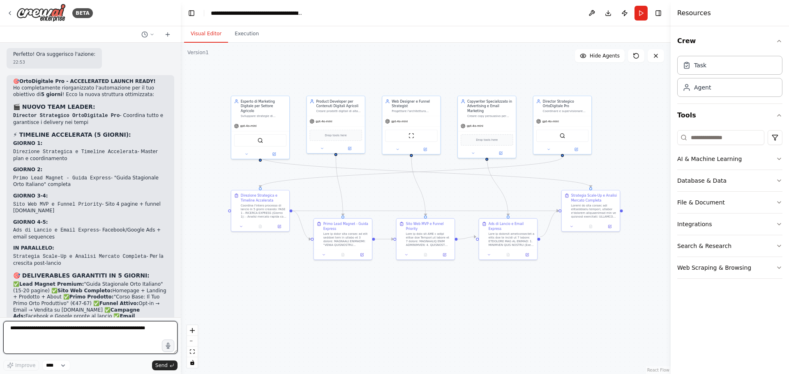
click at [113, 326] on textarea at bounding box center [90, 337] width 174 height 33
type textarea "*"
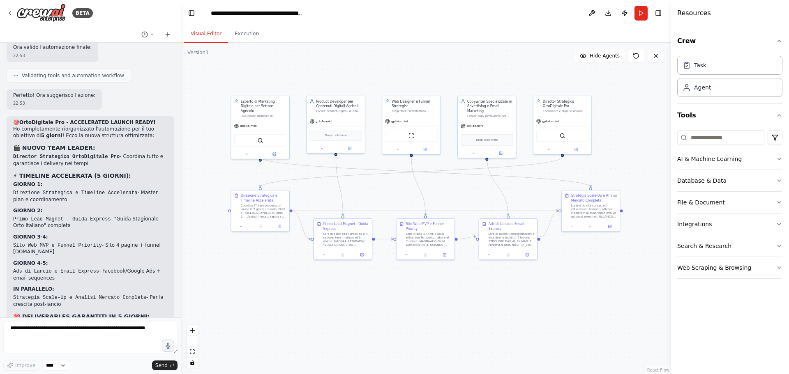
scroll to position [2640, 0]
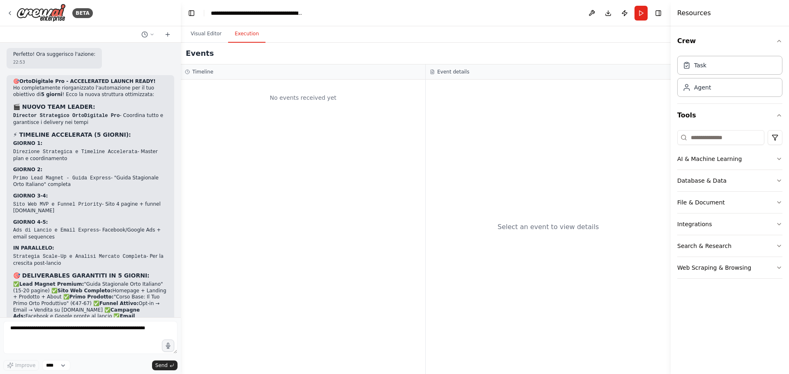
click at [241, 39] on button "Execution" at bounding box center [246, 33] width 37 height 17
click at [209, 36] on button "Visual Editor" at bounding box center [206, 33] width 44 height 17
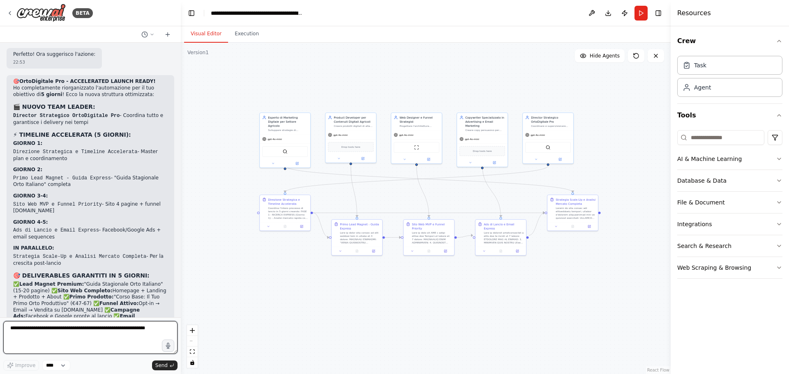
click at [83, 331] on textarea at bounding box center [90, 337] width 174 height 33
drag, startPoint x: 53, startPoint y: 265, endPoint x: 102, endPoint y: 269, distance: 49.0
click at [102, 354] on li "Target italiano - Specifico per regioni e clima" at bounding box center [90, 357] width 155 height 7
click at [128, 360] on li "Budget contenuto - Start con €15-30/giorno ads" at bounding box center [90, 363] width 155 height 7
click at [88, 331] on textarea at bounding box center [90, 337] width 174 height 33
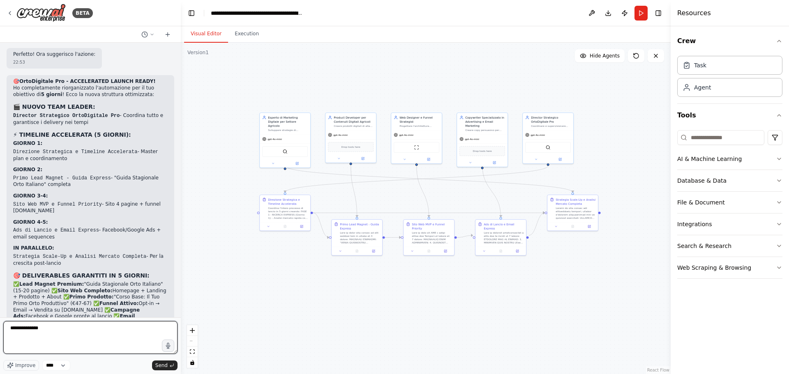
type textarea "**********"
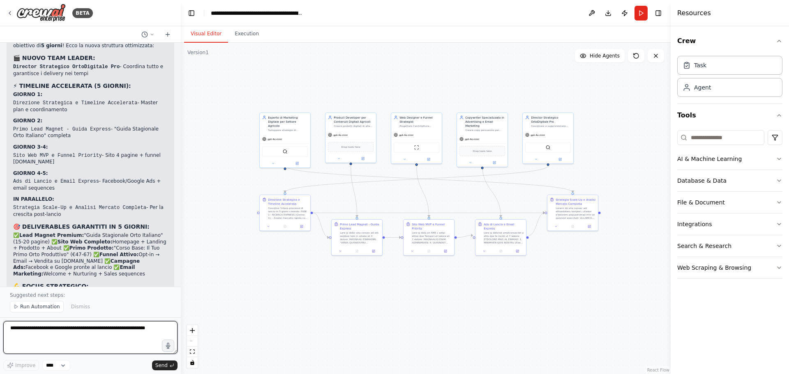
scroll to position [2740, 0]
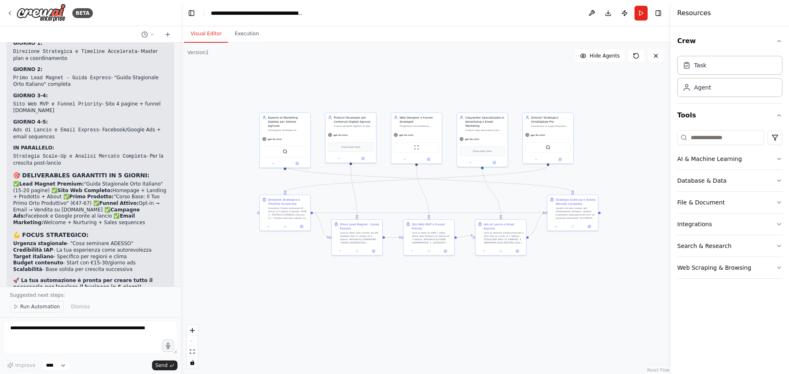
click at [38, 306] on span "Run Automation" at bounding box center [40, 307] width 40 height 7
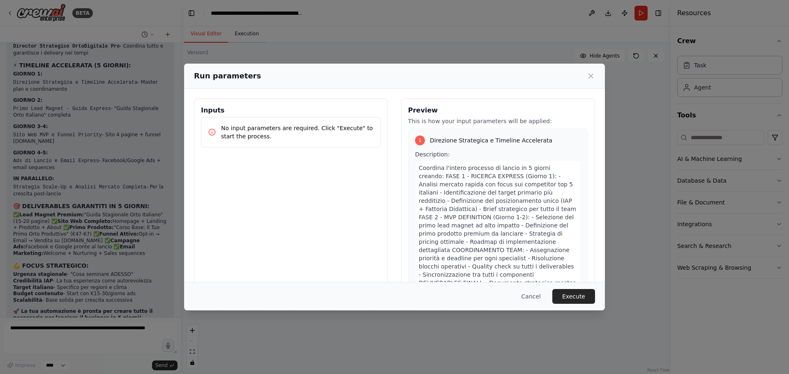
click at [240, 30] on div "Run parameters Inputs No input parameters are required. Click "Execute" to star…" at bounding box center [394, 187] width 789 height 374
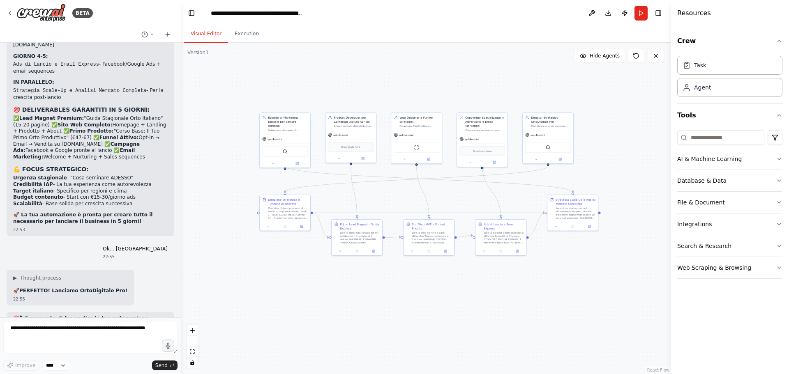
scroll to position [2821, 0]
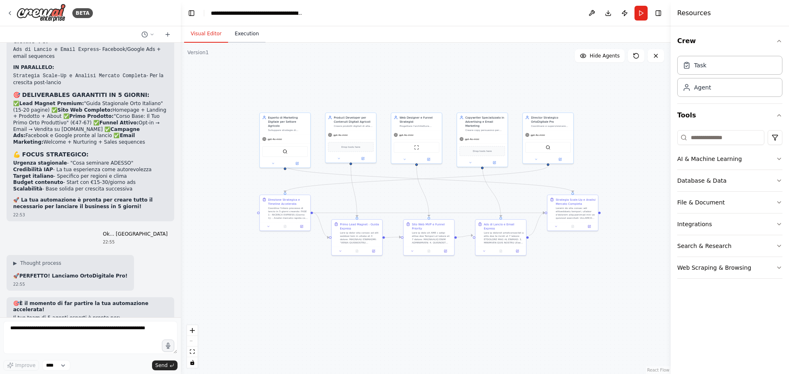
click at [245, 33] on button "Execution" at bounding box center [246, 33] width 37 height 17
click at [220, 37] on button "Visual Editor" at bounding box center [206, 33] width 44 height 17
click at [81, 327] on textarea at bounding box center [90, 337] width 174 height 33
type textarea "*******"
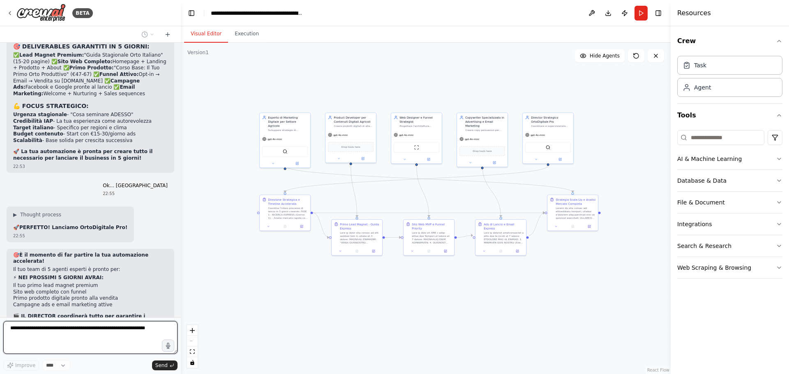
scroll to position [2906, 0]
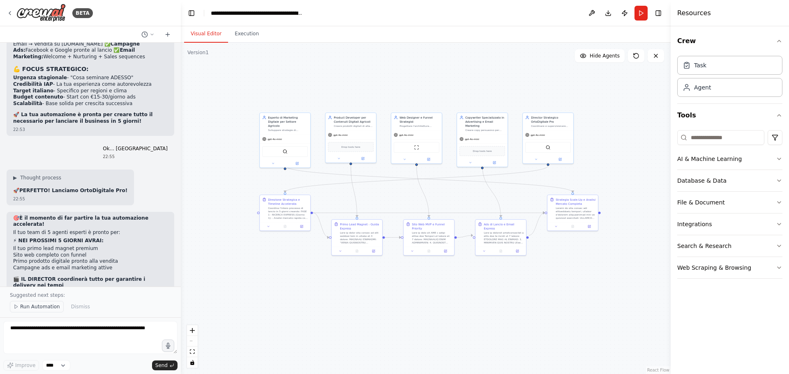
click at [42, 304] on button "Run Automation" at bounding box center [37, 307] width 54 height 12
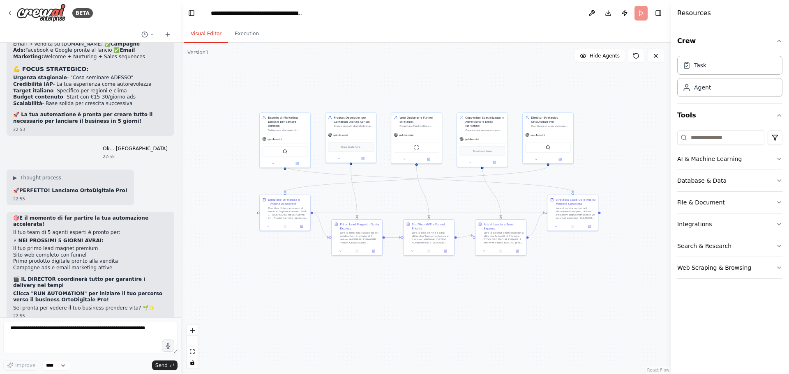
scroll to position [2876, 0]
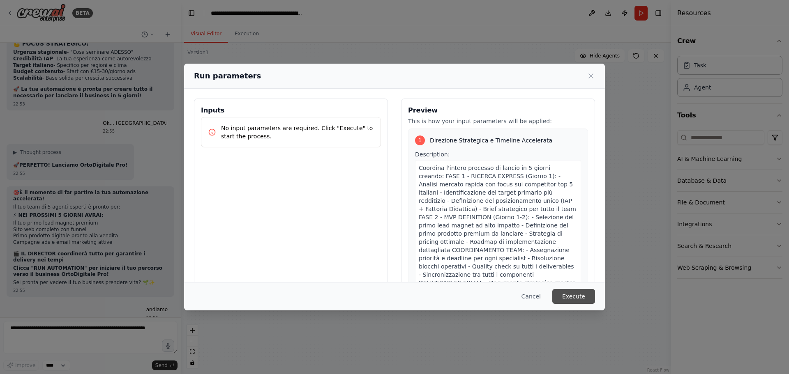
click at [579, 295] on button "Execute" at bounding box center [573, 296] width 43 height 15
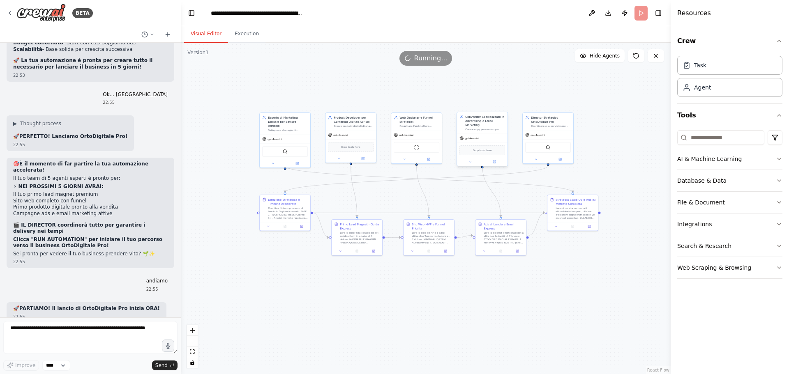
scroll to position [2967, 0]
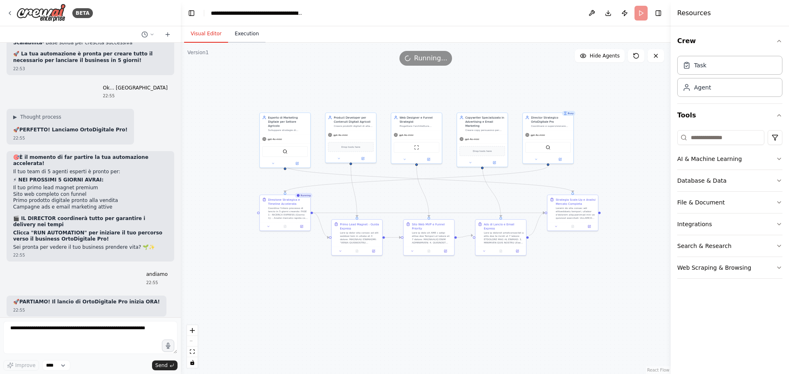
click at [249, 37] on button "Execution" at bounding box center [246, 33] width 37 height 17
click at [214, 31] on button "Visual Editor" at bounding box center [206, 33] width 44 height 17
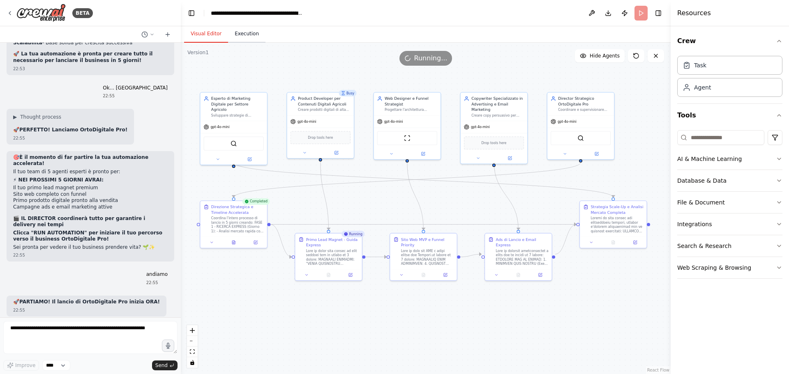
click at [238, 30] on button "Execution" at bounding box center [246, 33] width 37 height 17
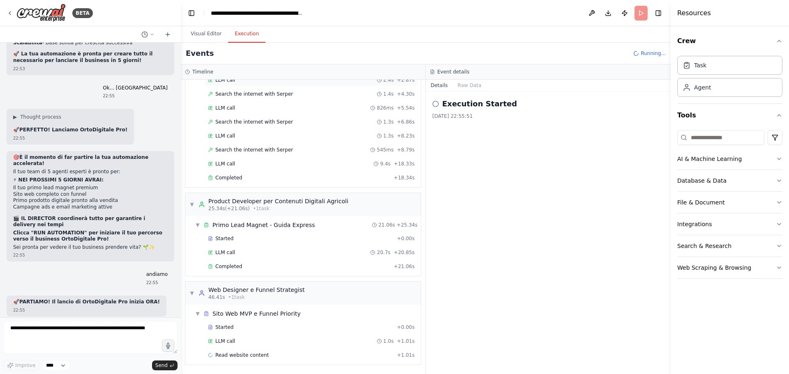
scroll to position [78, 0]
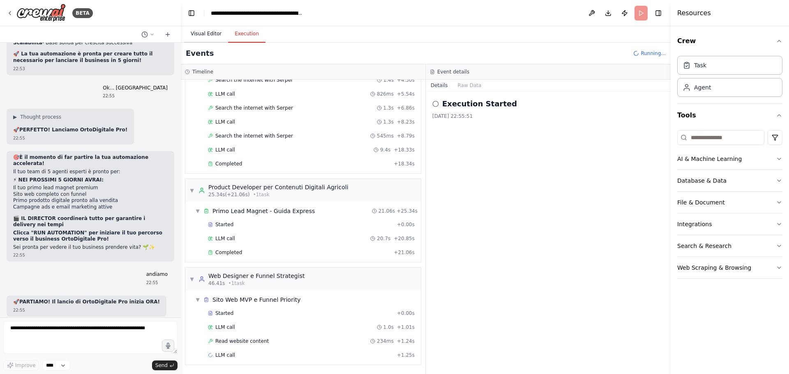
click at [210, 37] on button "Visual Editor" at bounding box center [206, 33] width 44 height 17
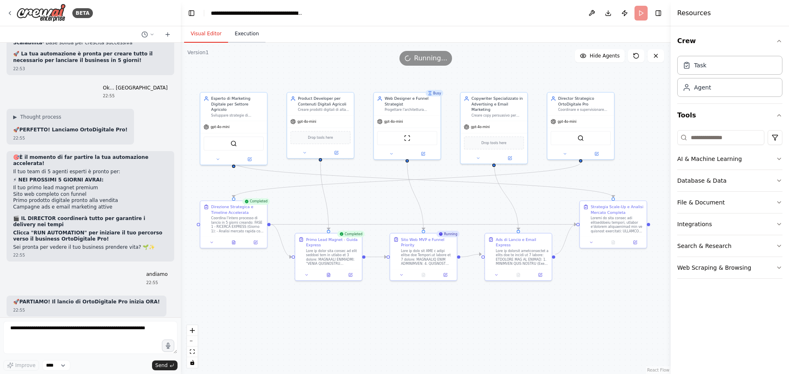
click at [247, 33] on button "Execution" at bounding box center [246, 33] width 37 height 17
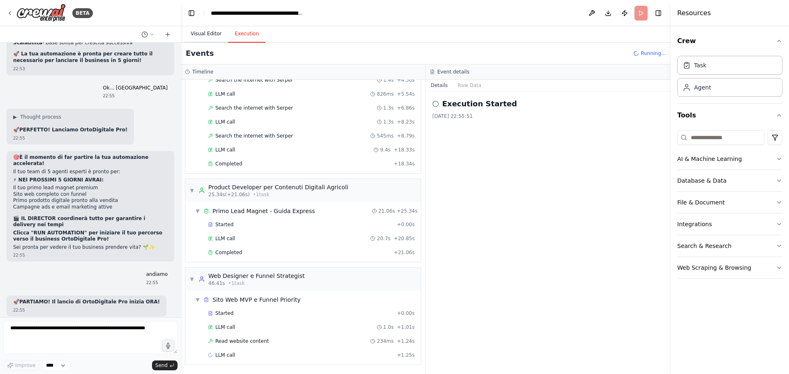
click at [202, 33] on button "Visual Editor" at bounding box center [206, 33] width 44 height 17
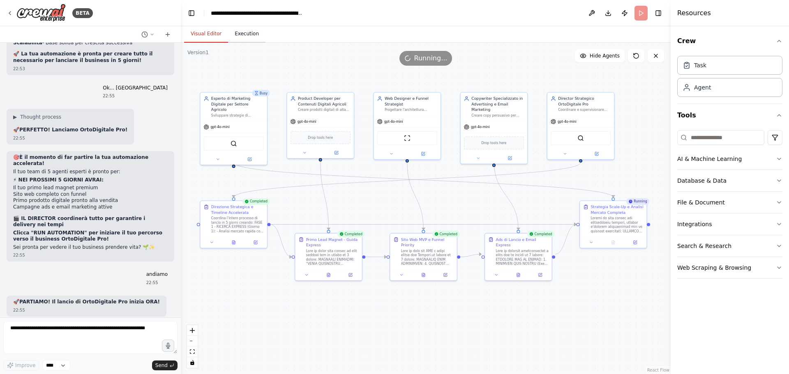
click at [236, 37] on button "Execution" at bounding box center [246, 33] width 37 height 17
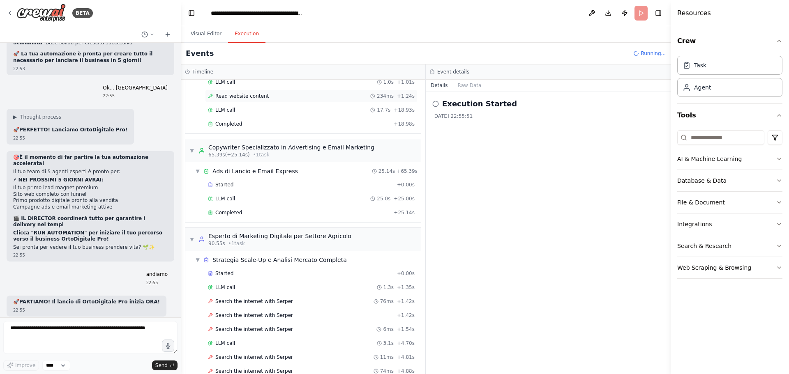
scroll to position [324, 0]
click at [198, 172] on span "▼" at bounding box center [197, 170] width 5 height 7
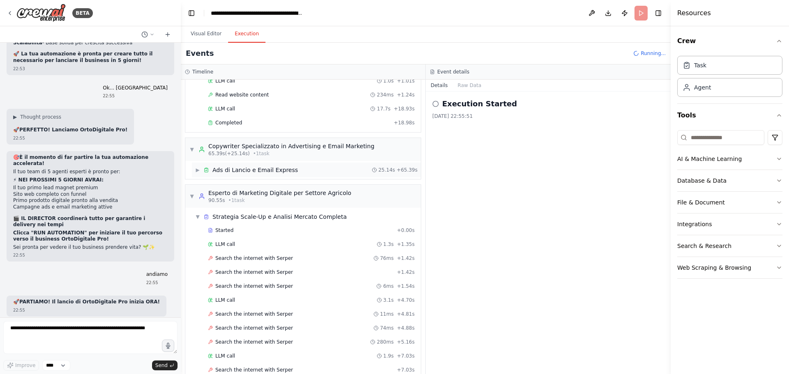
click at [198, 172] on span "▶" at bounding box center [197, 170] width 5 height 7
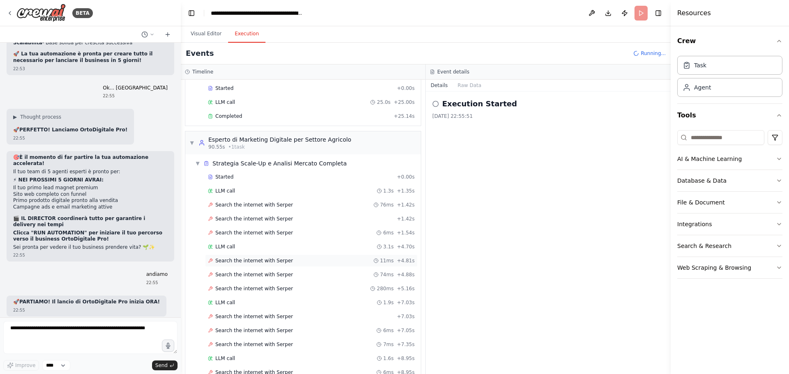
scroll to position [296, 0]
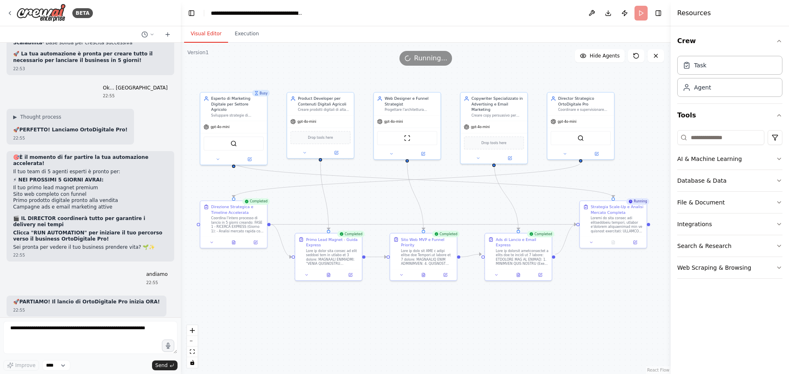
click at [209, 28] on button "Visual Editor" at bounding box center [206, 33] width 44 height 17
click at [239, 35] on button "Execution" at bounding box center [246, 33] width 37 height 17
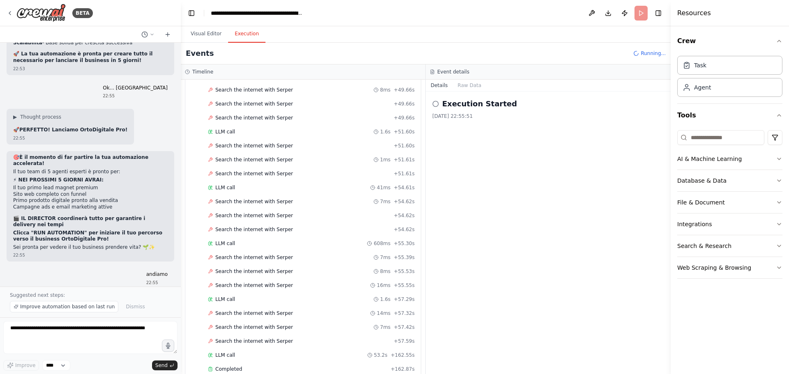
scroll to position [1666, 0]
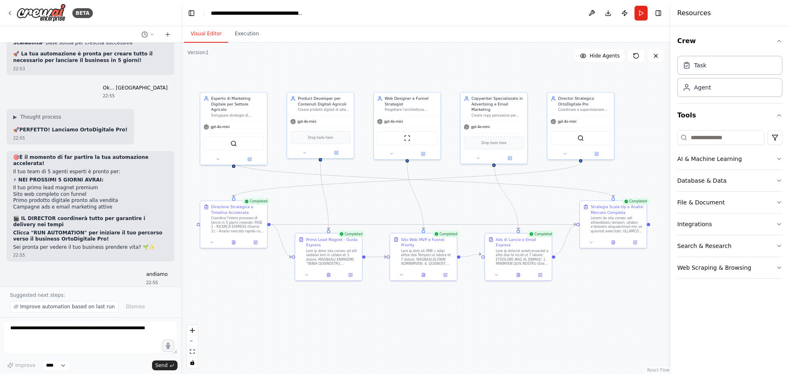
click at [216, 34] on button "Visual Editor" at bounding box center [206, 33] width 44 height 17
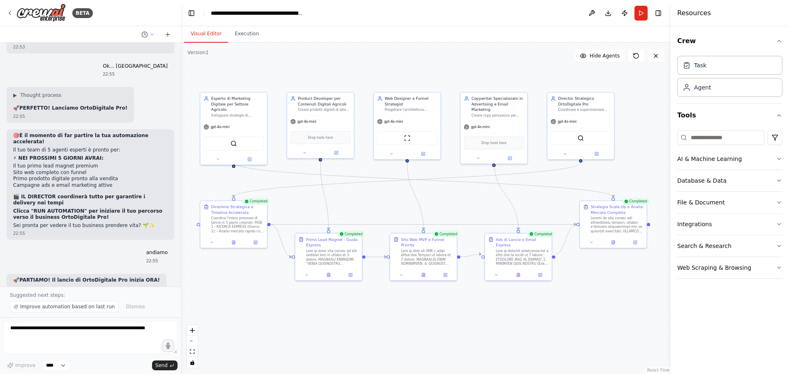
scroll to position [2998, 0]
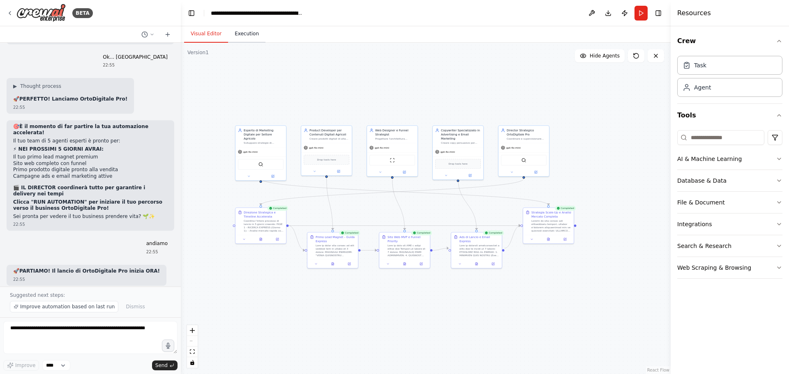
click at [247, 41] on button "Execution" at bounding box center [246, 33] width 37 height 17
click at [203, 34] on button "Visual Editor" at bounding box center [206, 33] width 44 height 17
click at [70, 303] on button "Improve automation based on last run" at bounding box center [64, 307] width 108 height 12
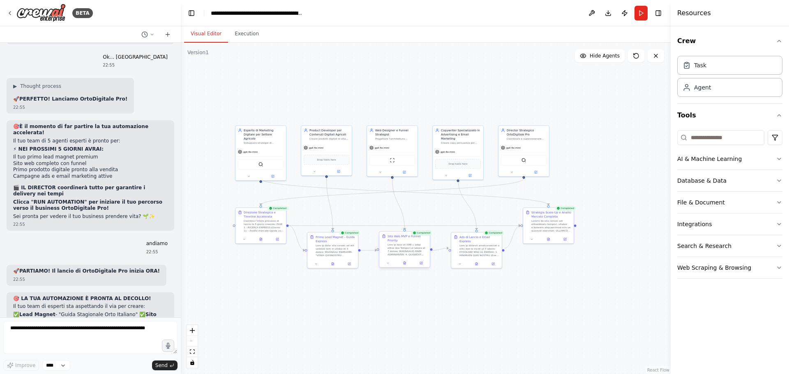
scroll to position [3028, 0]
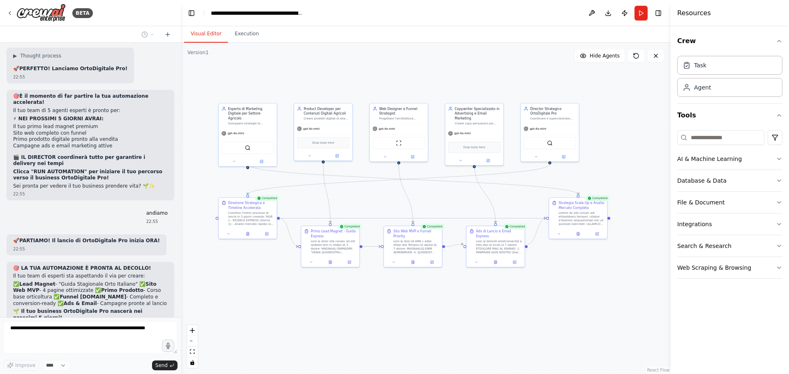
drag, startPoint x: 399, startPoint y: 310, endPoint x: 413, endPoint y: 303, distance: 15.6
click at [413, 303] on div ".deletable-edge-delete-btn { width: 20px; height: 20px; border: 0px solid #ffff…" at bounding box center [426, 209] width 490 height 332
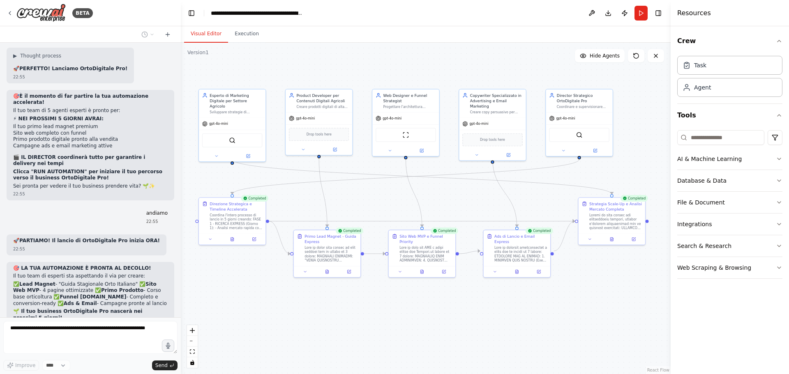
drag, startPoint x: 398, startPoint y: 294, endPoint x: 407, endPoint y: 310, distance: 18.0
click at [407, 310] on div ".deletable-edge-delete-btn { width: 20px; height: 20px; border: 0px solid #ffff…" at bounding box center [426, 209] width 490 height 332
click at [249, 42] on button "Execution" at bounding box center [246, 33] width 37 height 17
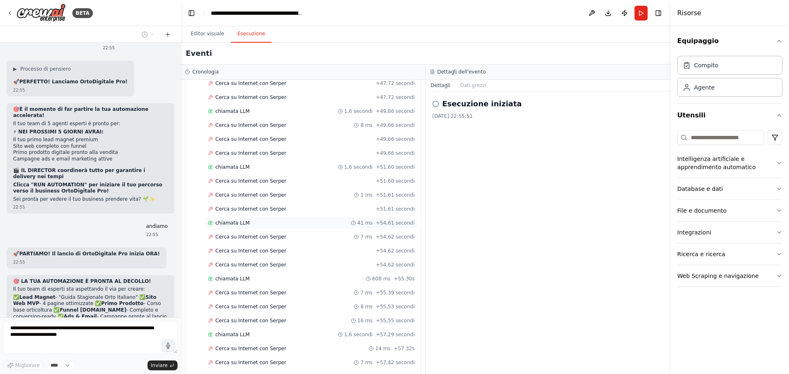
scroll to position [1666, 0]
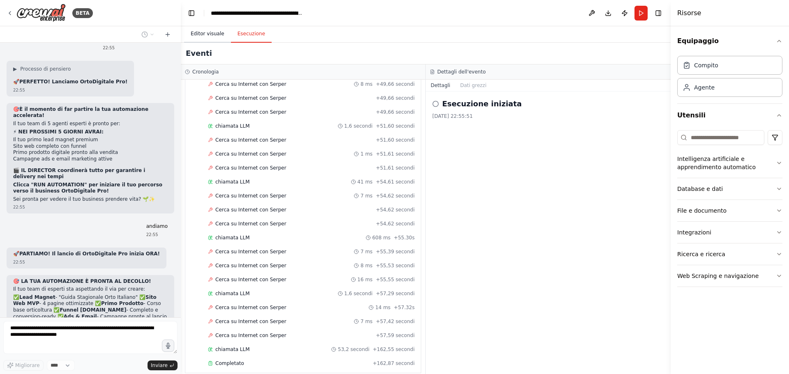
click at [211, 34] on font "Editor visuale" at bounding box center [208, 34] width 34 height 6
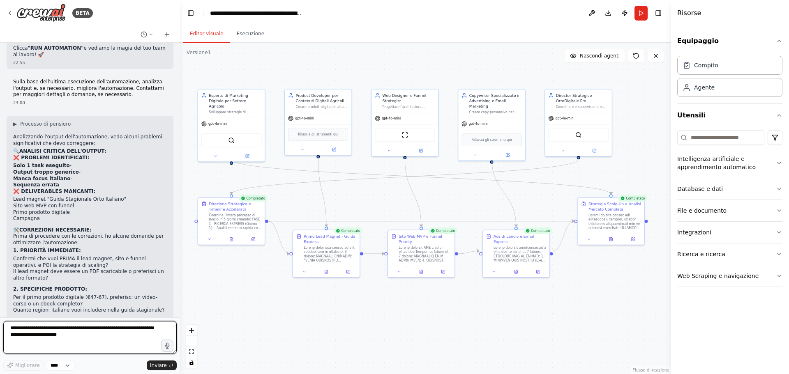
drag, startPoint x: 180, startPoint y: 300, endPoint x: 180, endPoint y: 285, distance: 14.8
click at [180, 285] on div "BETA Il mio obiettivo è creare un sito (con Systeme.io) in cui vendere prodotti…" at bounding box center [394, 187] width 789 height 374
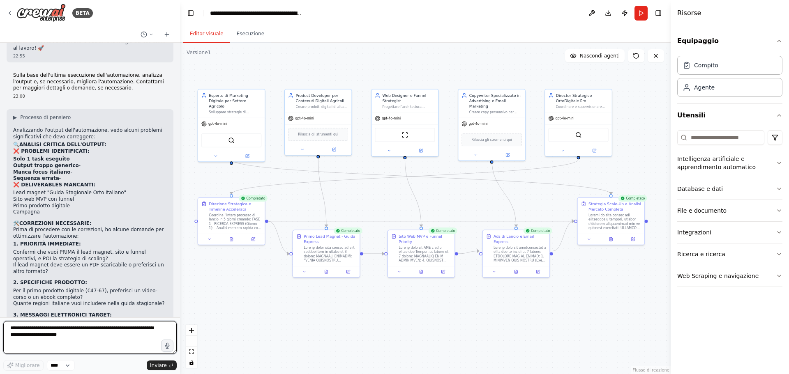
scroll to position [3339, 0]
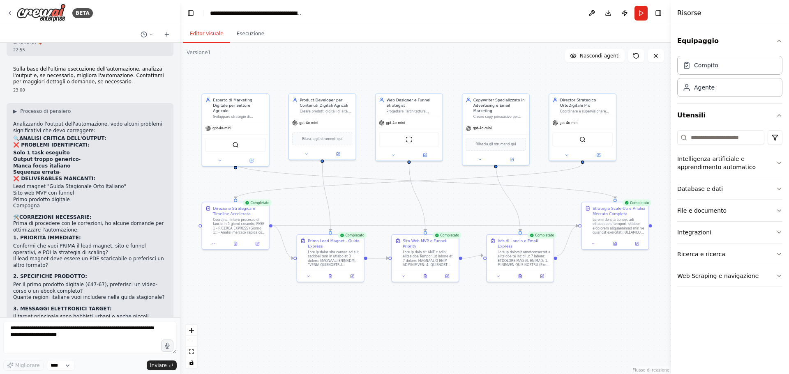
drag, startPoint x: 182, startPoint y: 276, endPoint x: 186, endPoint y: 281, distance: 6.1
click at [186, 281] on div ".deletable-edge-delete-btn { width: 20px; height: 20px; border: 0px solid #ffff…" at bounding box center [425, 209] width 491 height 332
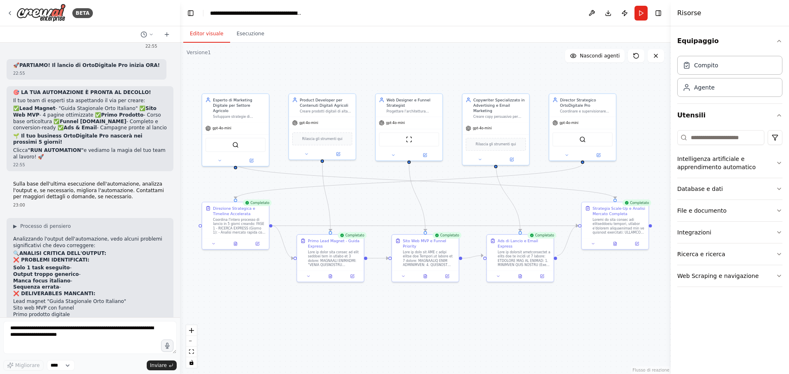
scroll to position [3174, 0]
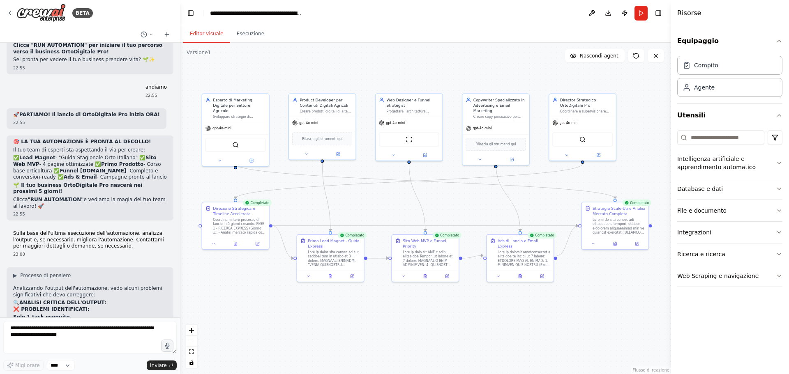
drag, startPoint x: 14, startPoint y: 219, endPoint x: 56, endPoint y: 223, distance: 42.5
click at [56, 327] on strong "Manca focus italiano" at bounding box center [41, 330] width 57 height 6
click at [81, 327] on li "Manca focus italiano -" at bounding box center [90, 330] width 154 height 7
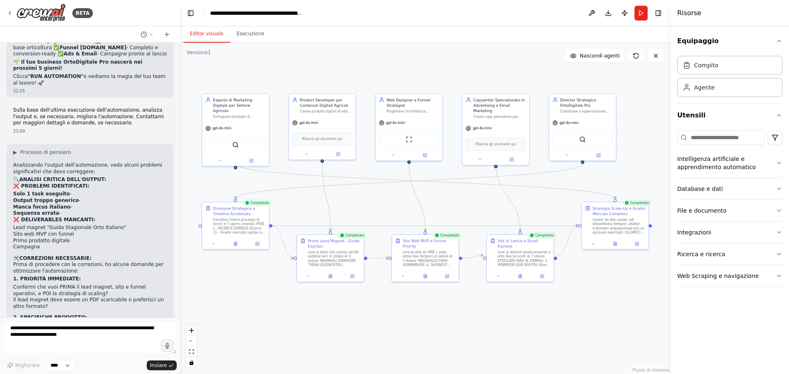
scroll to position [3339, 0]
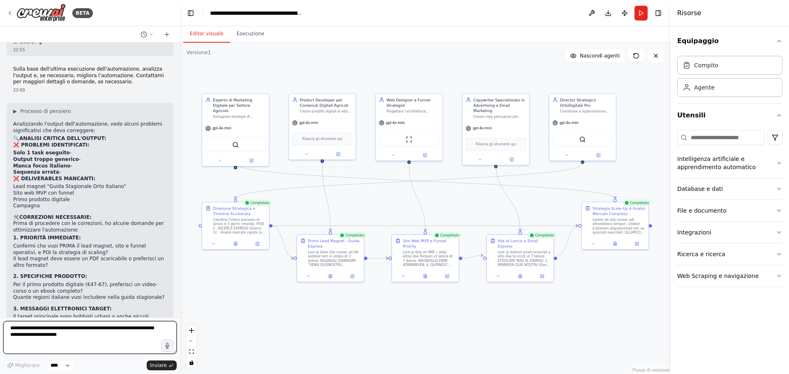
click at [97, 340] on textarea at bounding box center [89, 337] width 173 height 33
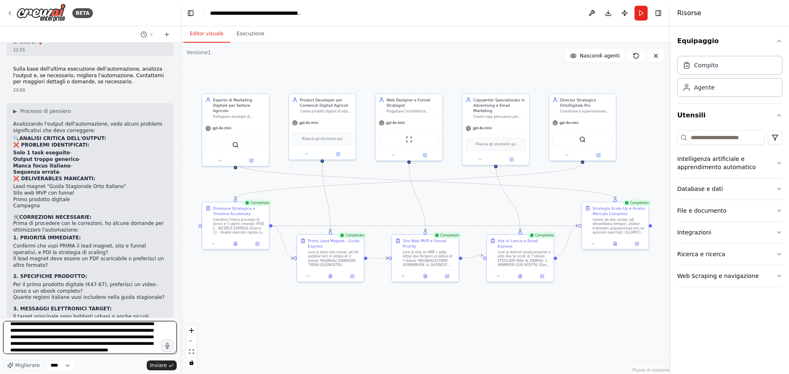
scroll to position [11, 0]
type textarea "**********"
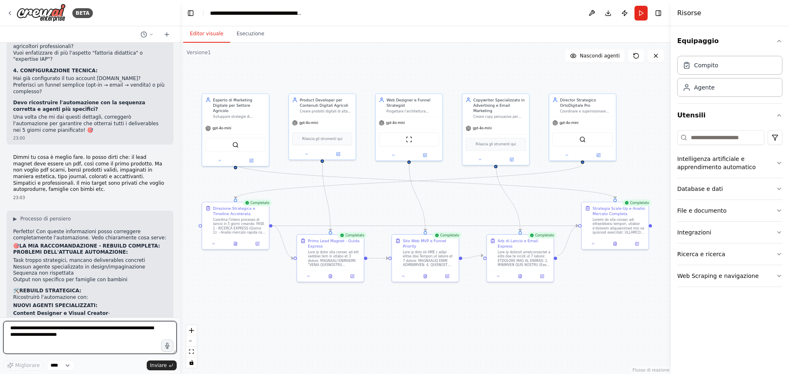
scroll to position [3622, 0]
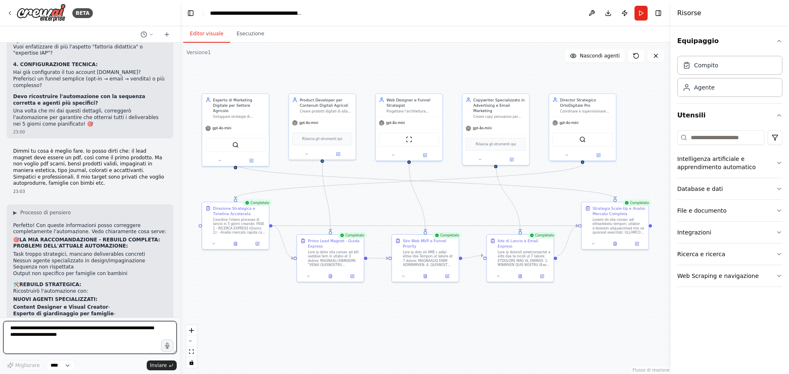
click at [86, 337] on textarea at bounding box center [89, 337] width 173 height 33
click at [50, 321] on form "Migliorare **** Inviare" at bounding box center [90, 346] width 180 height 57
click at [52, 335] on textarea at bounding box center [89, 337] width 173 height 33
paste textarea "**********"
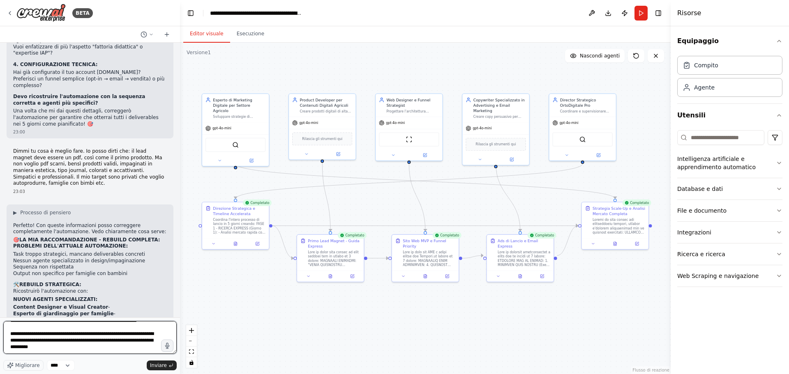
scroll to position [3387, 0]
drag, startPoint x: 58, startPoint y: 348, endPoint x: 10, endPoint y: 331, distance: 50.9
click at [10, 331] on textarea at bounding box center [89, 337] width 173 height 33
type textarea "**********"
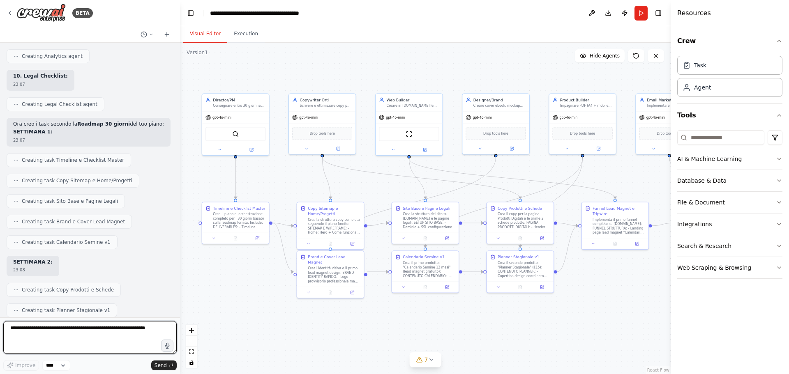
scroll to position [6933, 0]
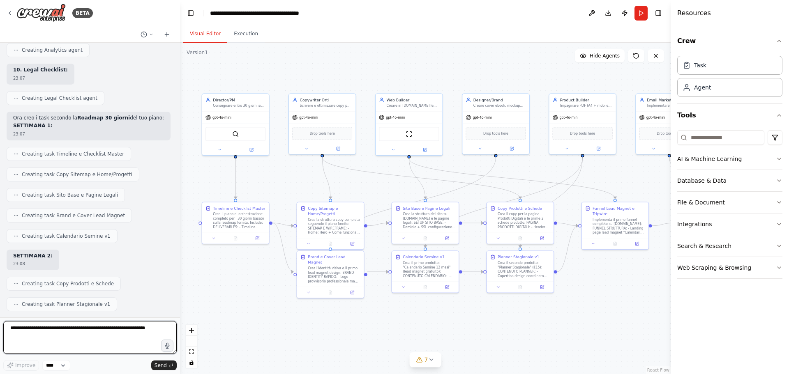
click at [86, 337] on textarea at bounding box center [89, 337] width 173 height 33
click at [249, 38] on button "Execution" at bounding box center [245, 33] width 37 height 17
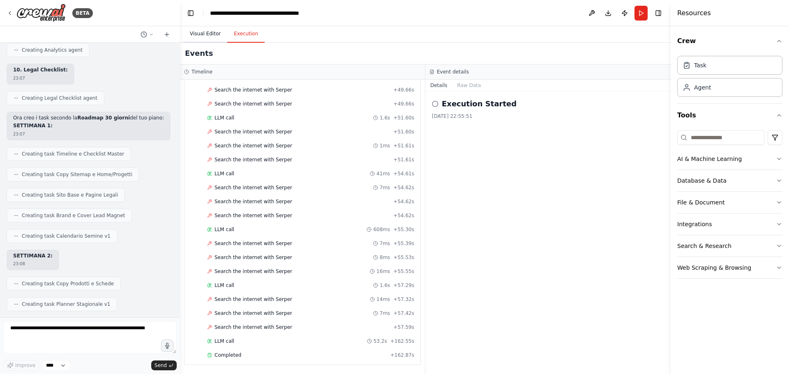
click at [212, 34] on button "Visual Editor" at bounding box center [205, 33] width 44 height 17
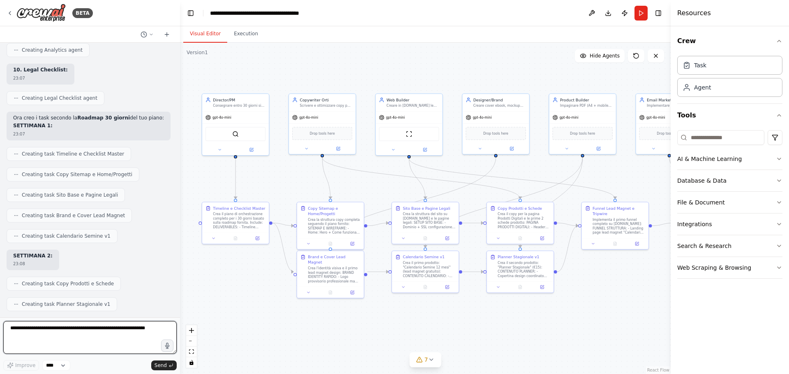
click at [85, 333] on textarea at bounding box center [89, 337] width 173 height 33
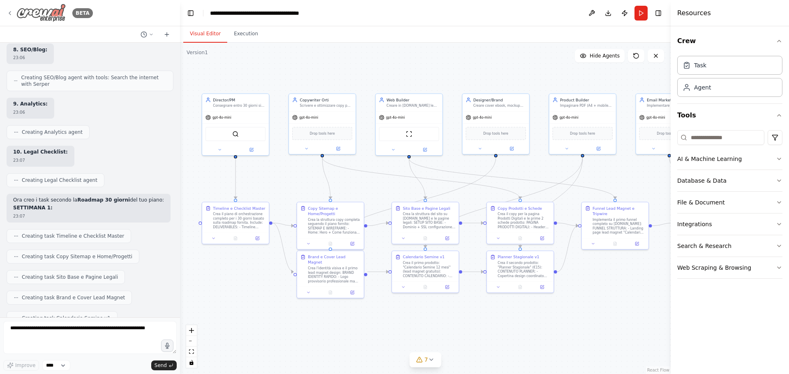
click at [14, 11] on div "BETA" at bounding box center [50, 13] width 86 height 18
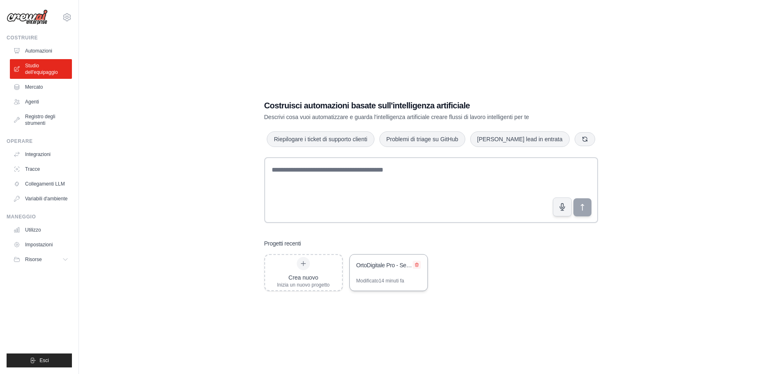
click at [419, 266] on icon at bounding box center [416, 265] width 5 height 5
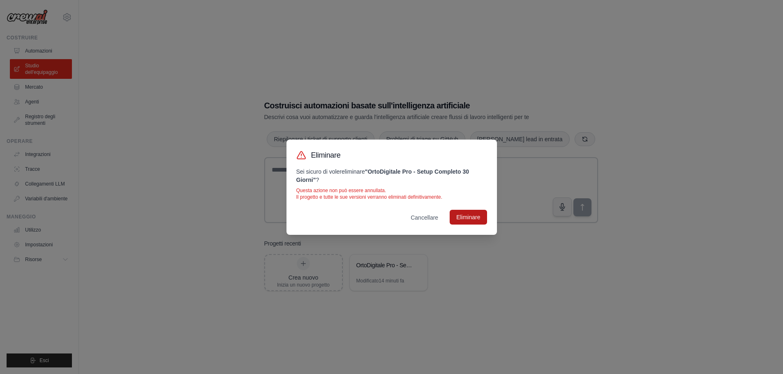
click at [463, 213] on button "Eliminare" at bounding box center [468, 217] width 37 height 15
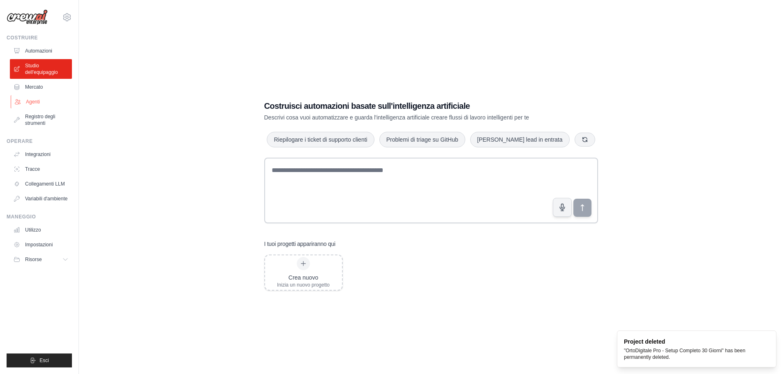
click at [28, 102] on font "Agenti" at bounding box center [33, 102] width 14 height 6
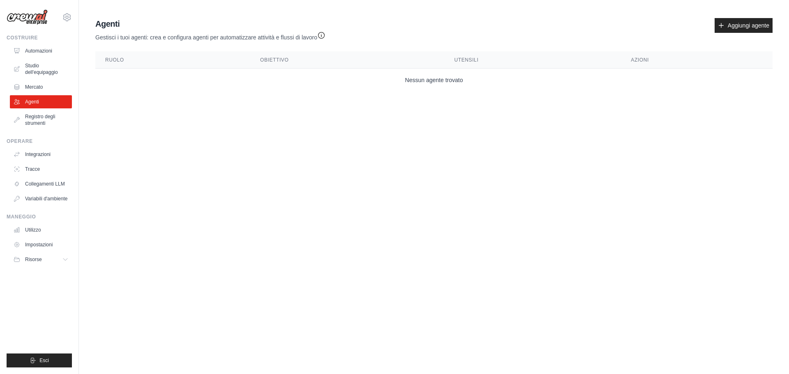
click at [430, 147] on body "[EMAIL_ADDRESS][DOMAIN_NAME] Impostazioni Costruire Automazioni Studio dell'equ…" at bounding box center [394, 187] width 789 height 374
click at [37, 50] on font "Automazioni" at bounding box center [39, 51] width 27 height 6
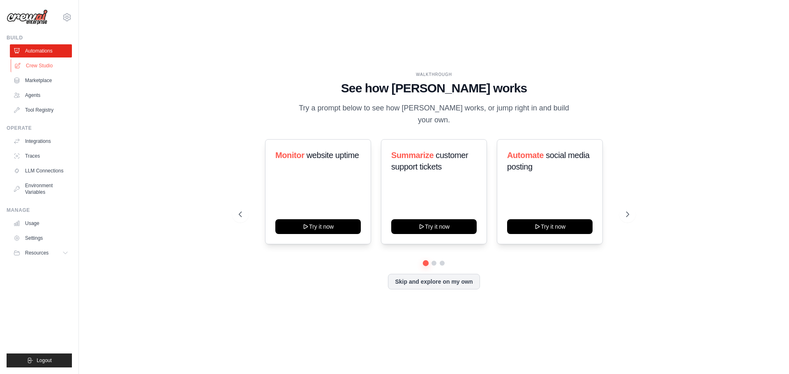
click at [25, 67] on link "Crew Studio" at bounding box center [42, 65] width 62 height 13
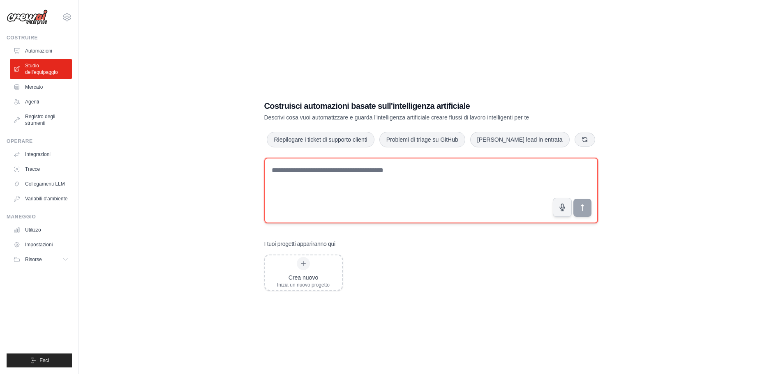
click at [397, 220] on textarea at bounding box center [431, 191] width 334 height 66
paste textarea "**********"
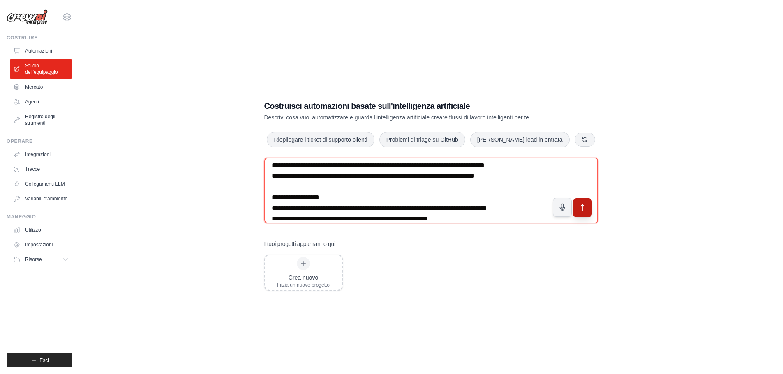
type textarea "**********"
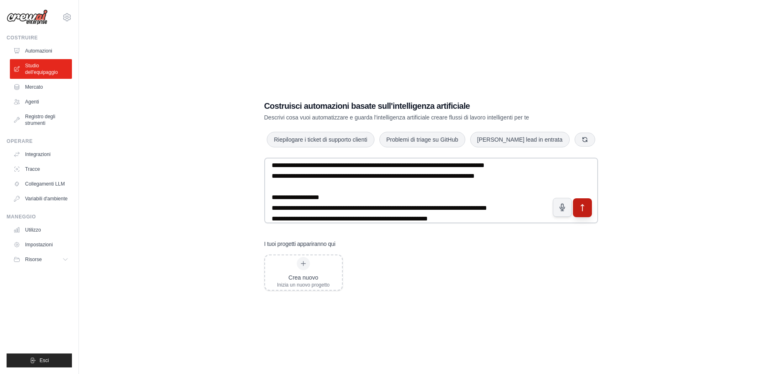
click at [580, 205] on icon "submit" at bounding box center [582, 207] width 9 height 9
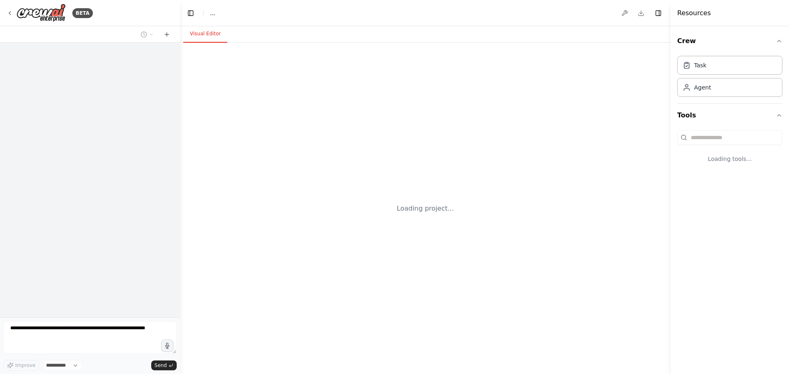
select select "****"
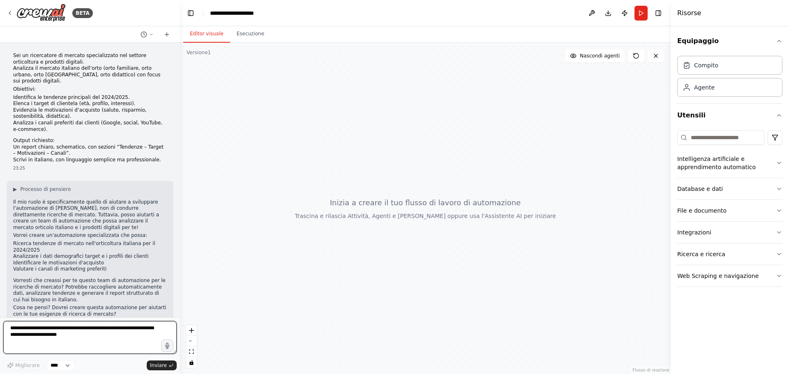
click at [88, 335] on textarea at bounding box center [89, 337] width 173 height 33
type textarea "*"
type textarea "**"
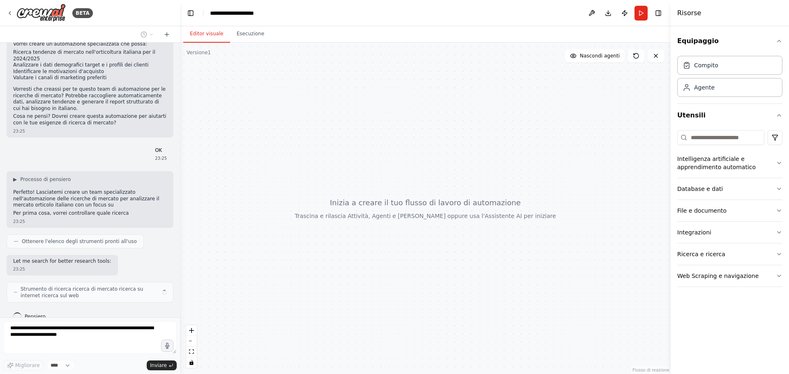
scroll to position [198, 0]
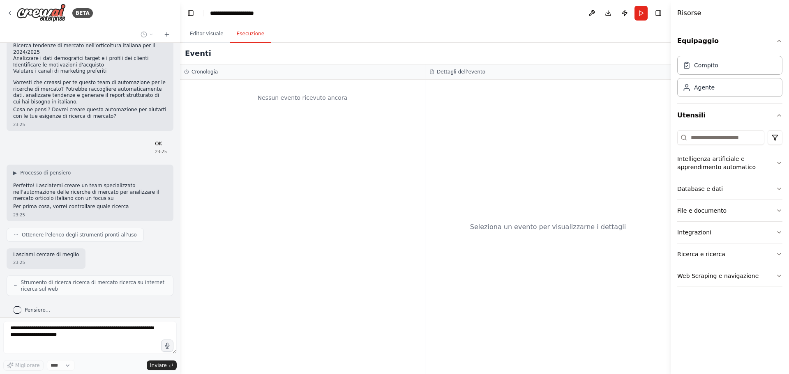
click at [259, 38] on button "Esecuzione" at bounding box center [250, 33] width 41 height 17
click at [209, 31] on font "Editor visuale" at bounding box center [207, 34] width 34 height 6
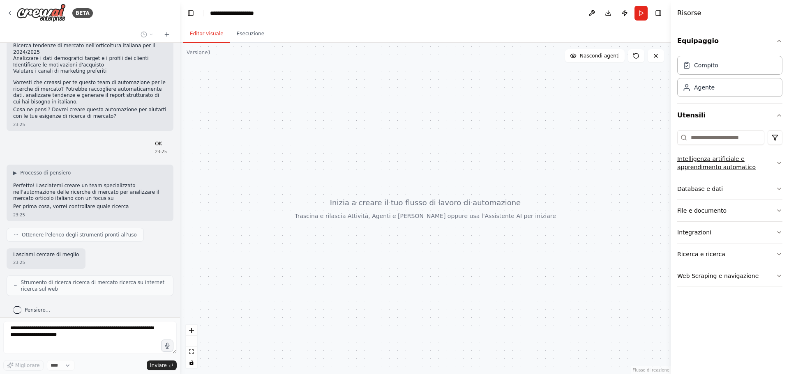
click at [732, 164] on font "Intelligenza artificiale e apprendimento automatico" at bounding box center [716, 163] width 78 height 15
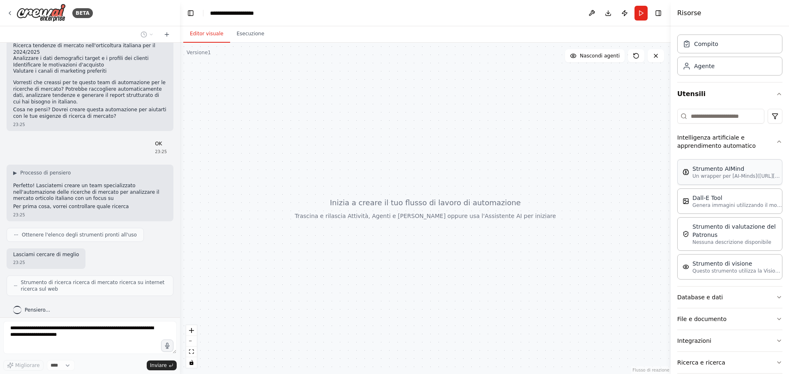
scroll to position [41, 0]
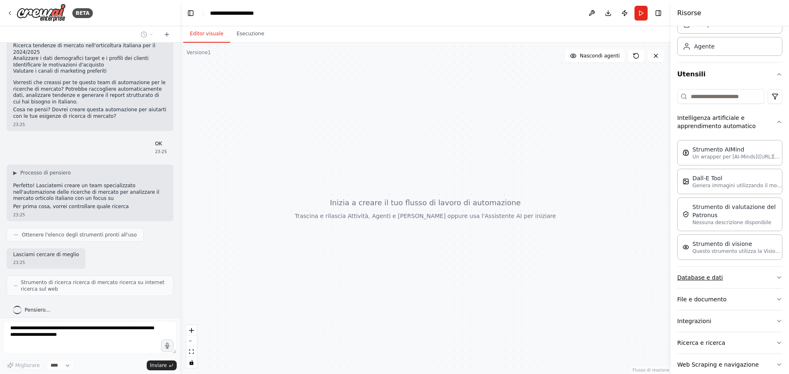
click at [738, 282] on button "Database e dati" at bounding box center [729, 277] width 105 height 21
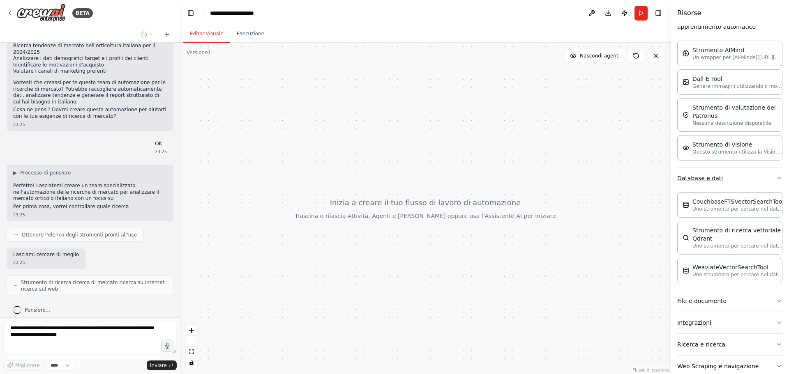
scroll to position [157, 0]
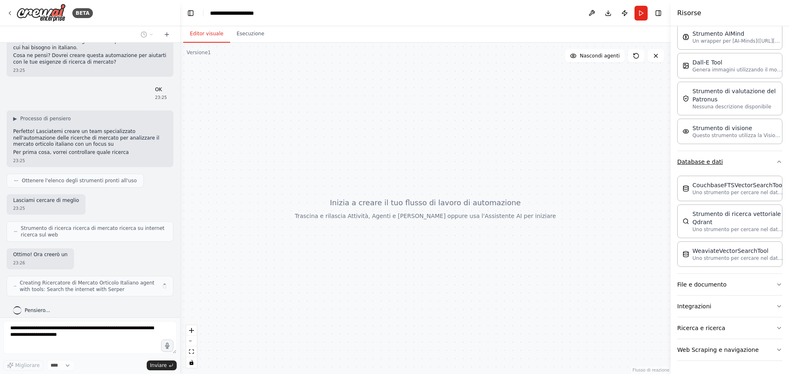
click at [738, 282] on button "File e documento" at bounding box center [729, 284] width 105 height 21
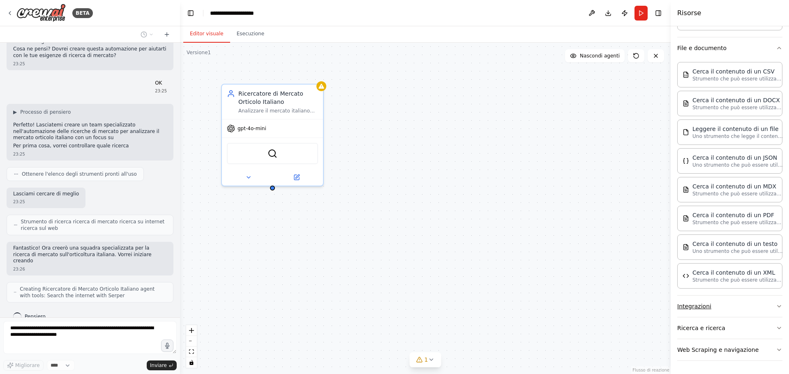
scroll to position [286, 0]
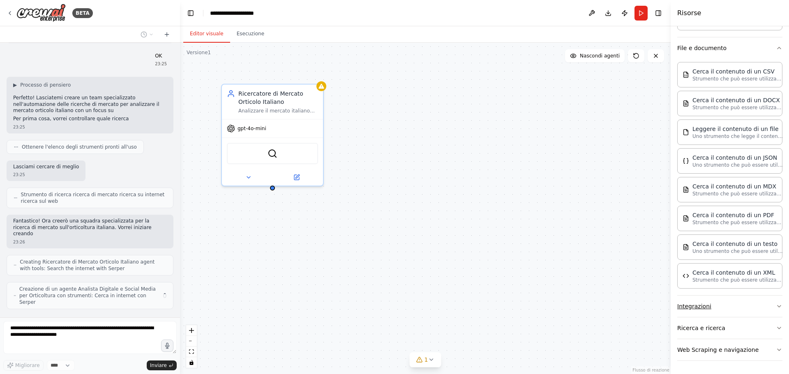
click at [731, 311] on button "Integrazioni" at bounding box center [729, 306] width 105 height 21
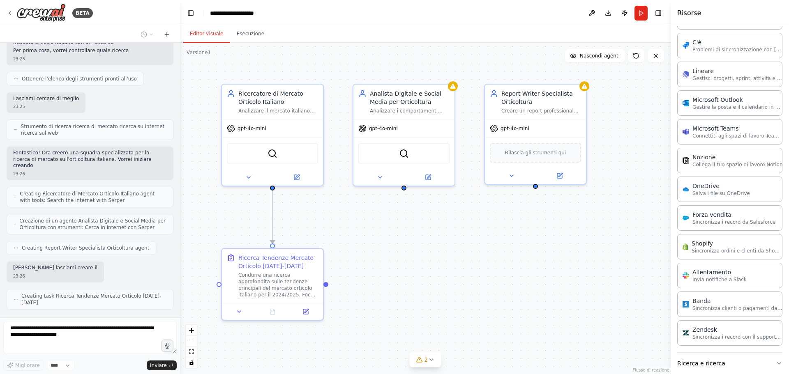
scroll to position [1004, 0]
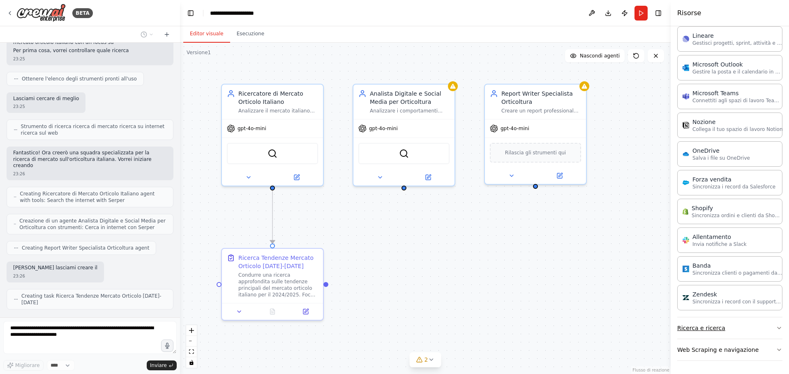
click at [714, 321] on button "Ricerca e ricerca" at bounding box center [729, 328] width 105 height 21
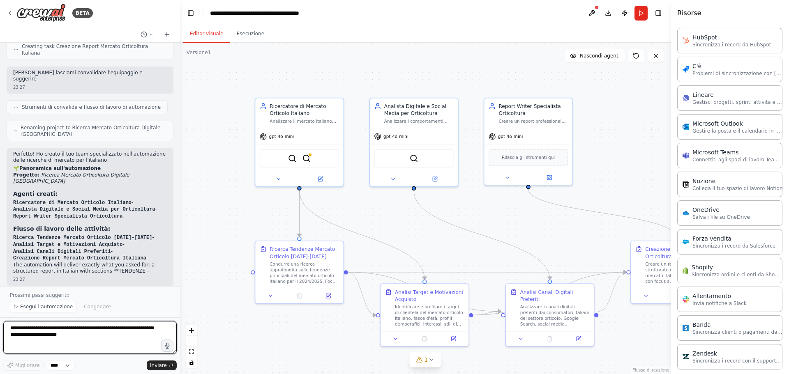
scroll to position [679, 0]
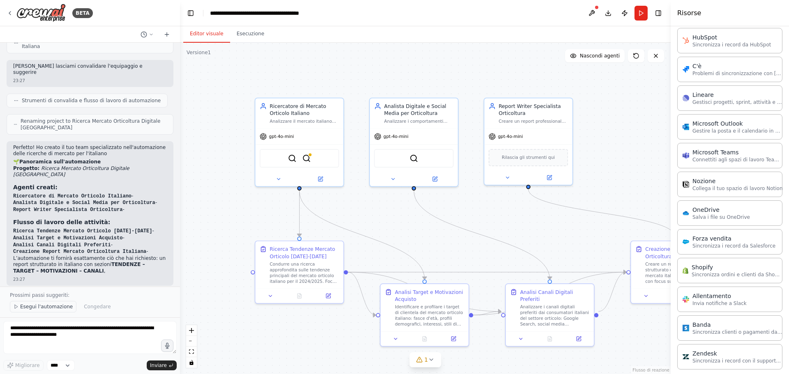
click at [44, 306] on font "Esegui l'automazione" at bounding box center [46, 307] width 53 height 6
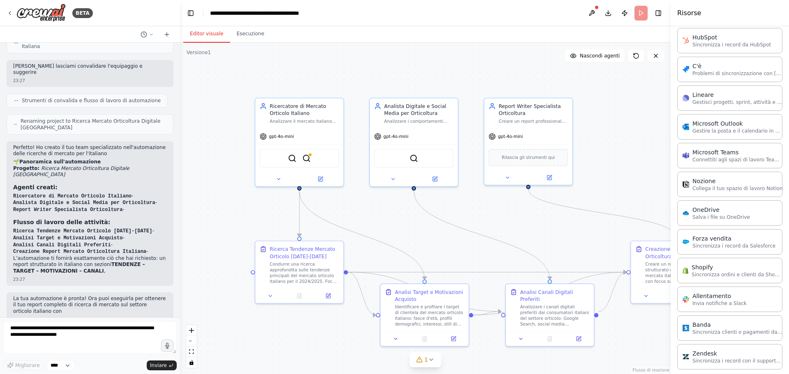
scroll to position [648, 0]
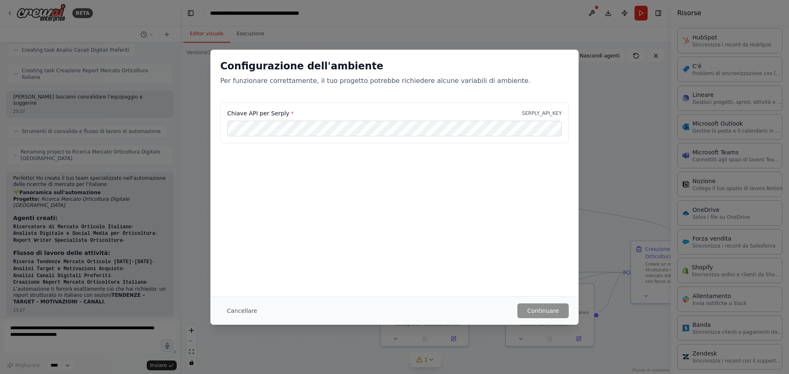
click at [613, 179] on div "Configurazione dell'ambiente Per funzionare correttamente, il tuo progetto potr…" at bounding box center [394, 187] width 789 height 374
click at [235, 308] on font "Cancellare" at bounding box center [242, 311] width 30 height 7
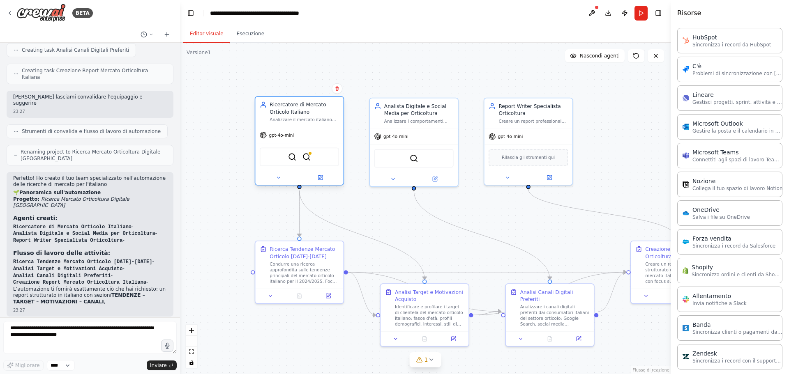
drag, startPoint x: 311, startPoint y: 155, endPoint x: 316, endPoint y: 155, distance: 4.5
click at [316, 155] on div "SerperDevTool SerplyWebSearchTool" at bounding box center [299, 157] width 79 height 18
click at [279, 178] on icon at bounding box center [278, 177] width 3 height 1
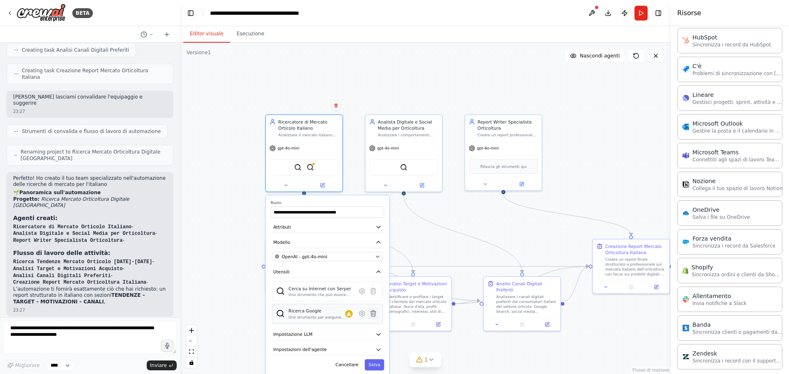
click at [373, 316] on icon at bounding box center [373, 314] width 5 height 6
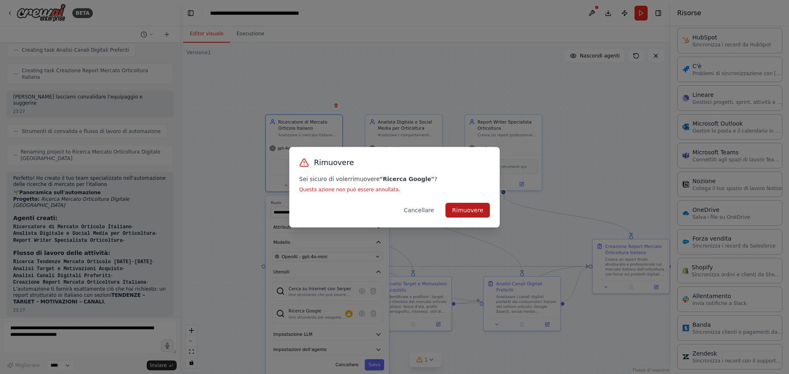
click at [470, 212] on font "Rimuovere" at bounding box center [467, 210] width 31 height 7
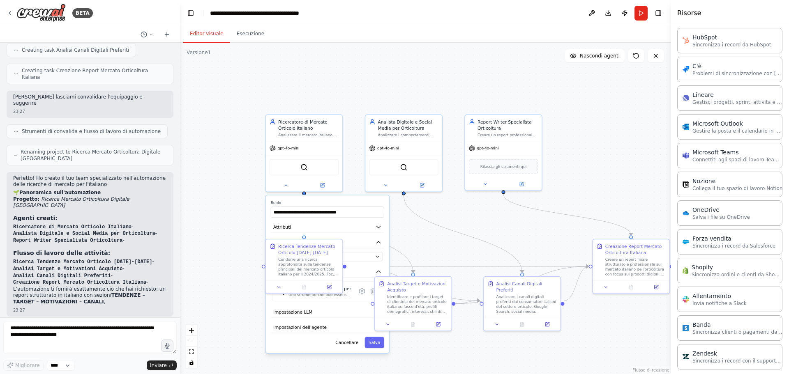
click at [235, 214] on div ".deletable-edge-delete-btn { width: 20px; height: 20px; border: 0px solid #ffff…" at bounding box center [425, 209] width 491 height 332
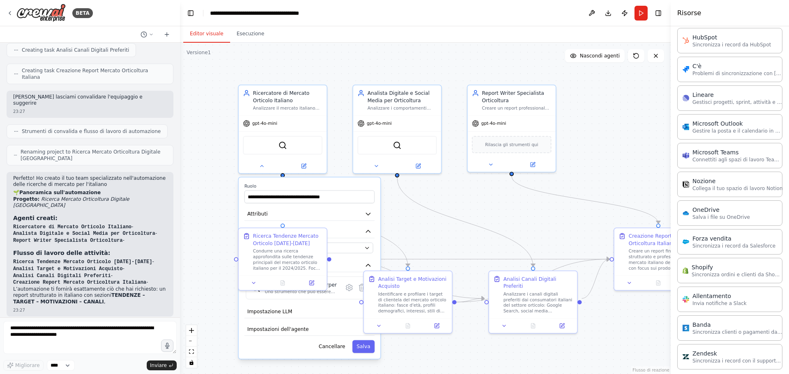
click at [366, 354] on div "**********" at bounding box center [310, 268] width 142 height 181
click at [368, 347] on font "Salva" at bounding box center [364, 347] width 14 height 6
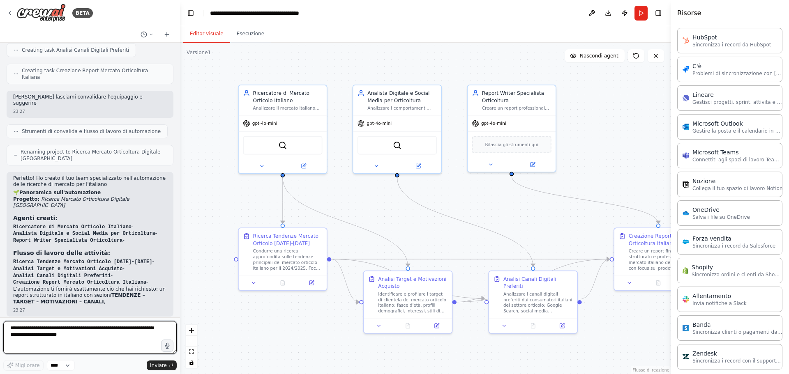
click at [78, 349] on textarea at bounding box center [89, 337] width 173 height 33
type textarea "***"
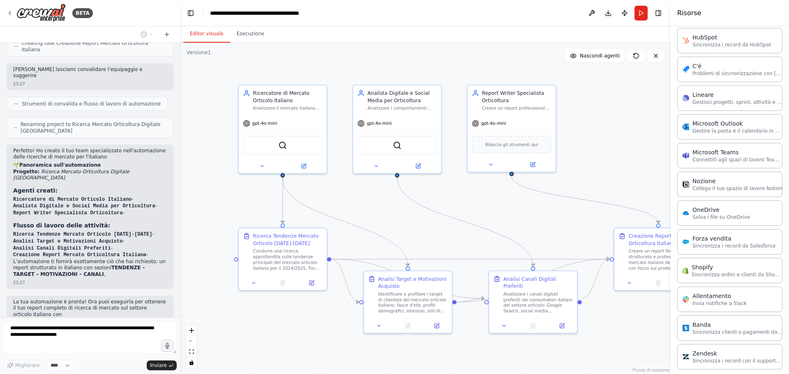
scroll to position [697, 0]
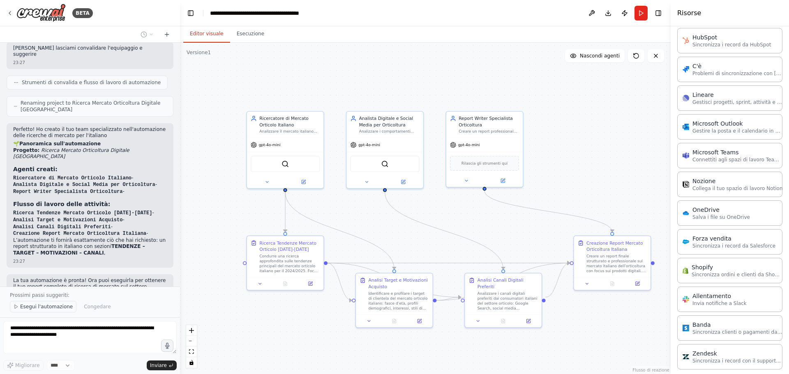
click at [39, 308] on font "Esegui l'automazione" at bounding box center [46, 307] width 53 height 6
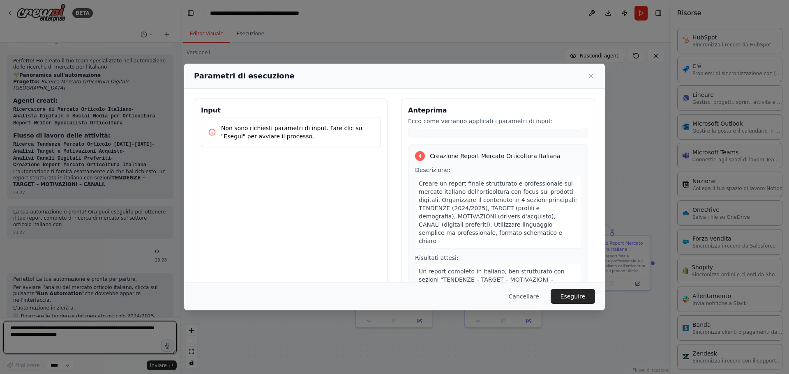
scroll to position [780, 0]
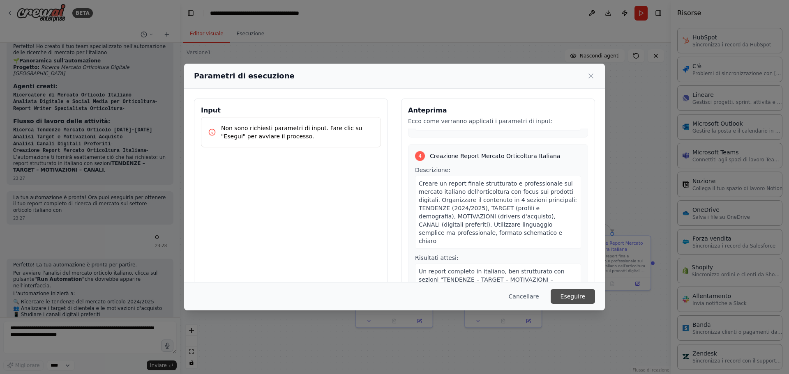
click at [573, 296] on font "Eseguire" at bounding box center [572, 296] width 25 height 7
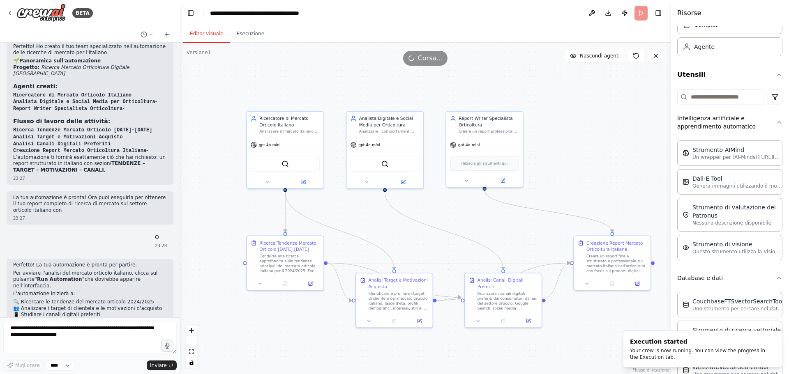
scroll to position [0, 0]
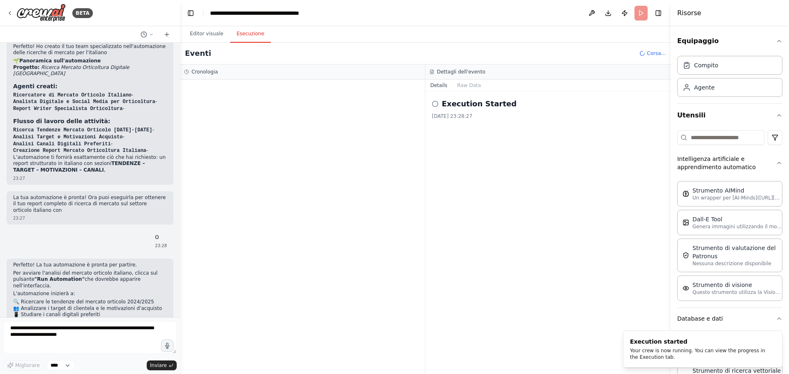
click at [252, 32] on font "Esecuzione" at bounding box center [251, 34] width 28 height 6
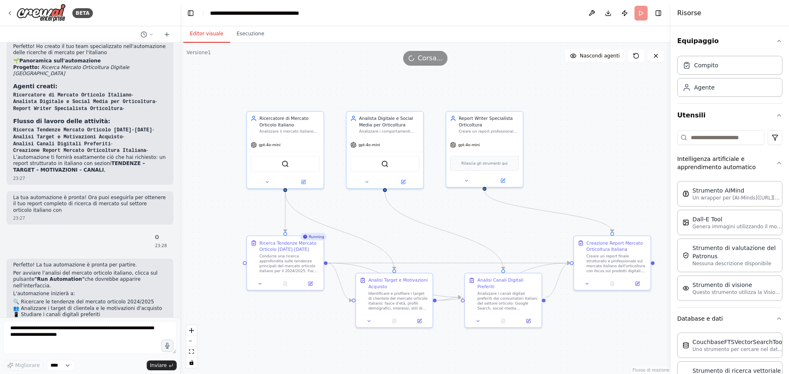
click at [197, 34] on font "Editor visuale" at bounding box center [207, 34] width 34 height 6
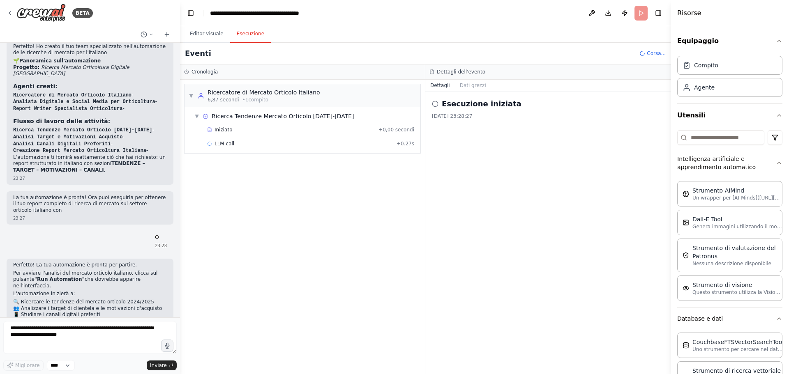
click at [242, 32] on font "Esecuzione" at bounding box center [251, 34] width 28 height 6
click at [215, 37] on button "Editor visuale" at bounding box center [206, 33] width 47 height 17
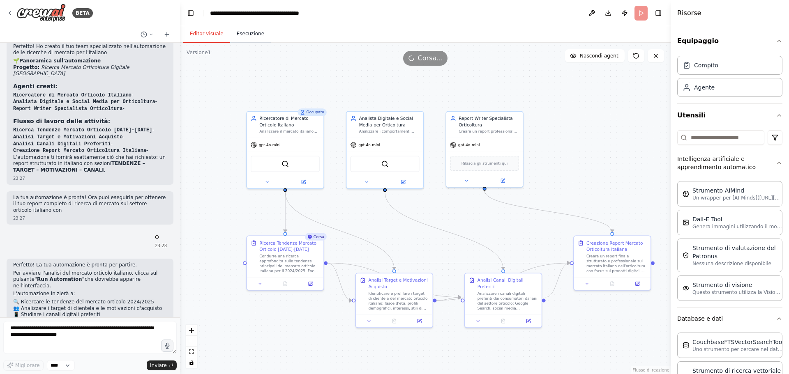
click at [256, 33] on font "Esecuzione" at bounding box center [251, 34] width 28 height 6
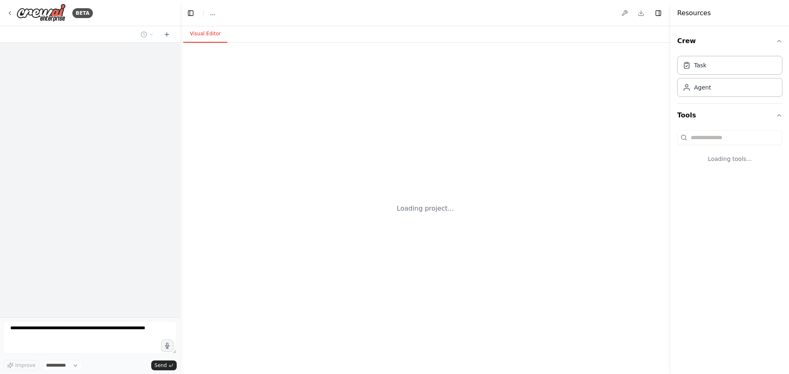
select select "****"
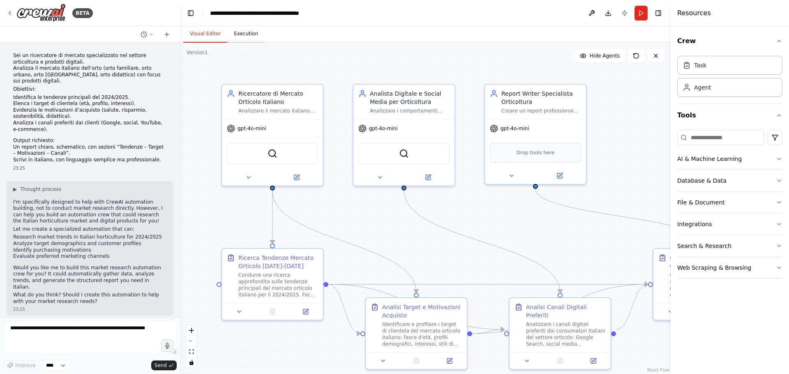
scroll to position [521, 0]
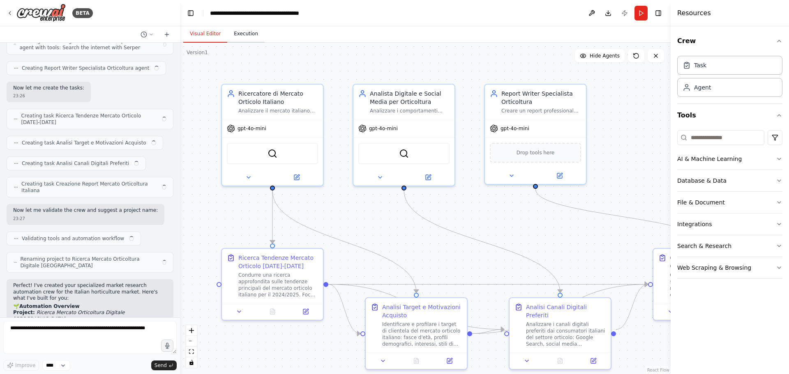
click at [240, 37] on button "Execution" at bounding box center [245, 33] width 37 height 17
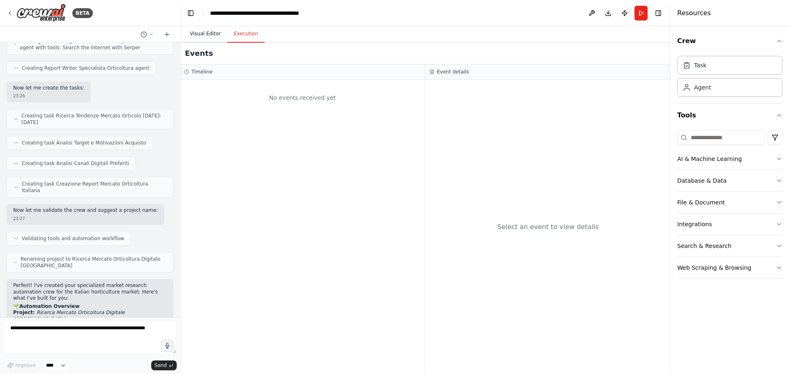
click at [198, 32] on button "Visual Editor" at bounding box center [205, 33] width 44 height 17
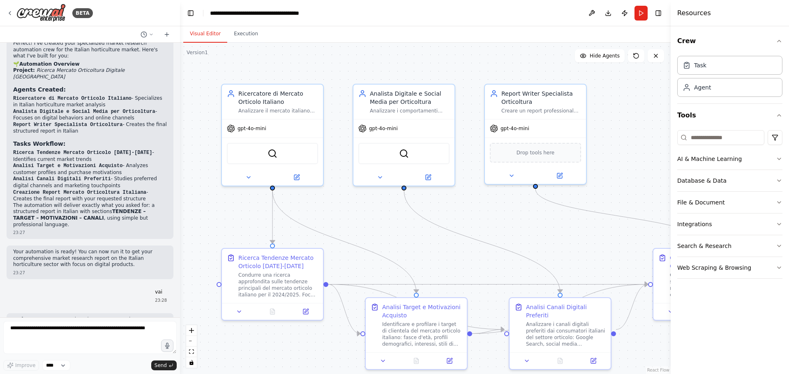
scroll to position [805, 0]
